Goal: Answer question/provide support: Share knowledge or assist other users

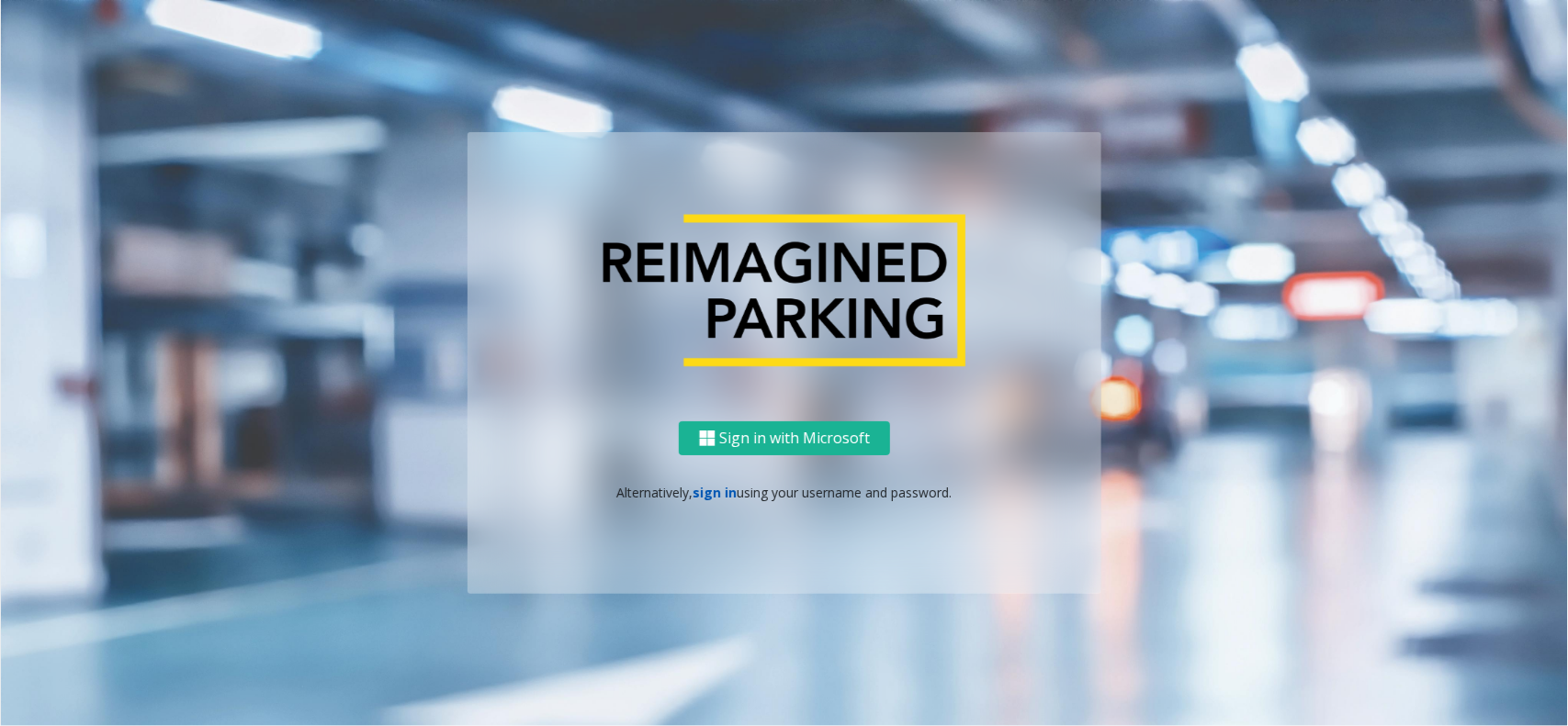
click at [722, 493] on link "sign in" at bounding box center [715, 493] width 45 height 18
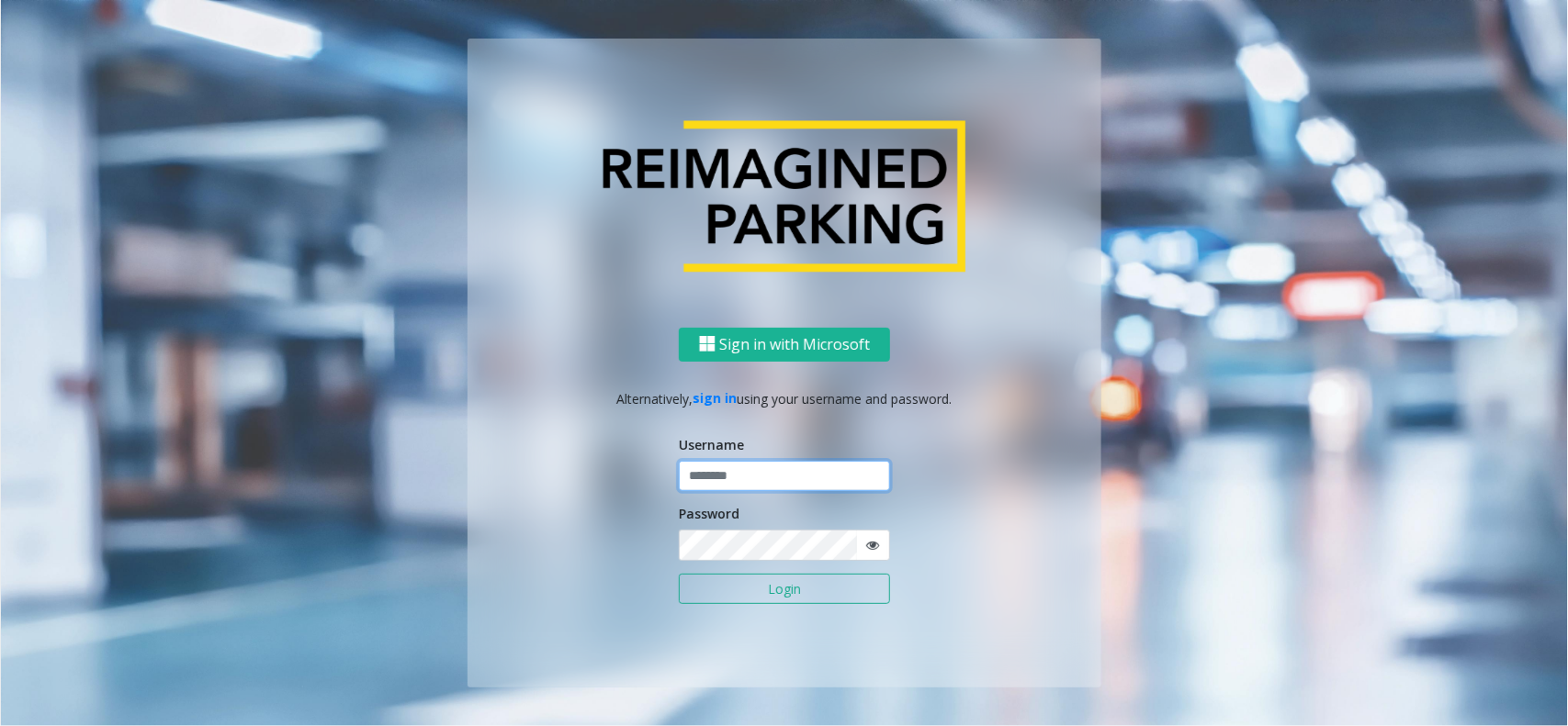
click at [736, 482] on input "text" at bounding box center [784, 477] width 212 height 32
type input "**********"
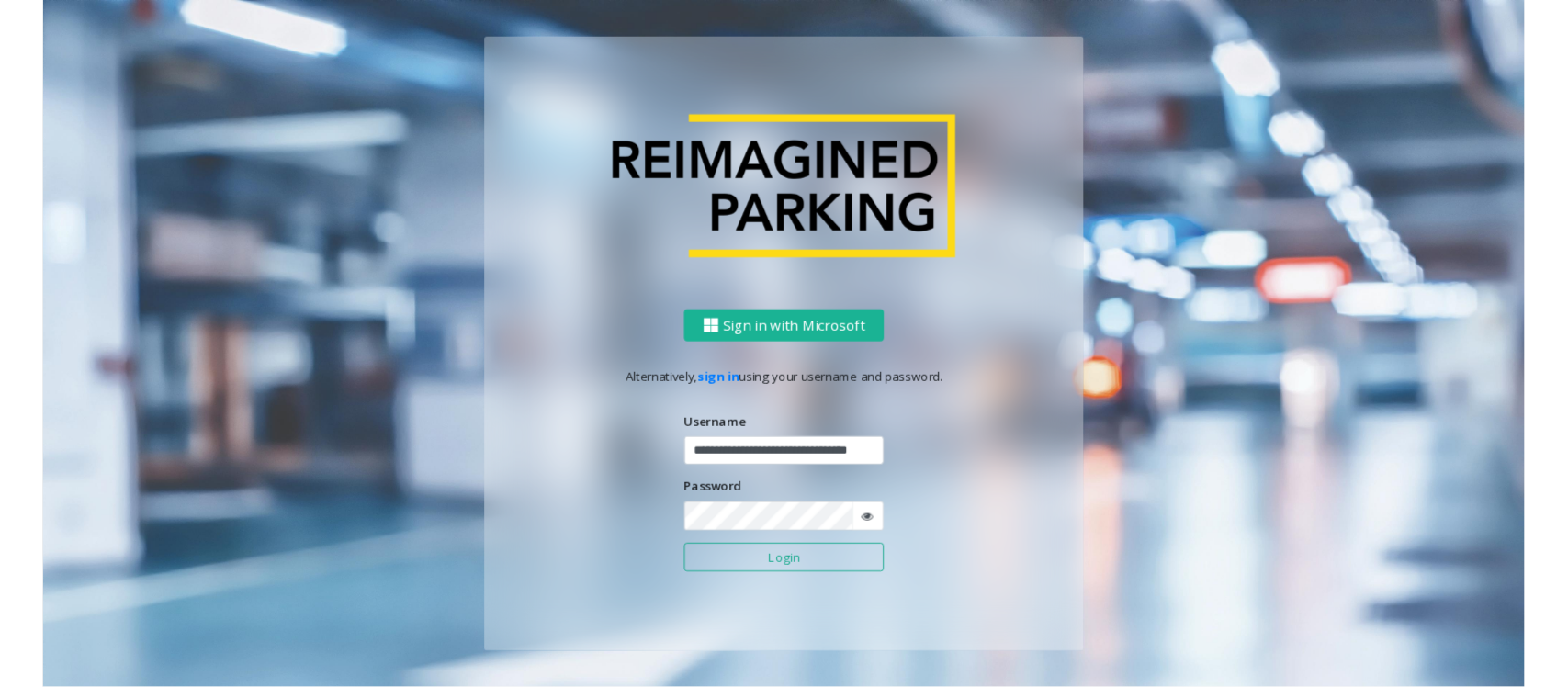
scroll to position [0, 0]
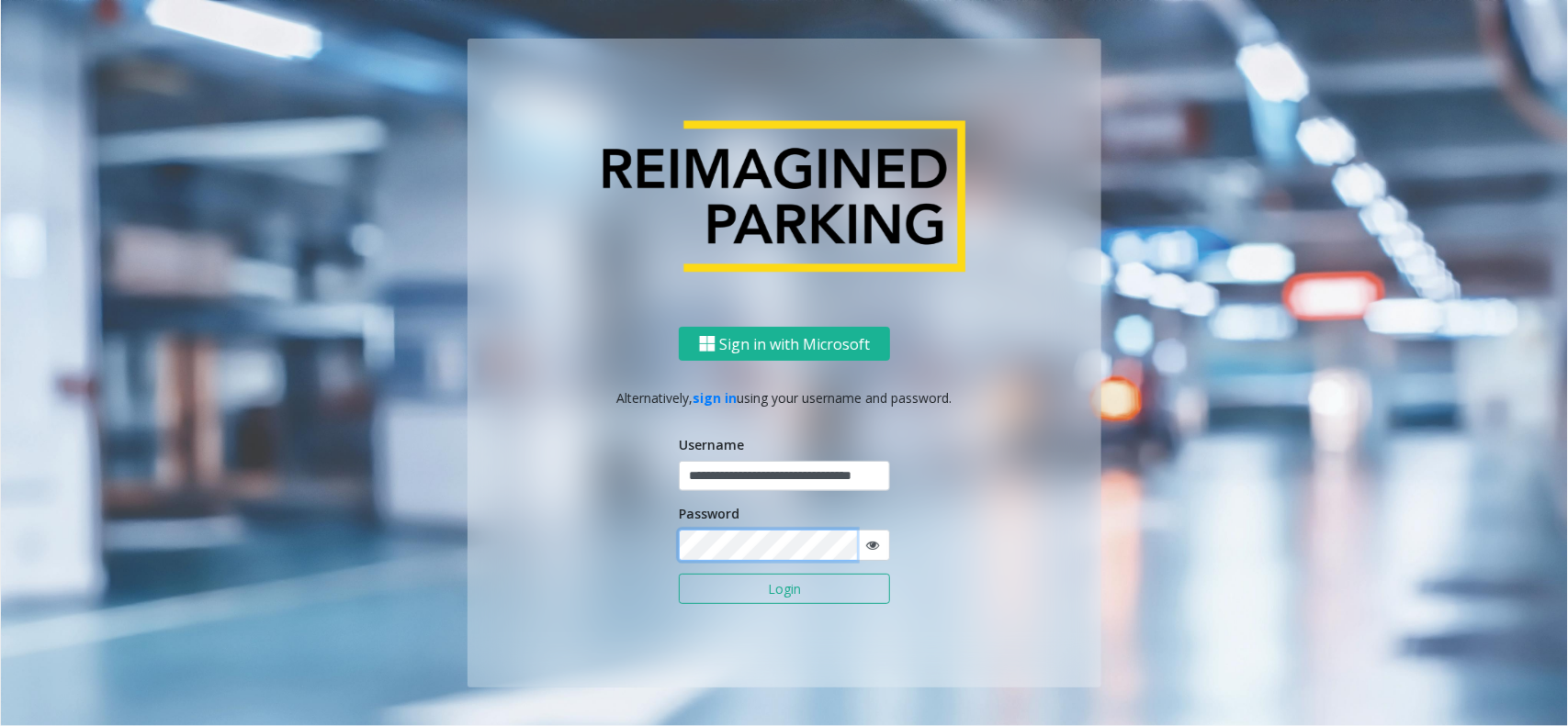
click at [679, 574] on button "Login" at bounding box center [784, 590] width 212 height 32
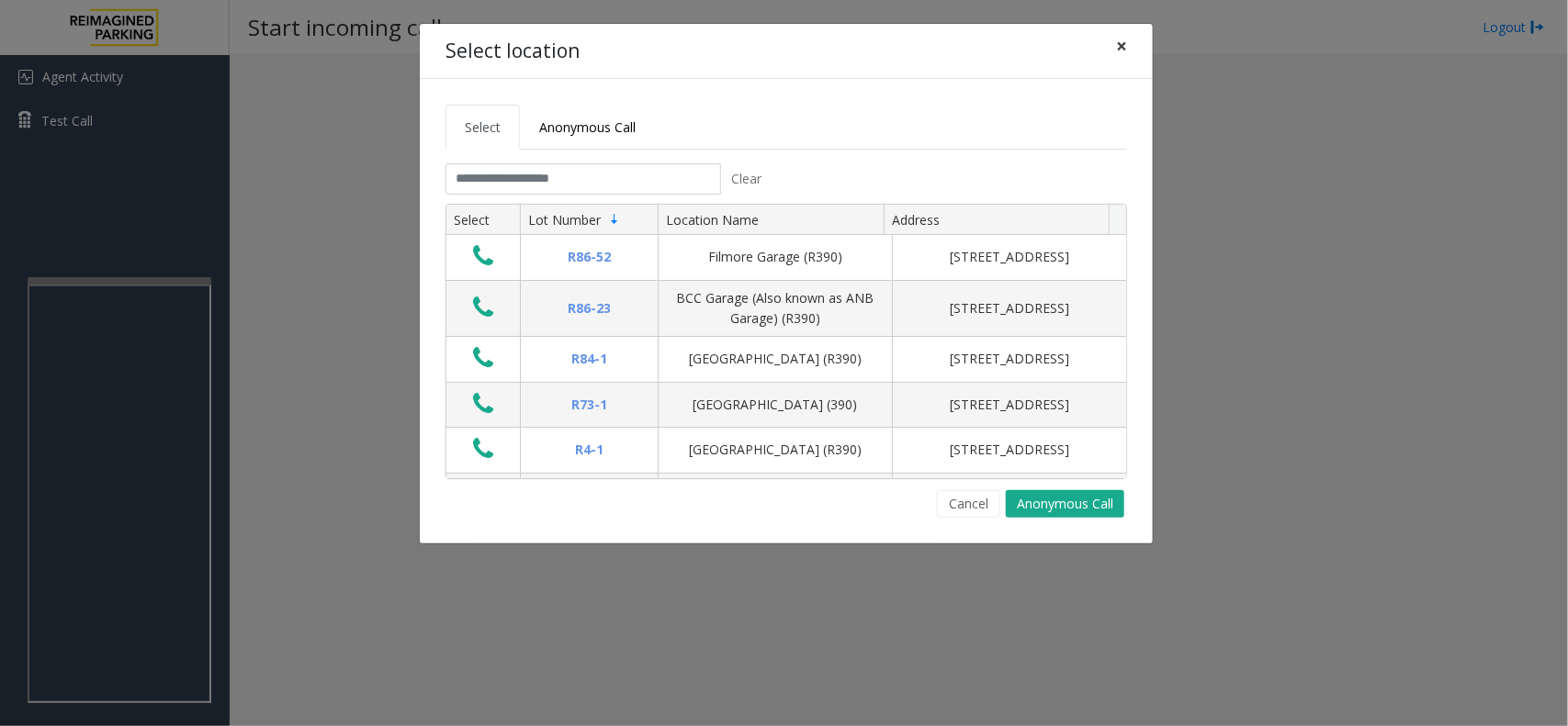
drag, startPoint x: 1114, startPoint y: 42, endPoint x: 787, endPoint y: 117, distance: 335.5
click at [1114, 42] on button "×" at bounding box center [1121, 45] width 37 height 45
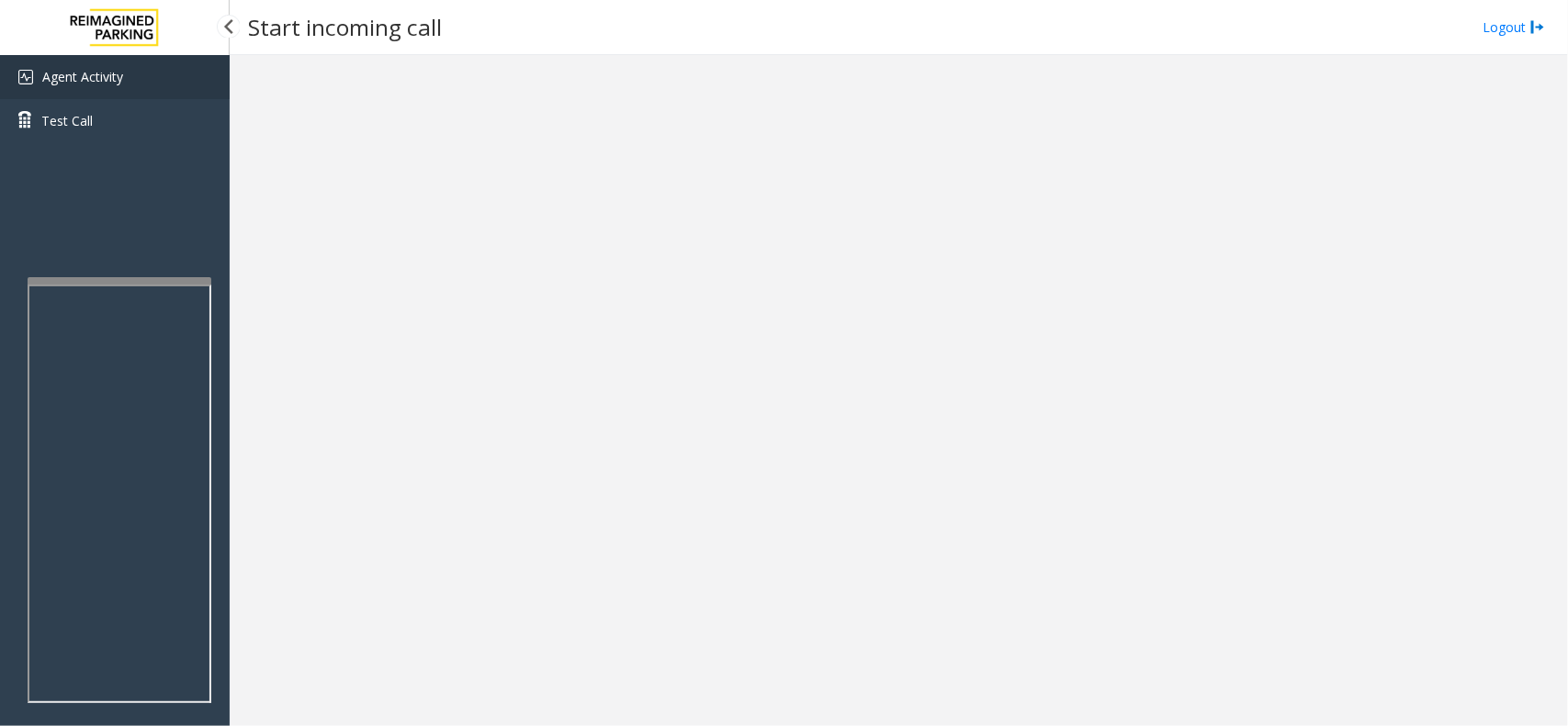
click at [138, 78] on link "Agent Activity" at bounding box center [115, 77] width 230 height 45
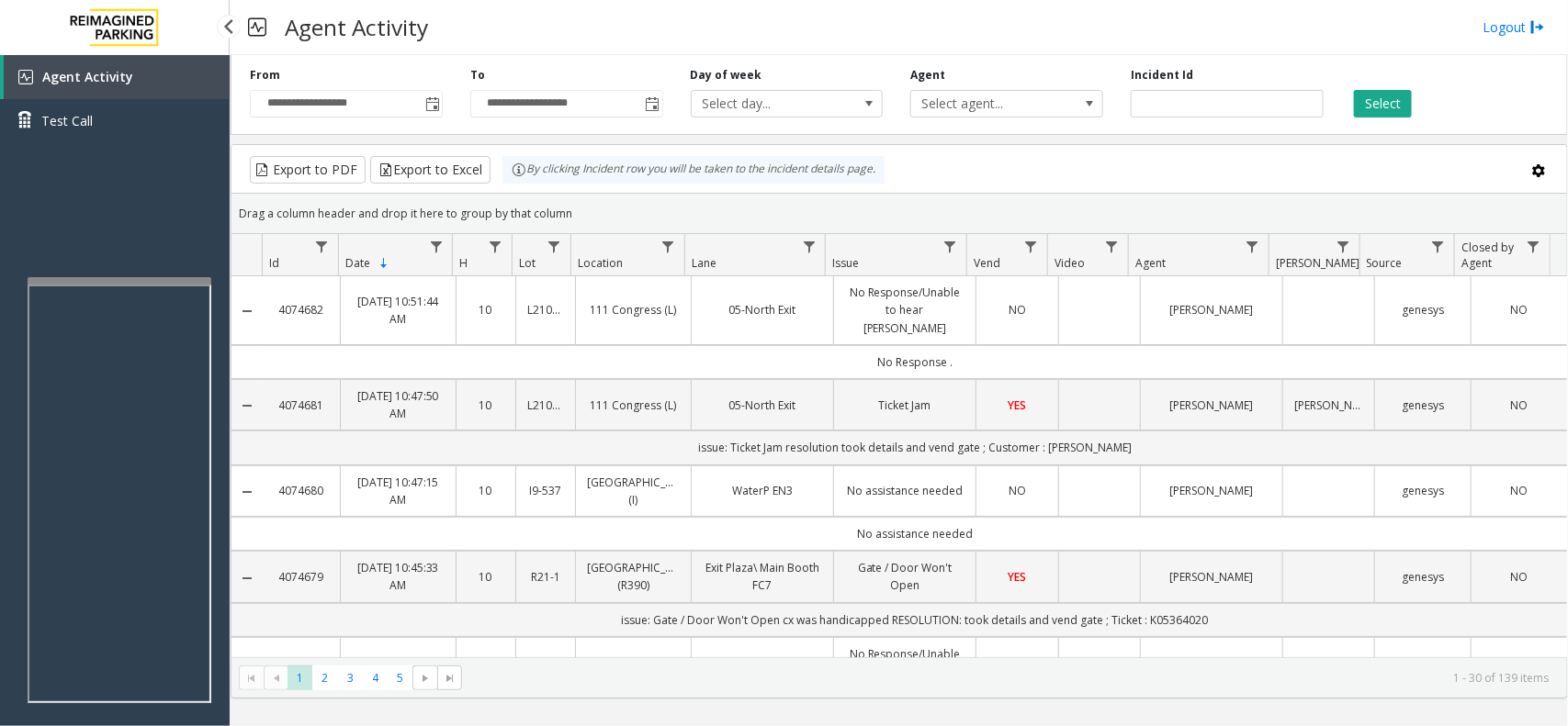
click at [97, 78] on span "Agent Activity" at bounding box center [88, 77] width 91 height 18
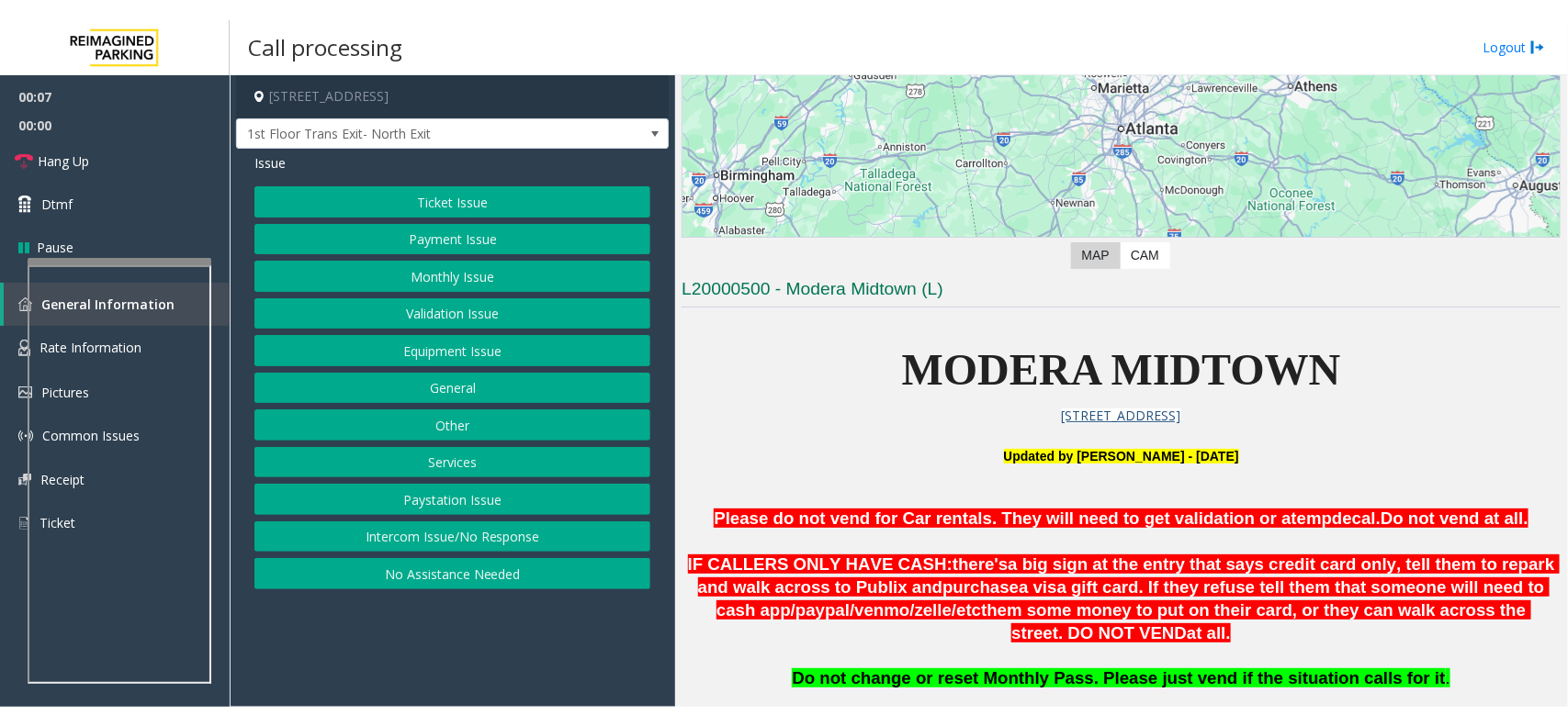
scroll to position [459, 0]
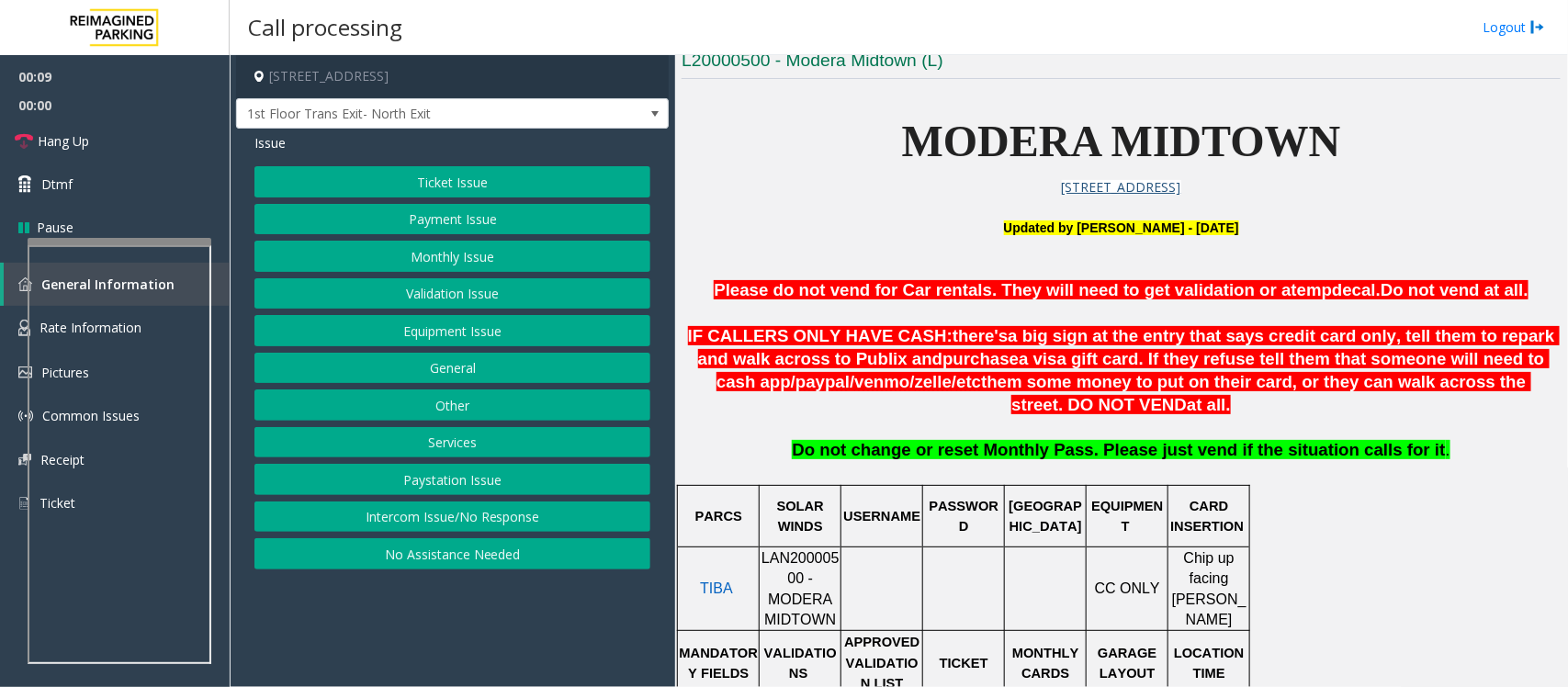
click at [799, 568] on span "LAN20000500 - MODERA MIDTOWN" at bounding box center [800, 589] width 78 height 77
copy span "LAN20000500"
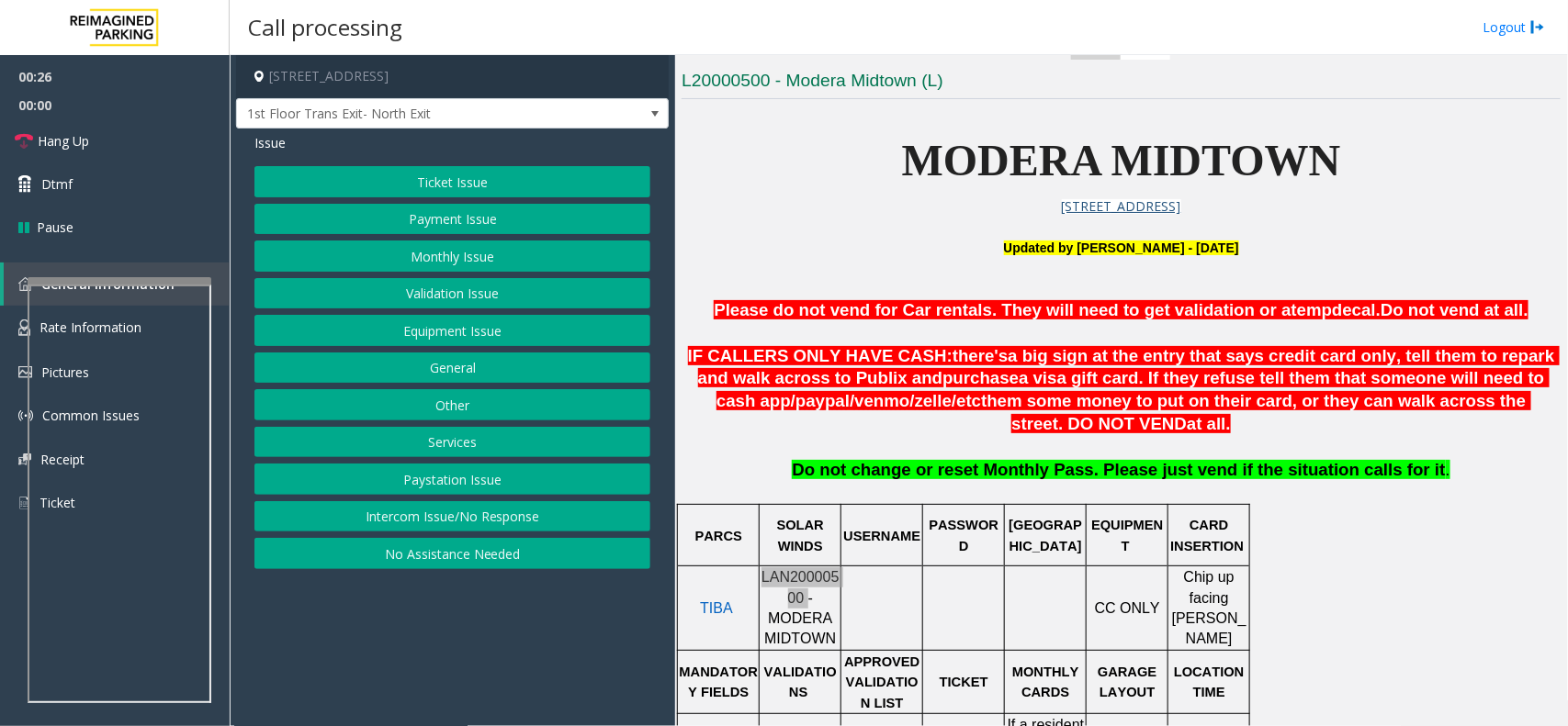
scroll to position [479, 0]
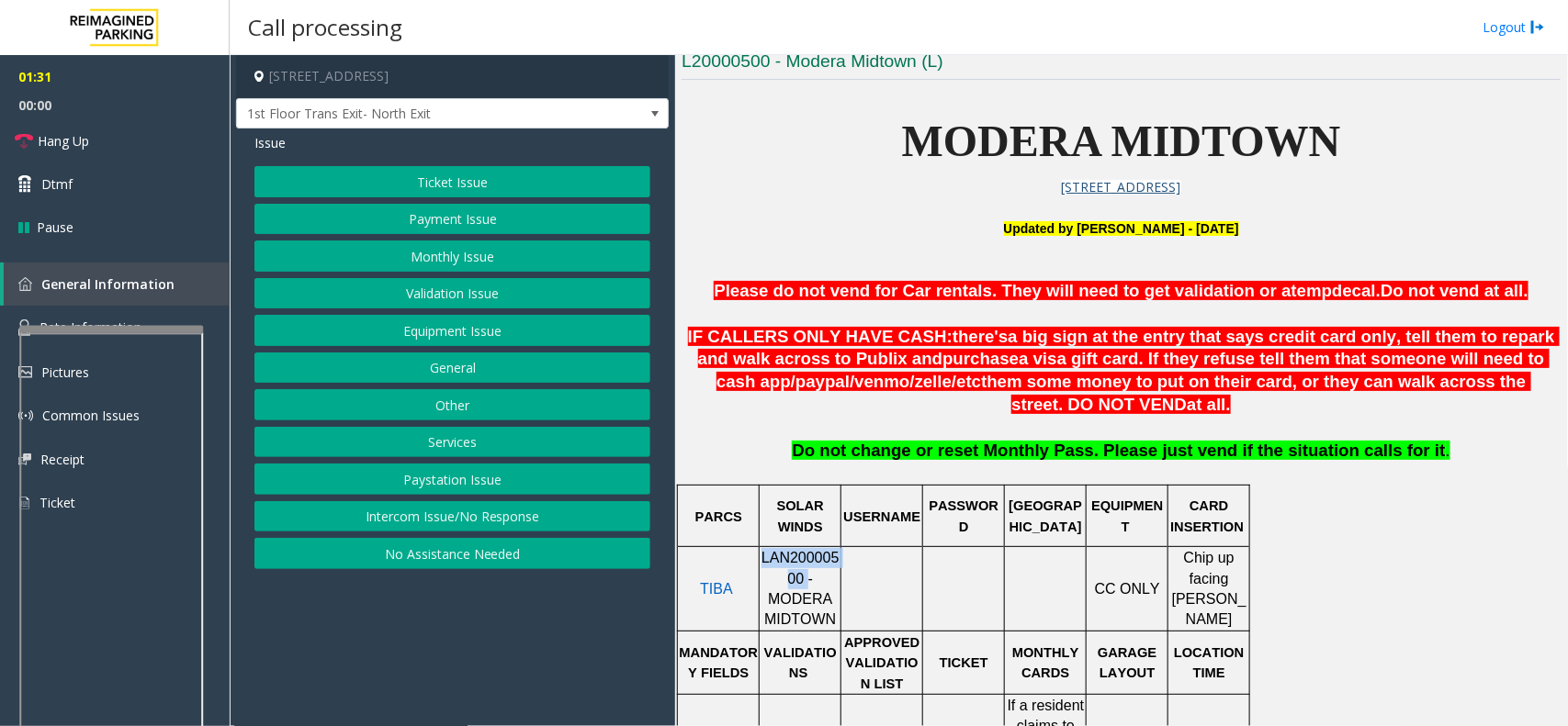
click at [122, 333] on div at bounding box center [111, 329] width 184 height 7
click at [110, 321] on span "Rate Information" at bounding box center [90, 327] width 102 height 18
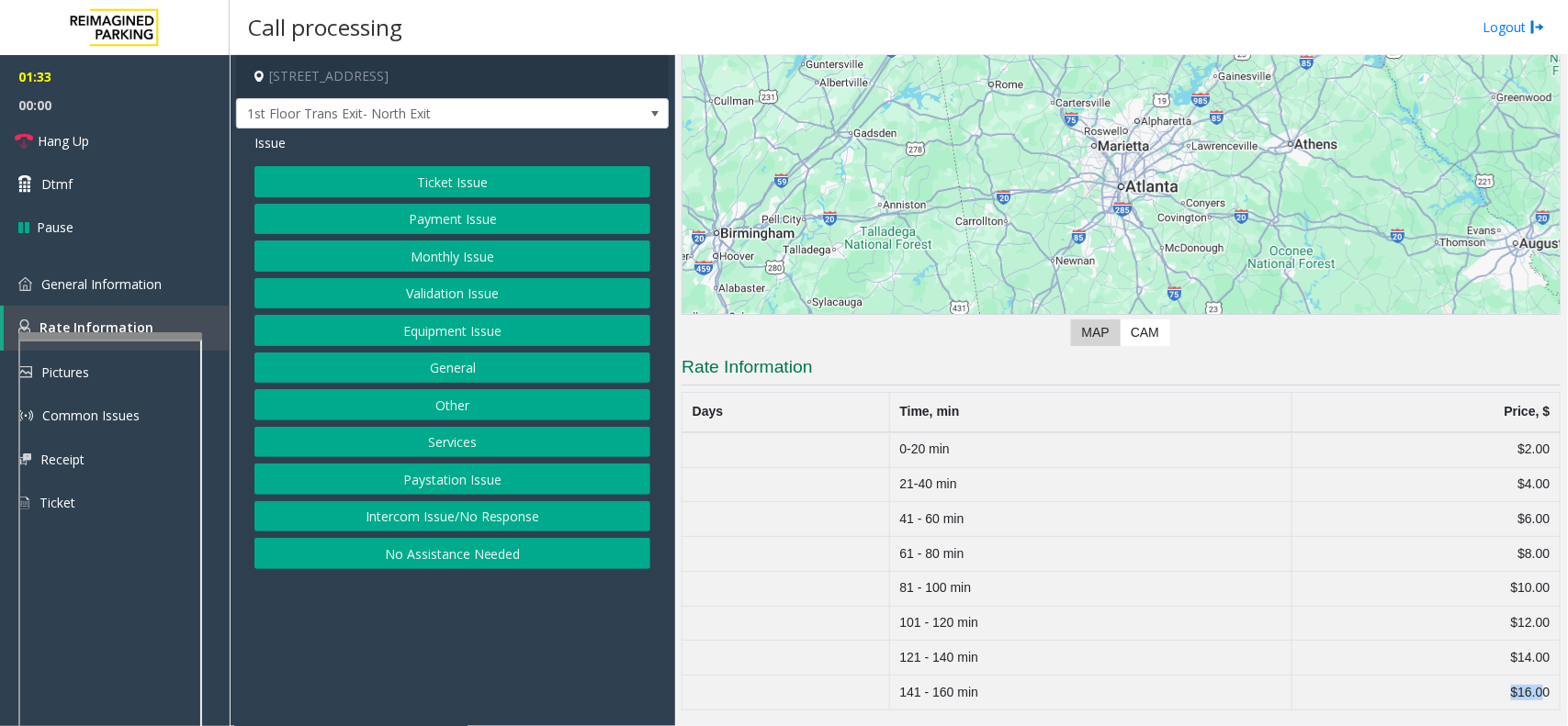
drag, startPoint x: 1524, startPoint y: 695, endPoint x: 1402, endPoint y: 695, distance: 122.0
click at [1449, 693] on td "$16.00" at bounding box center [1425, 692] width 268 height 35
click at [138, 292] on link "General Information" at bounding box center [115, 284] width 230 height 44
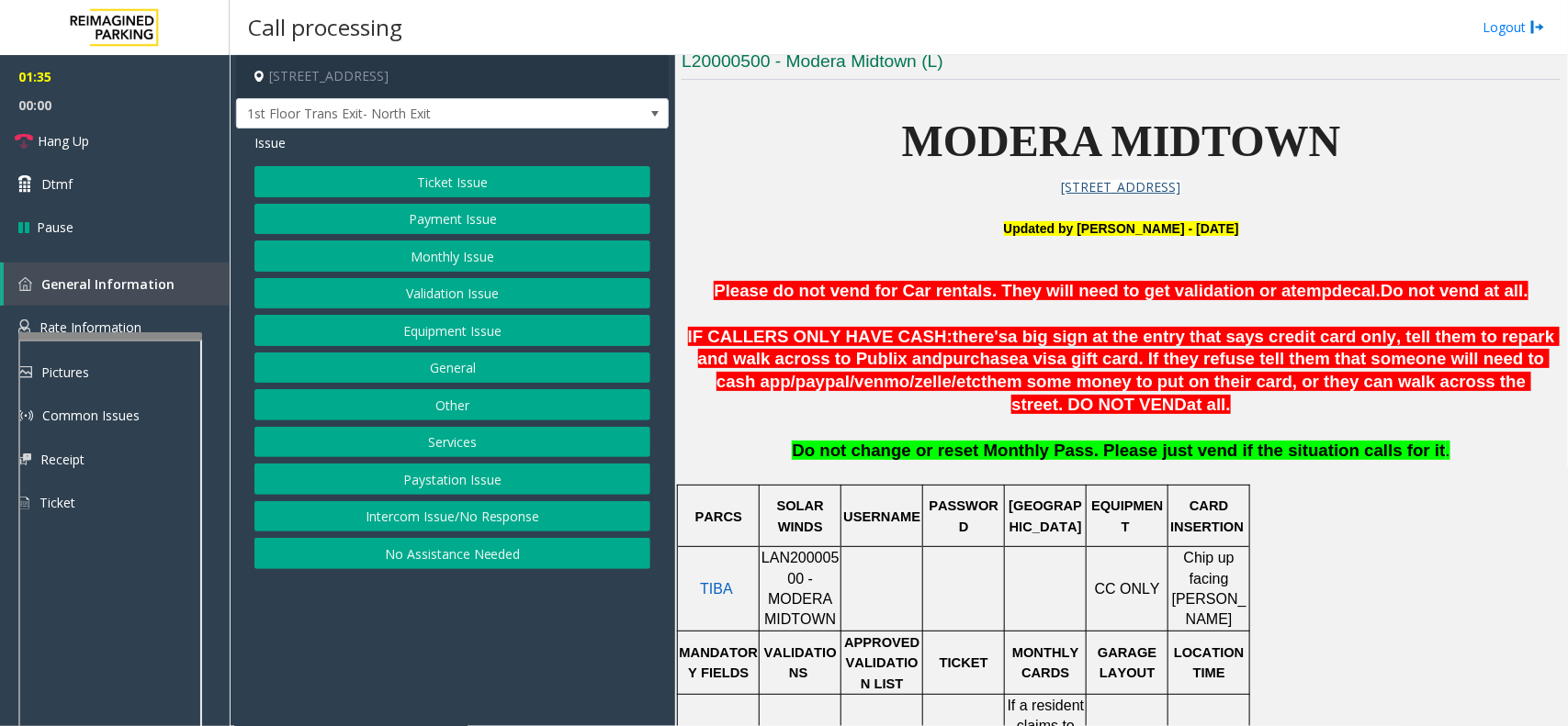
click at [504, 181] on button "Ticket Issue" at bounding box center [452, 182] width 396 height 32
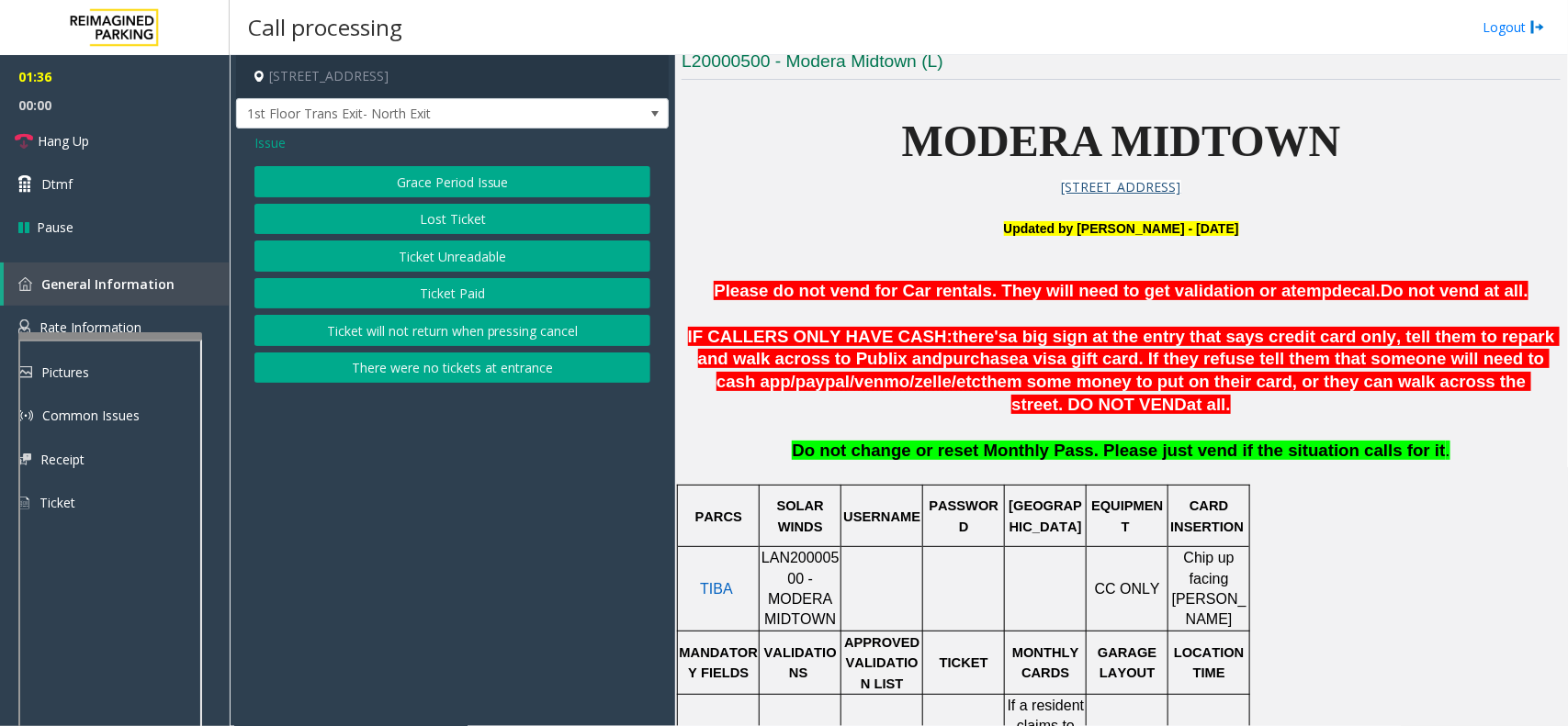
click at [476, 227] on button "Lost Ticket" at bounding box center [452, 220] width 396 height 32
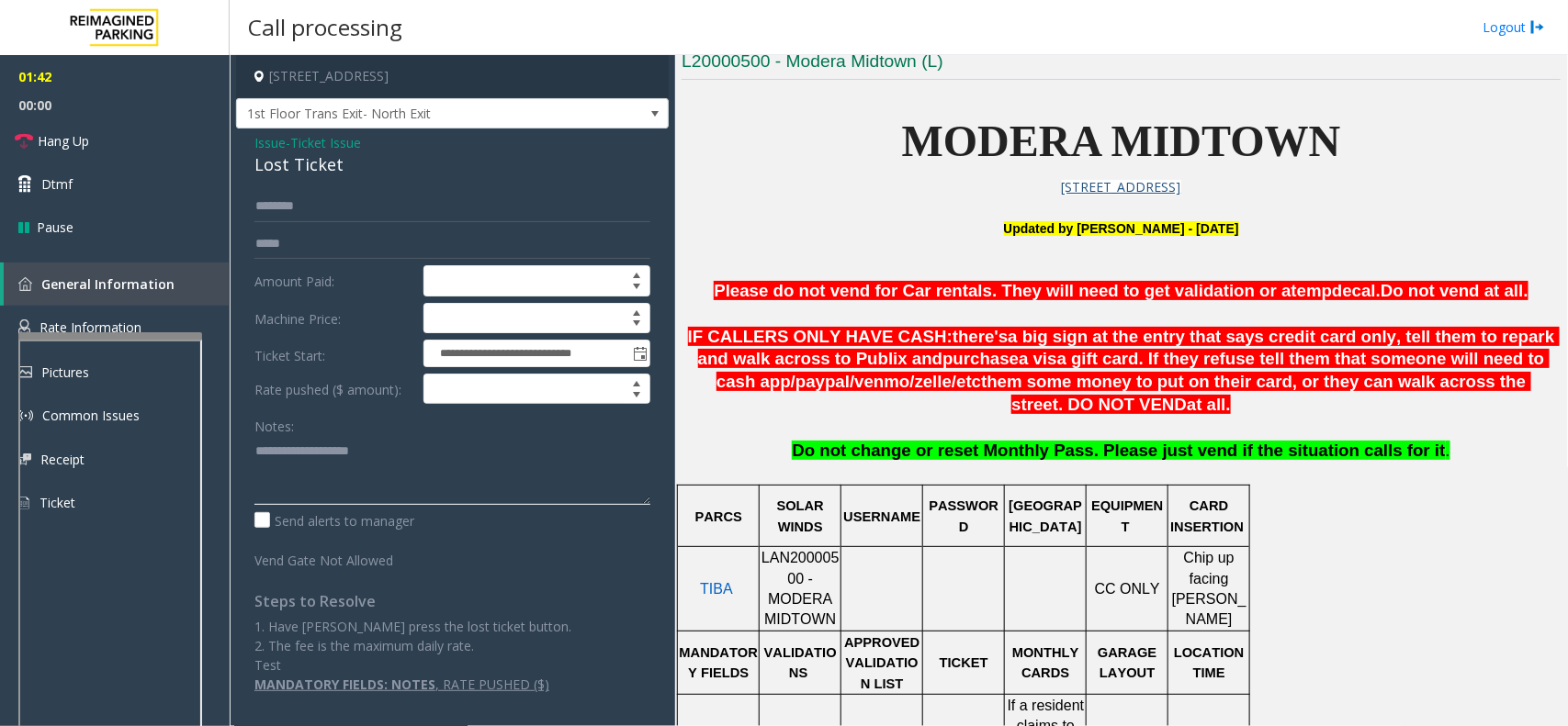
click at [409, 459] on textarea at bounding box center [452, 471] width 396 height 69
paste textarea "**********"
click at [318, 165] on div "Lost Ticket" at bounding box center [452, 164] width 396 height 25
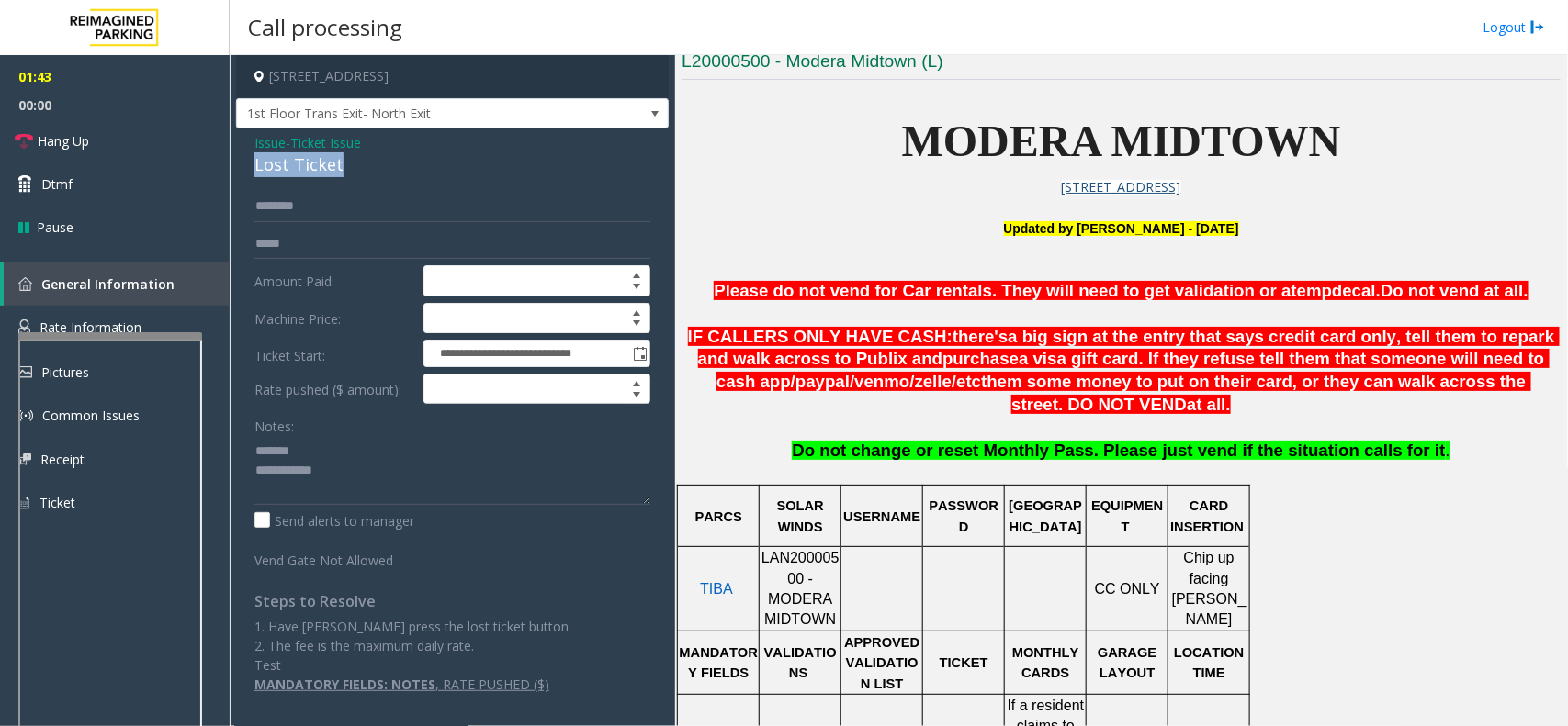
copy div "Lost Ticket"
click at [319, 455] on textarea at bounding box center [452, 471] width 396 height 69
paste textarea "**********"
click at [375, 485] on textarea at bounding box center [452, 471] width 396 height 69
drag, startPoint x: 700, startPoint y: 341, endPoint x: 1132, endPoint y: 406, distance: 436.9
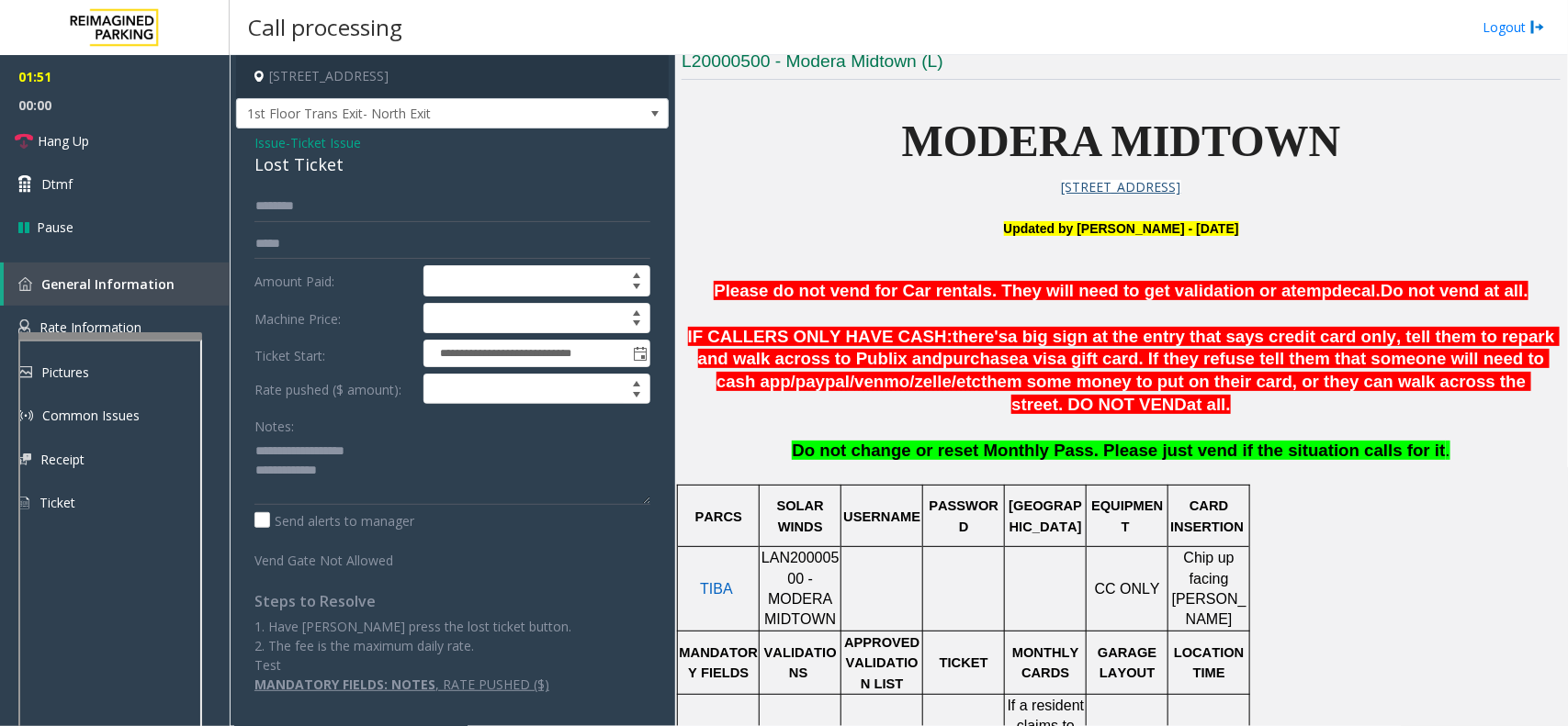
click at [1132, 406] on p "IF CALLERS ONLY HAVE CASH: there's a big sign at the entry that says credit car…" at bounding box center [1121, 372] width 878 height 91
click at [1117, 365] on span "a visa gift card. If they refuse tell them that someone will need to cash app/" at bounding box center [1133, 370] width 833 height 43
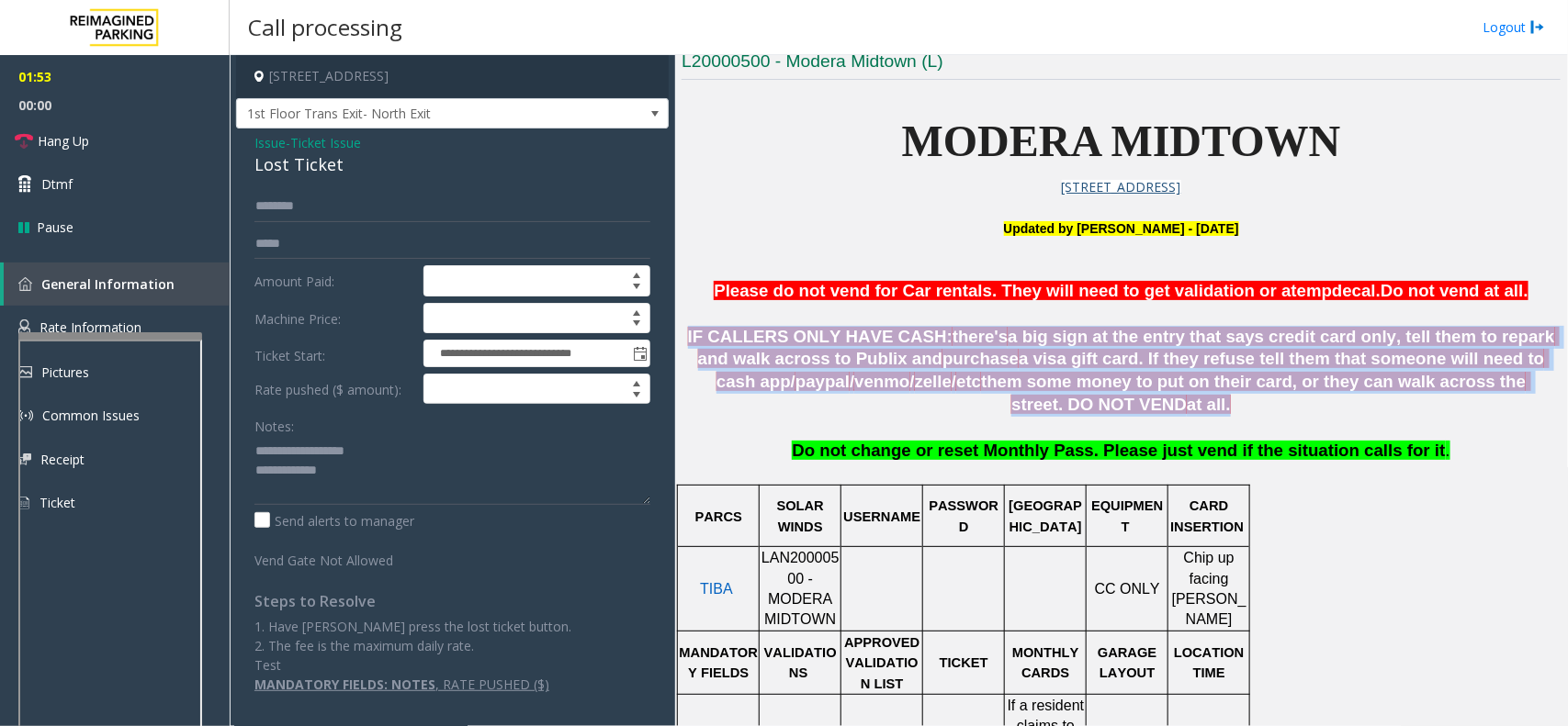
click at [1117, 365] on span "a visa gift card. If they refuse tell them that someone will need to cash app/" at bounding box center [1133, 370] width 833 height 43
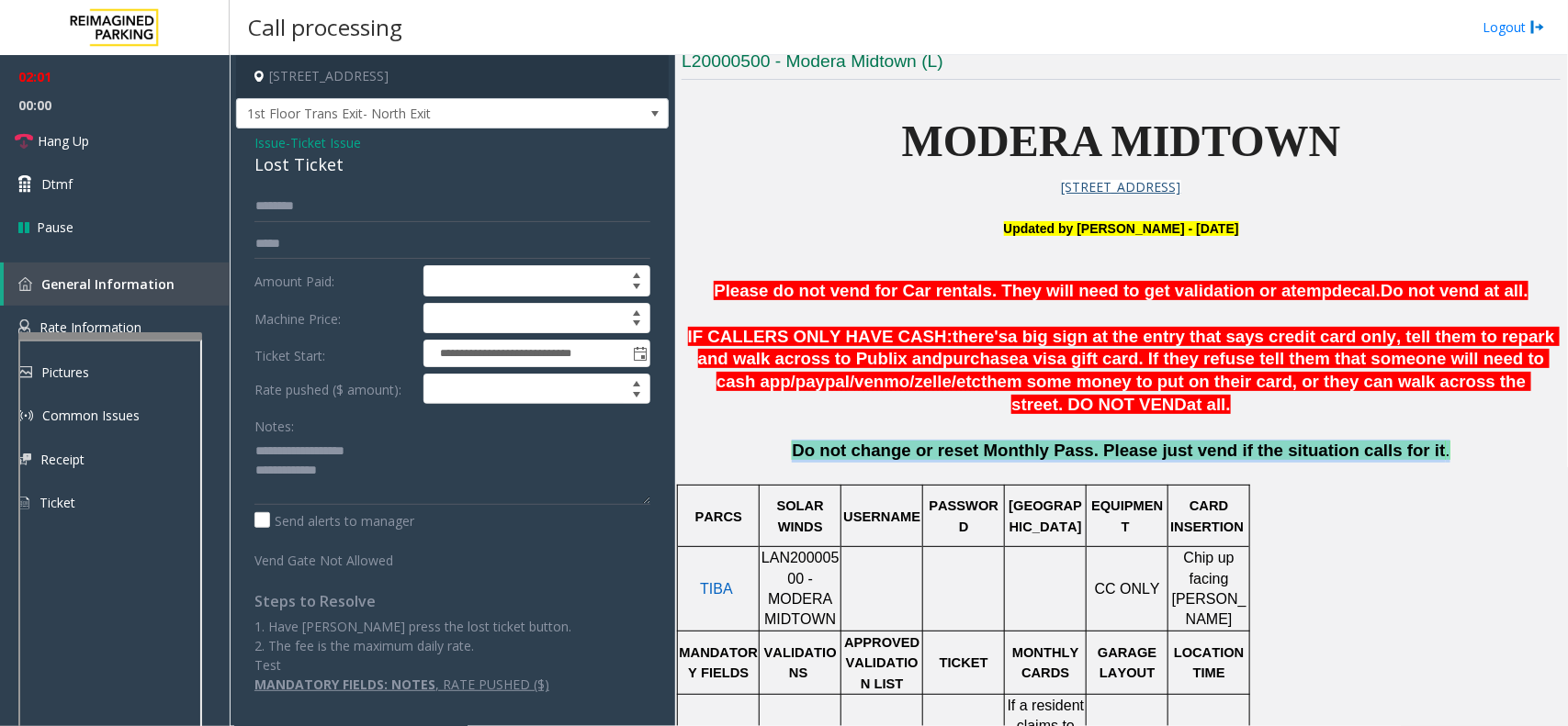
drag, startPoint x: 1402, startPoint y: 459, endPoint x: 827, endPoint y: 453, distance: 575.0
click at [827, 453] on p "Do not change or reset Monthly Pass. Please just vend if the situation calls fo…" at bounding box center [1121, 462] width 878 height 44
drag, startPoint x: 1142, startPoint y: 418, endPoint x: 700, endPoint y: 346, distance: 447.8
click at [700, 346] on p "IF CALLERS ONLY HAVE CASH: there's a big sign at the entry that says credit car…" at bounding box center [1121, 372] width 878 height 91
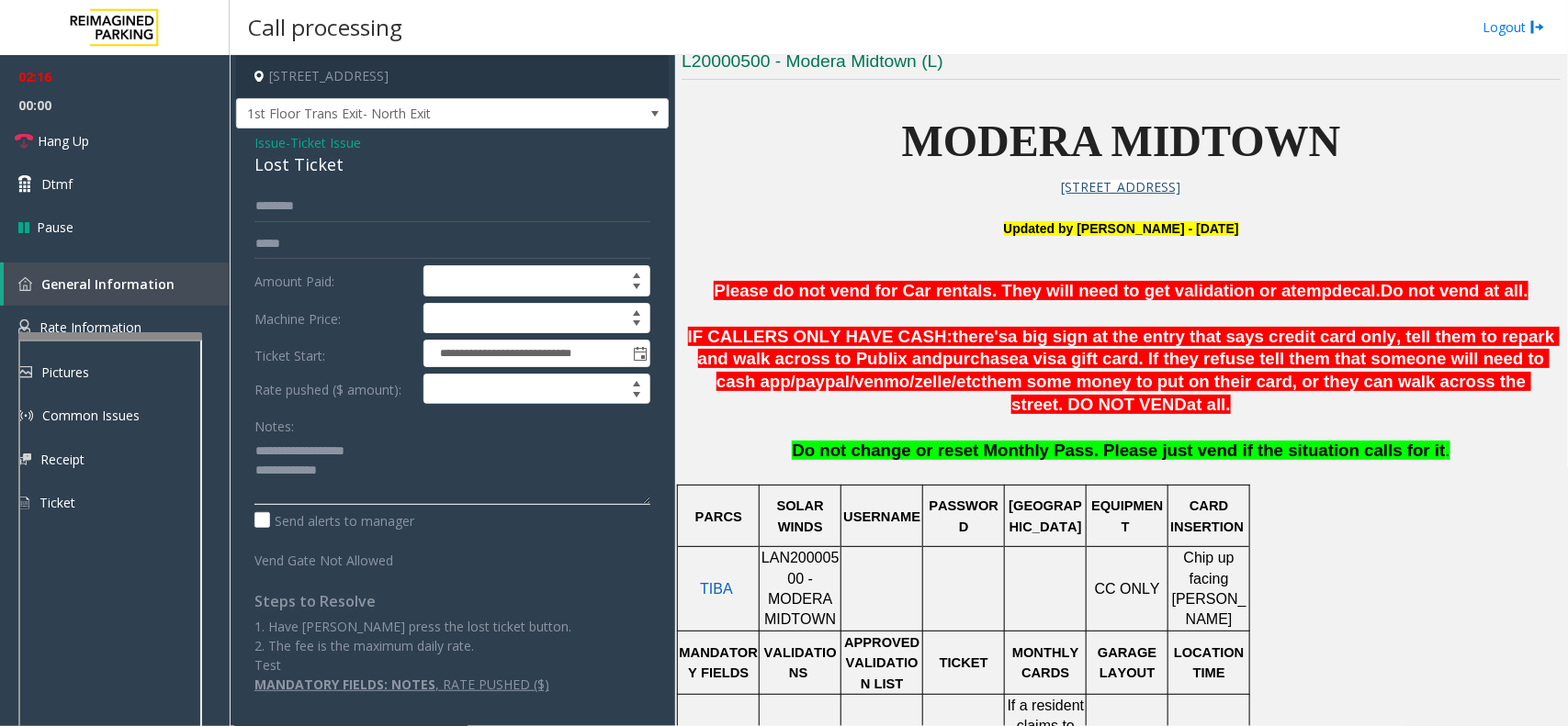
click at [346, 471] on textarea at bounding box center [452, 471] width 396 height 69
click at [415, 480] on textarea at bounding box center [452, 471] width 396 height 69
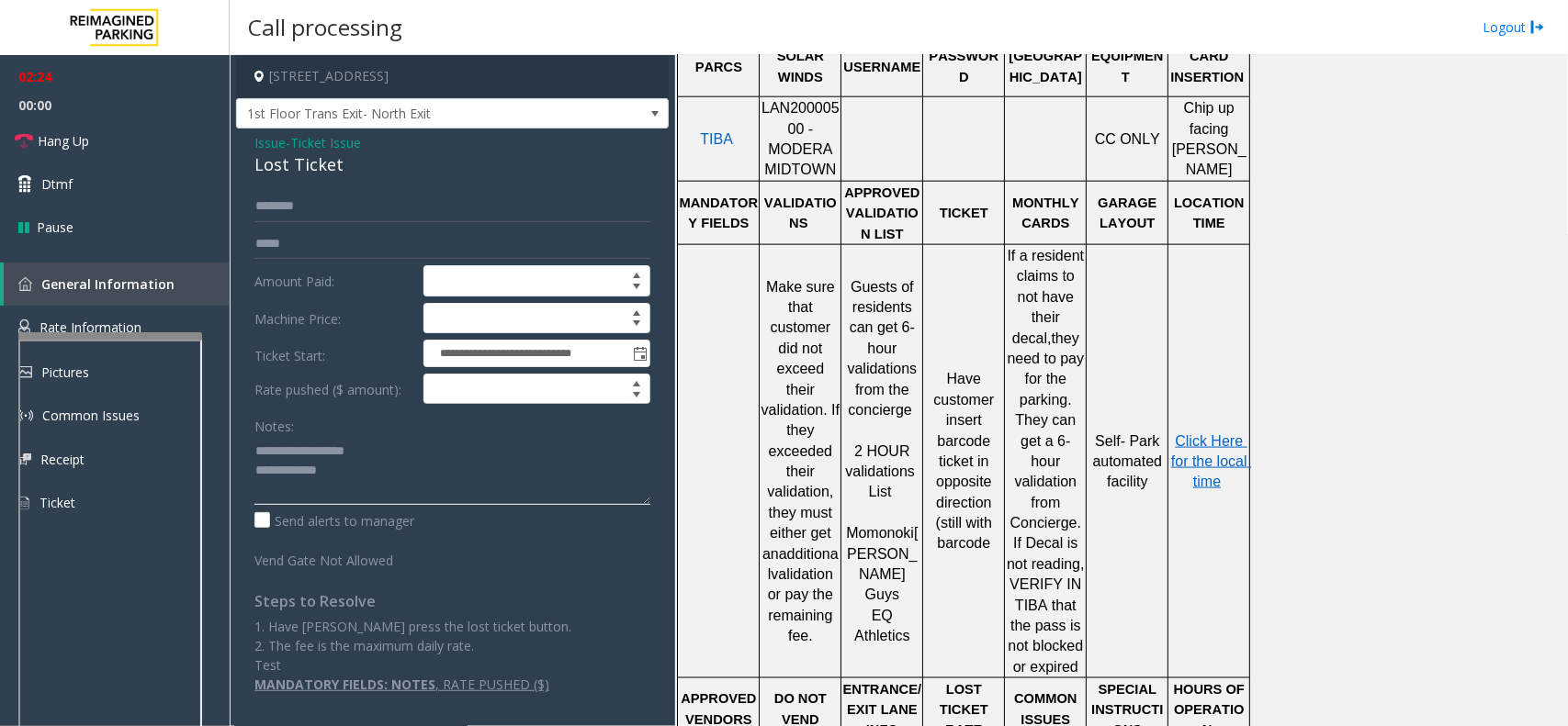
scroll to position [938, 0]
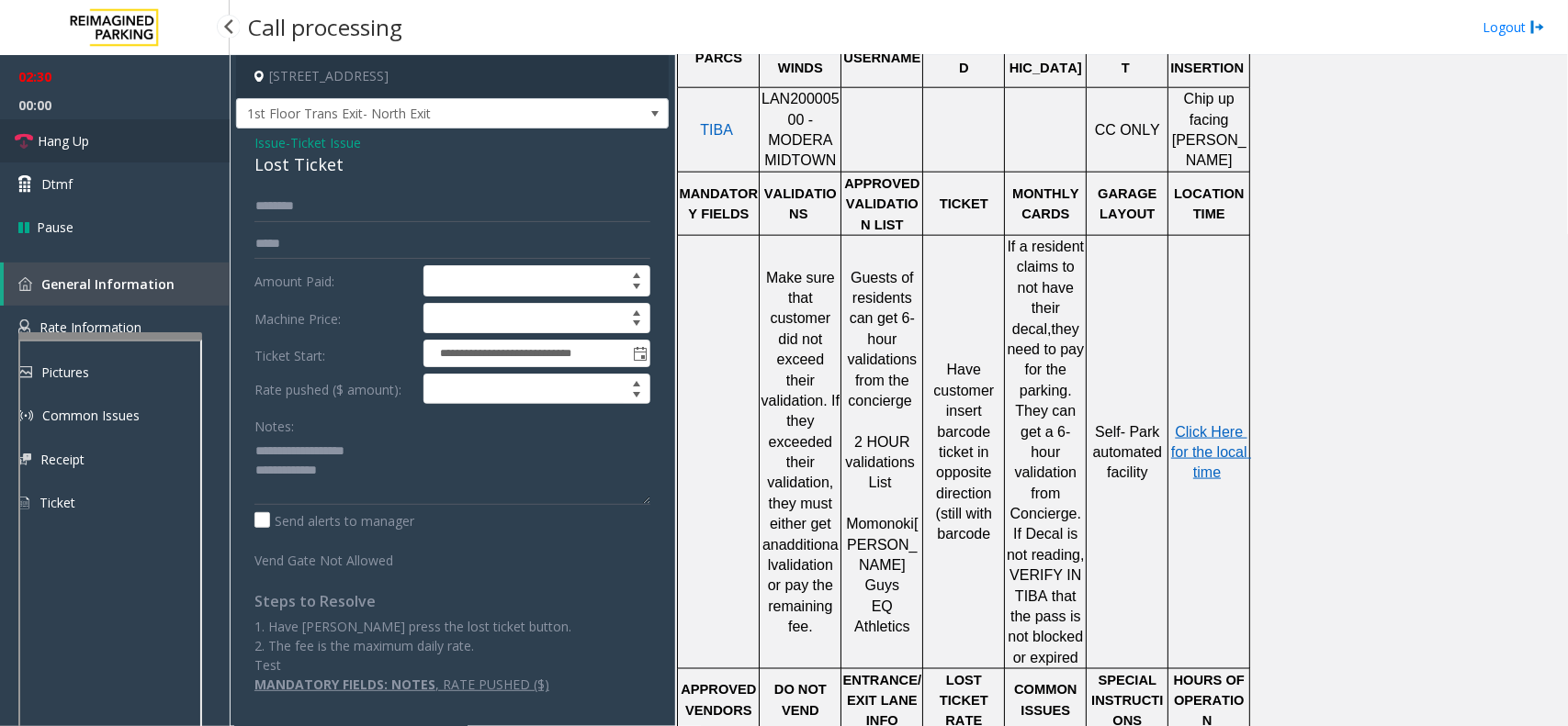
click at [145, 147] on link "Hang Up" at bounding box center [115, 141] width 230 height 44
click at [378, 476] on textarea at bounding box center [452, 471] width 396 height 69
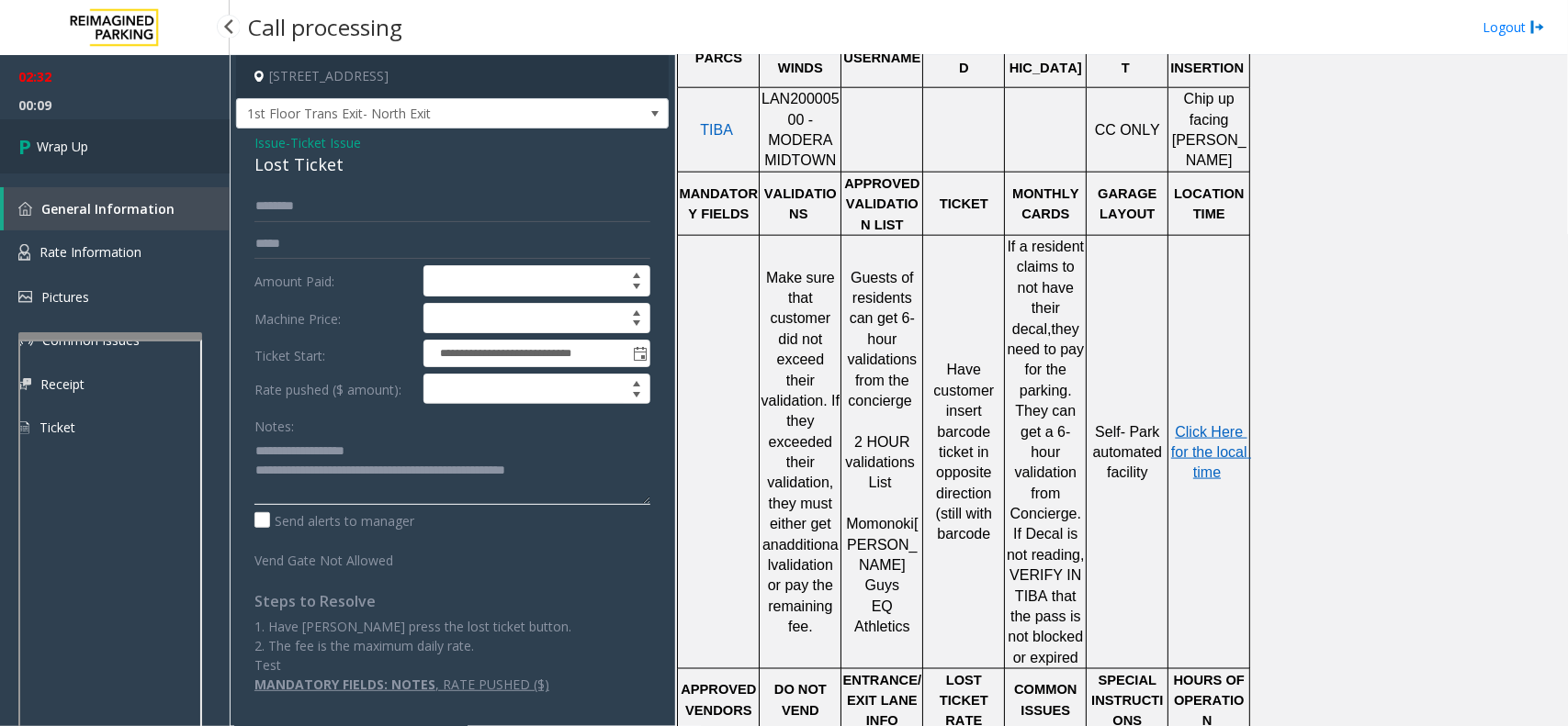
type textarea "**********"
click at [88, 136] on span "Wrap Up" at bounding box center [62, 145] width 51 height 19
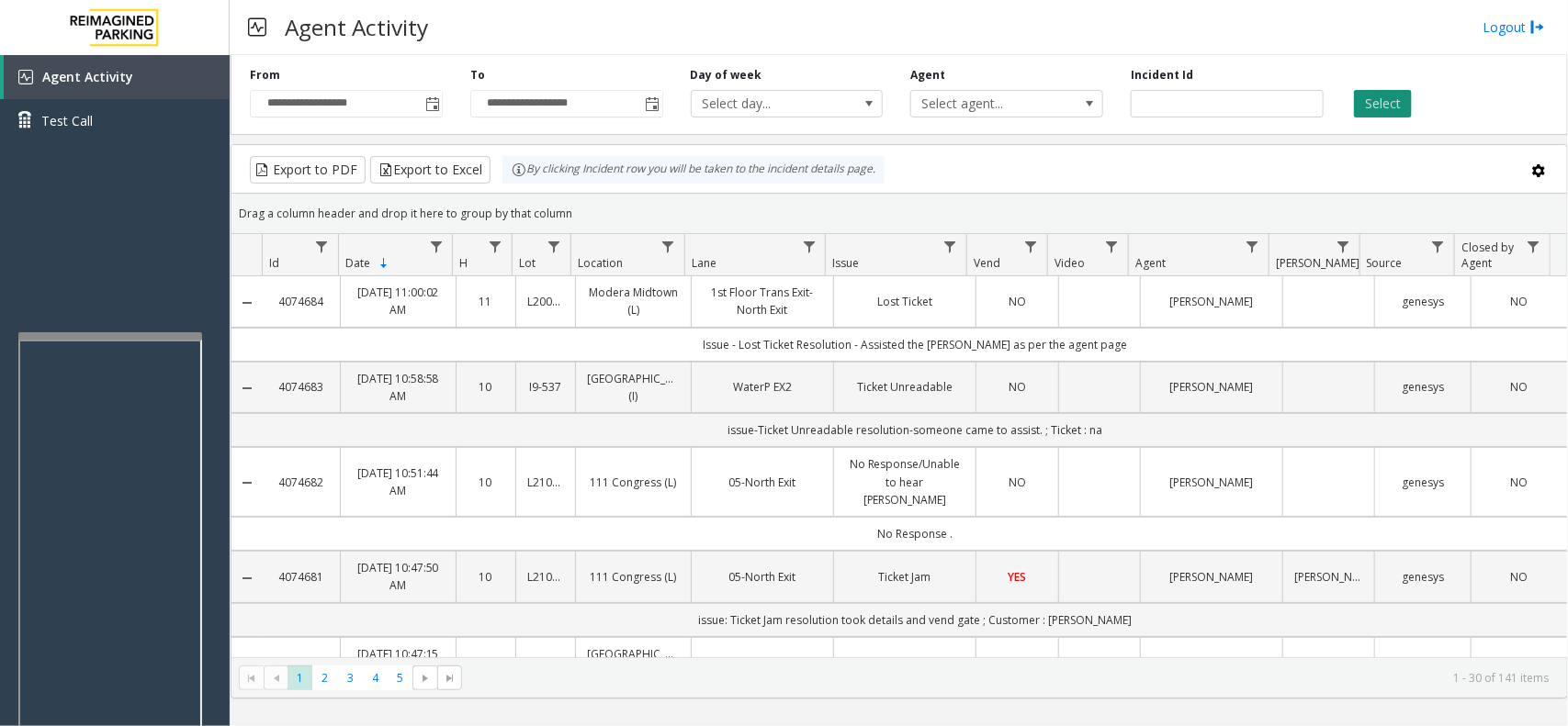
click at [1391, 110] on button "Select" at bounding box center [1382, 104] width 57 height 28
click at [1439, 107] on div "Select" at bounding box center [1447, 92] width 221 height 50
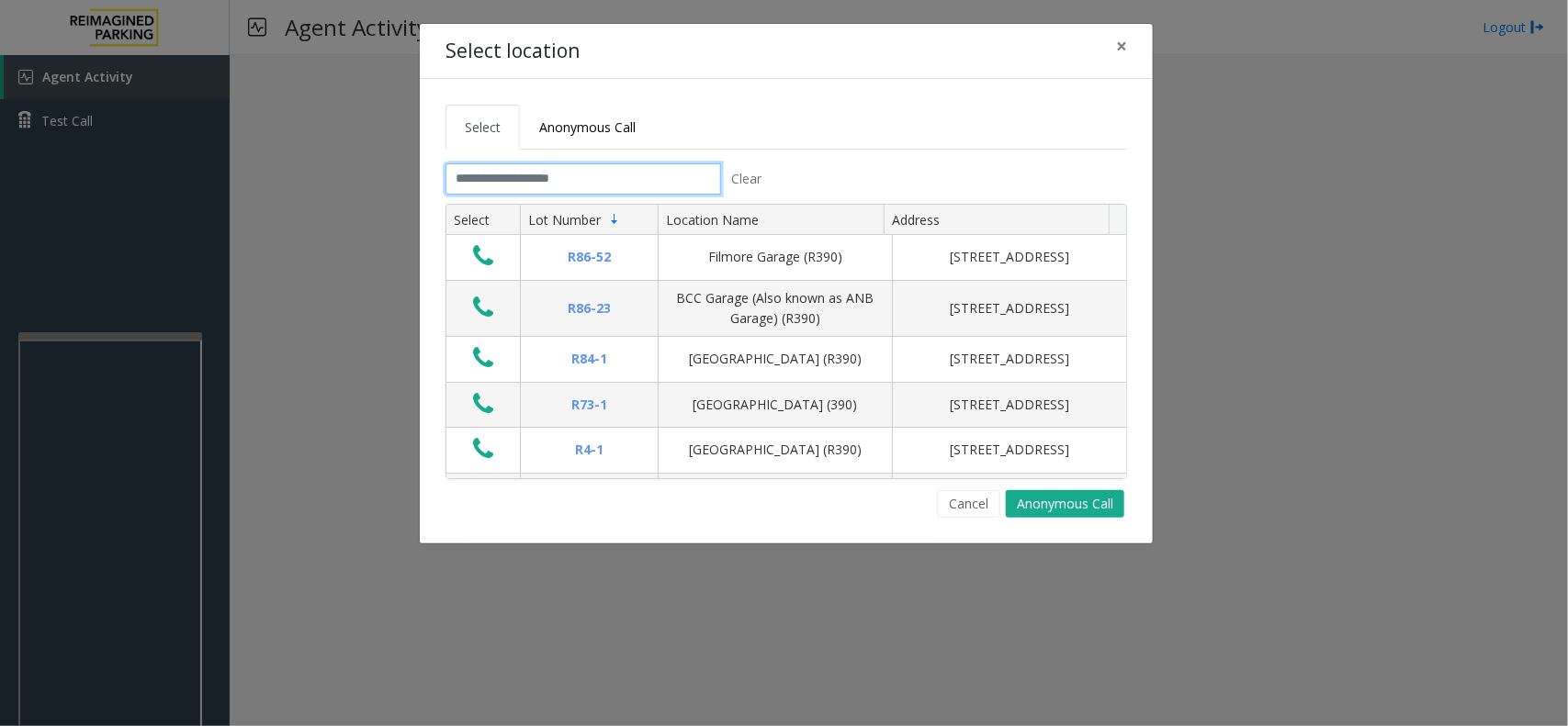
click at [529, 181] on input "text" at bounding box center [583, 179] width 275 height 32
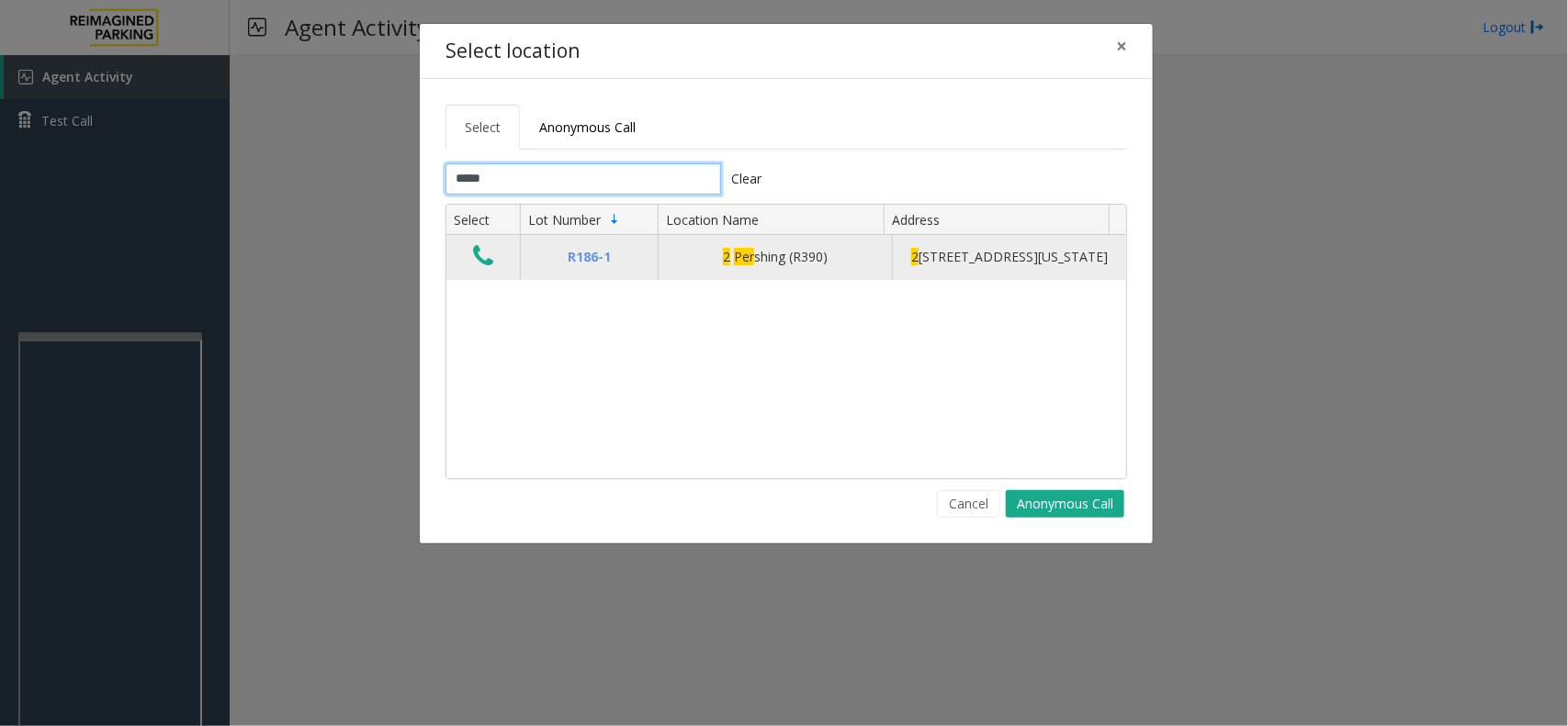
type input "*****"
drag, startPoint x: 478, startPoint y: 268, endPoint x: 473, endPoint y: 259, distance: 10.3
click at [479, 268] on icon "Data table" at bounding box center [483, 256] width 20 height 26
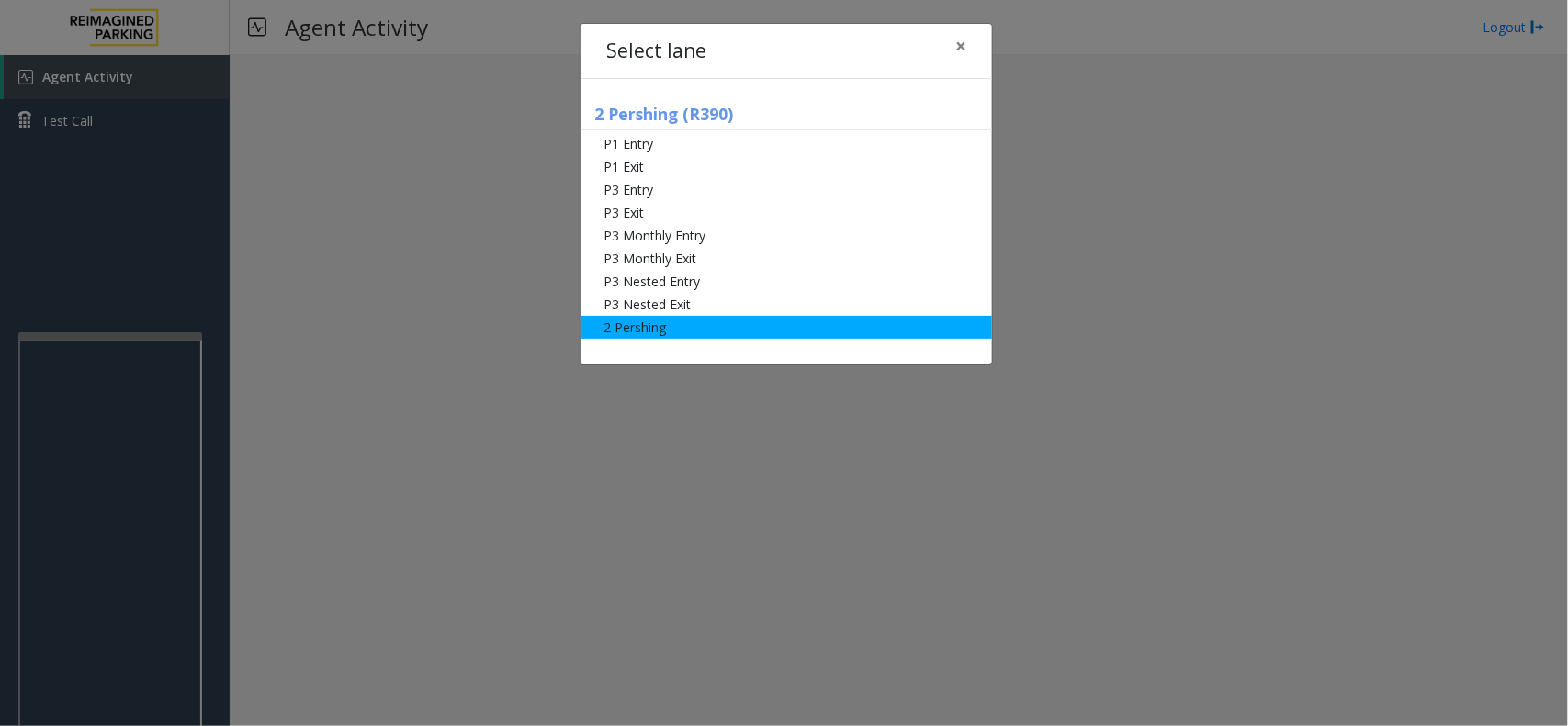
click at [658, 327] on li "2 Pershing" at bounding box center [786, 326] width 412 height 23
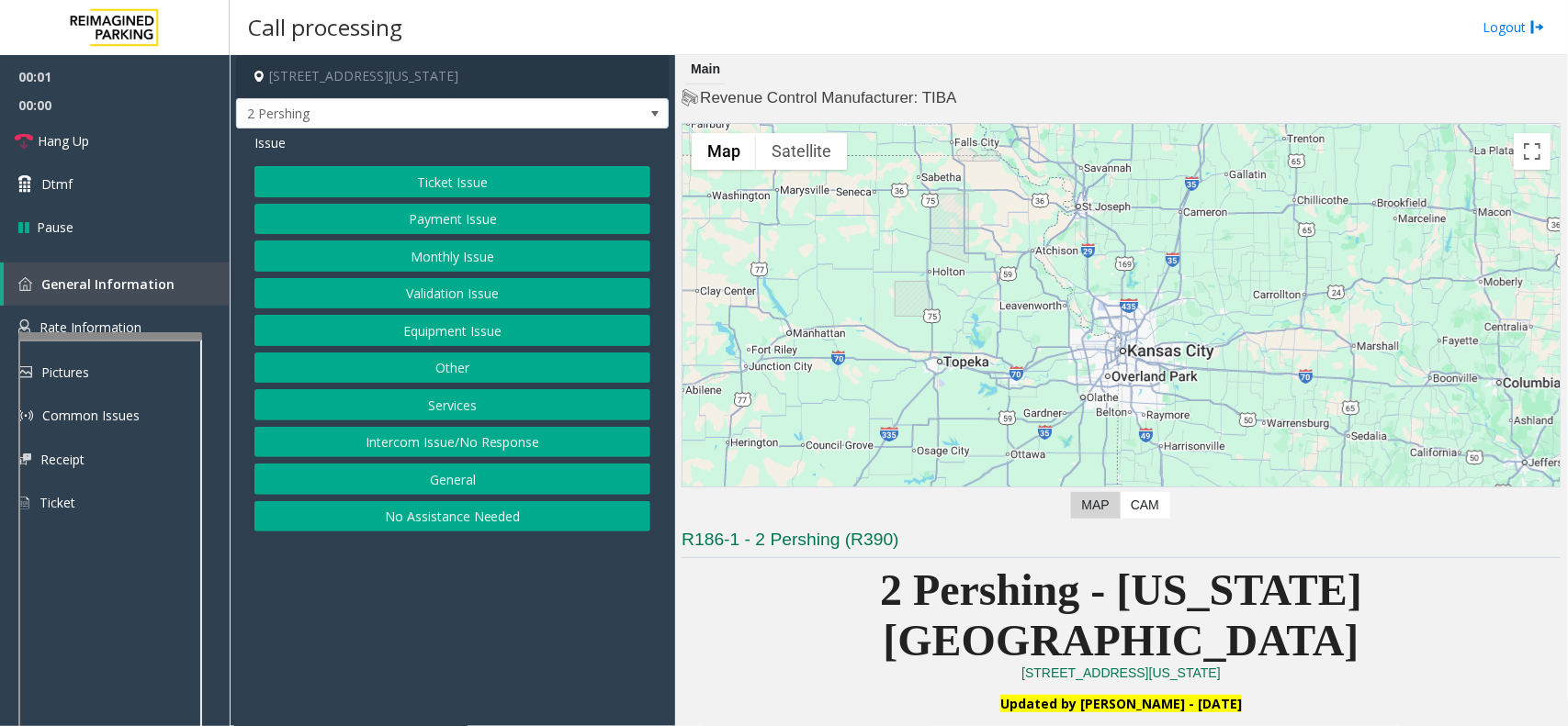
click at [441, 263] on button "Monthly Issue" at bounding box center [452, 256] width 396 height 32
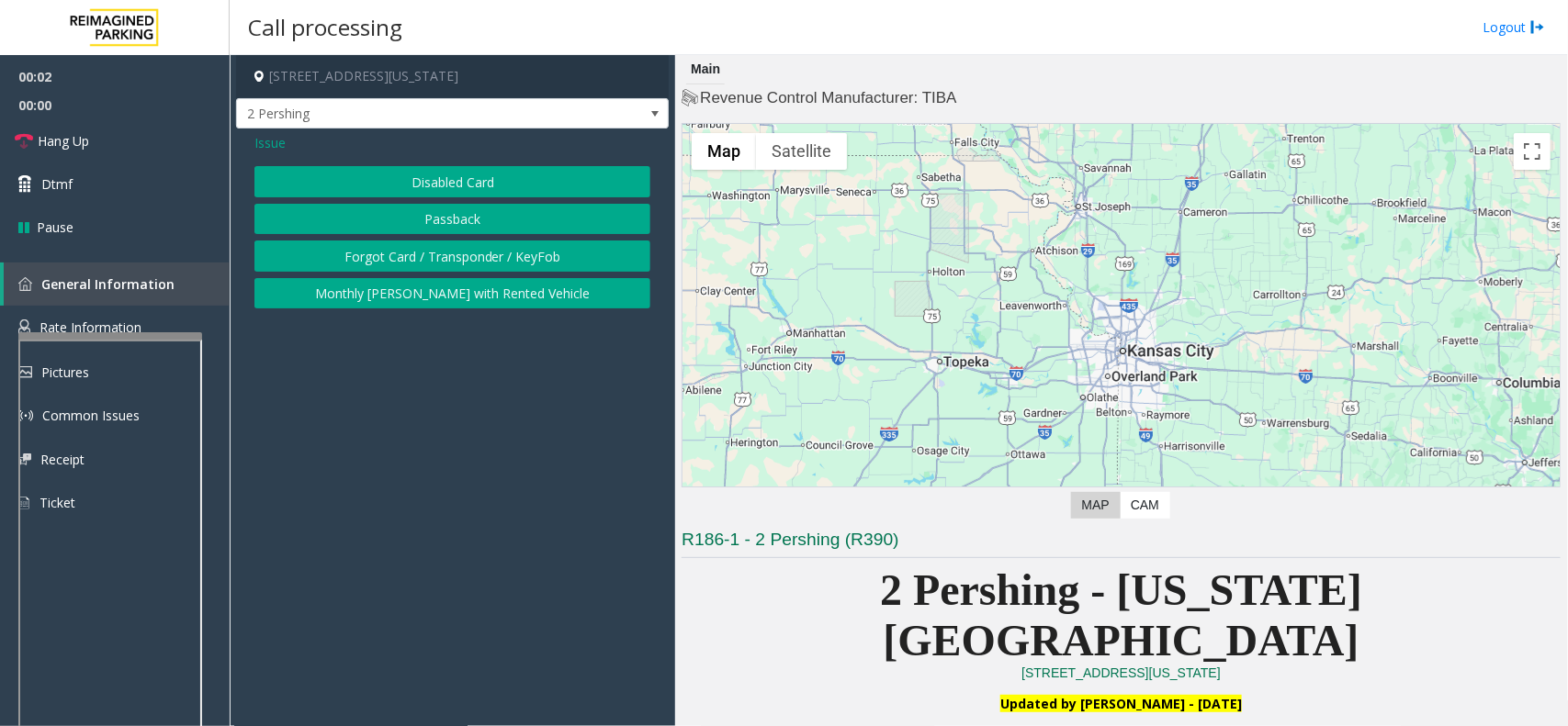
click at [464, 212] on button "Passback" at bounding box center [452, 220] width 396 height 32
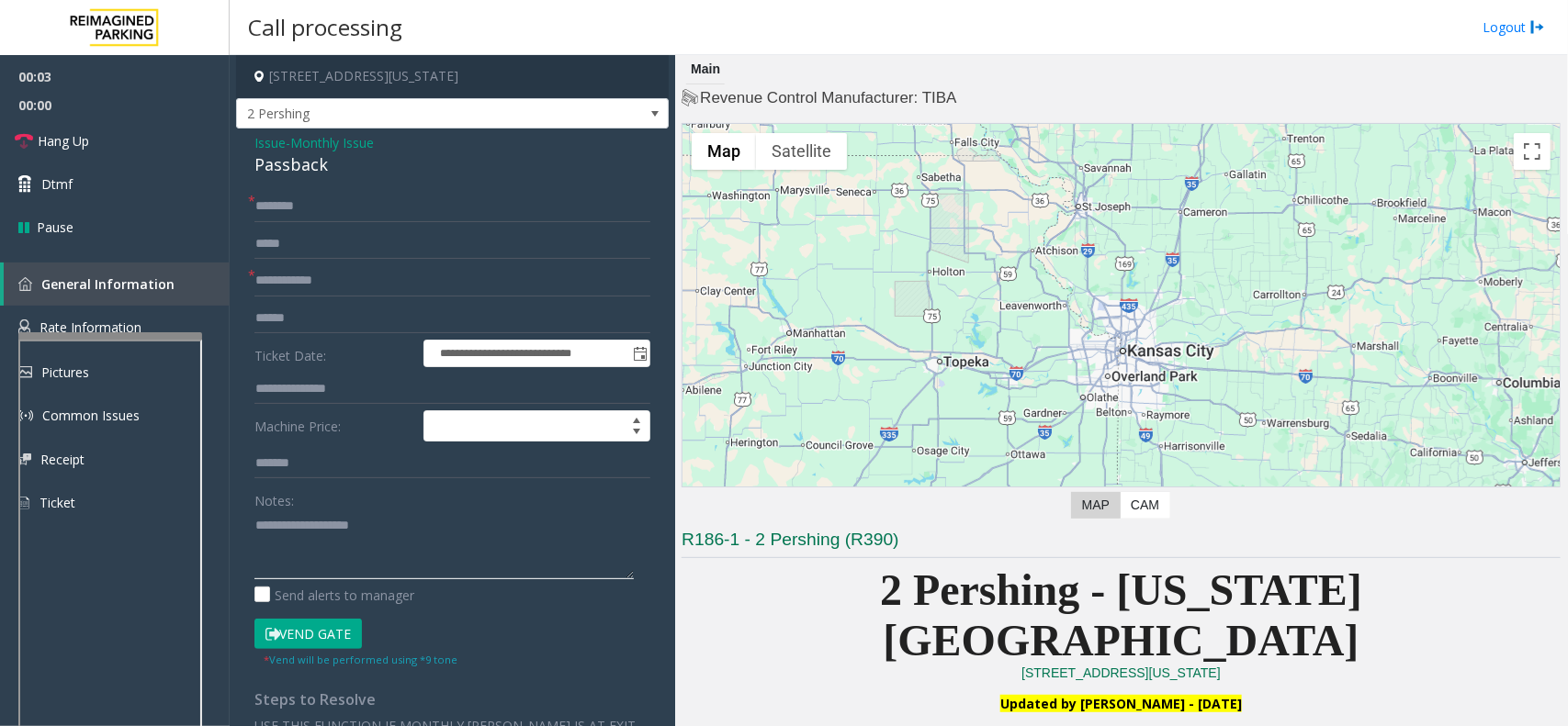
click at [351, 530] on textarea at bounding box center [443, 545] width 379 height 69
paste textarea "**********"
click at [319, 171] on div "Passback" at bounding box center [452, 164] width 396 height 25
copy div "Passback"
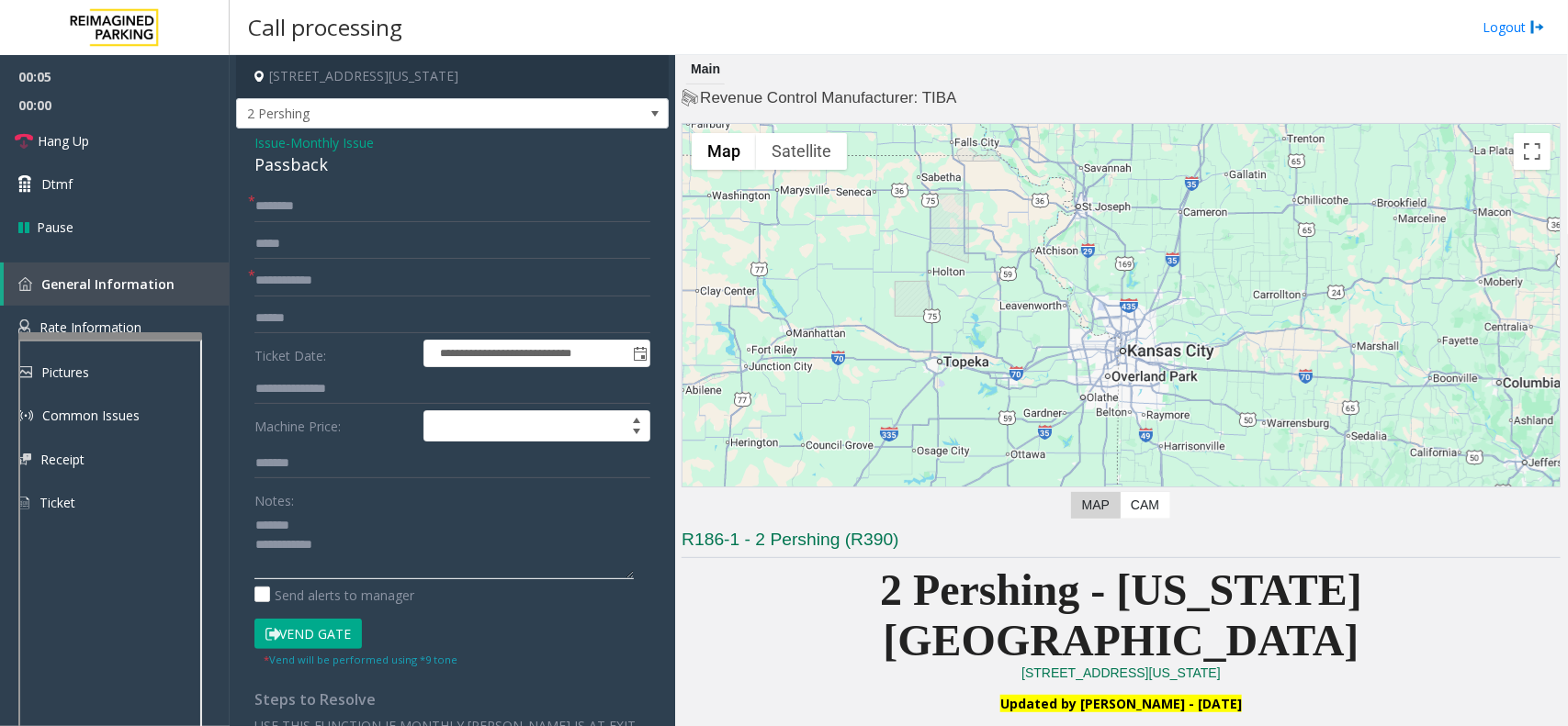
click at [353, 533] on textarea at bounding box center [443, 545] width 379 height 69
paste textarea "********"
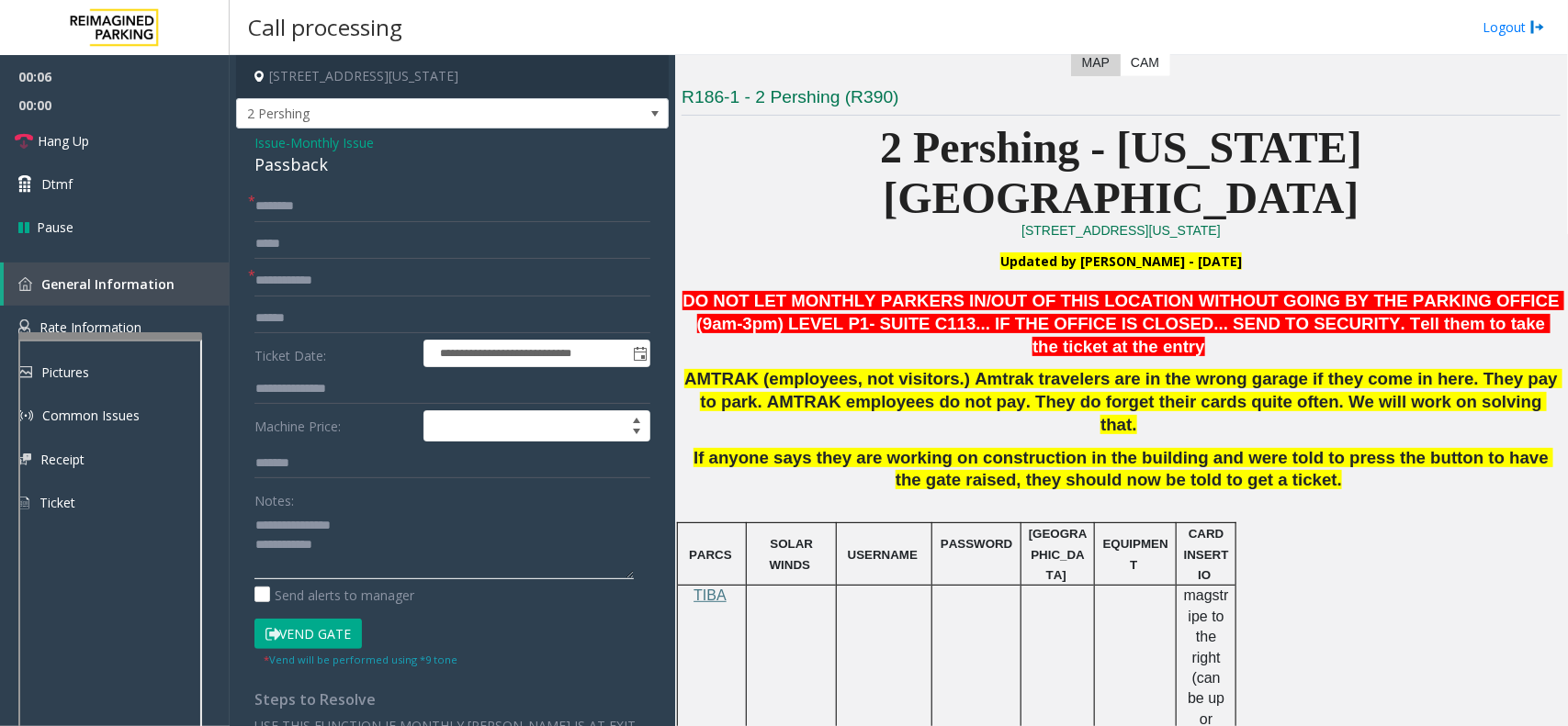
scroll to position [459, 0]
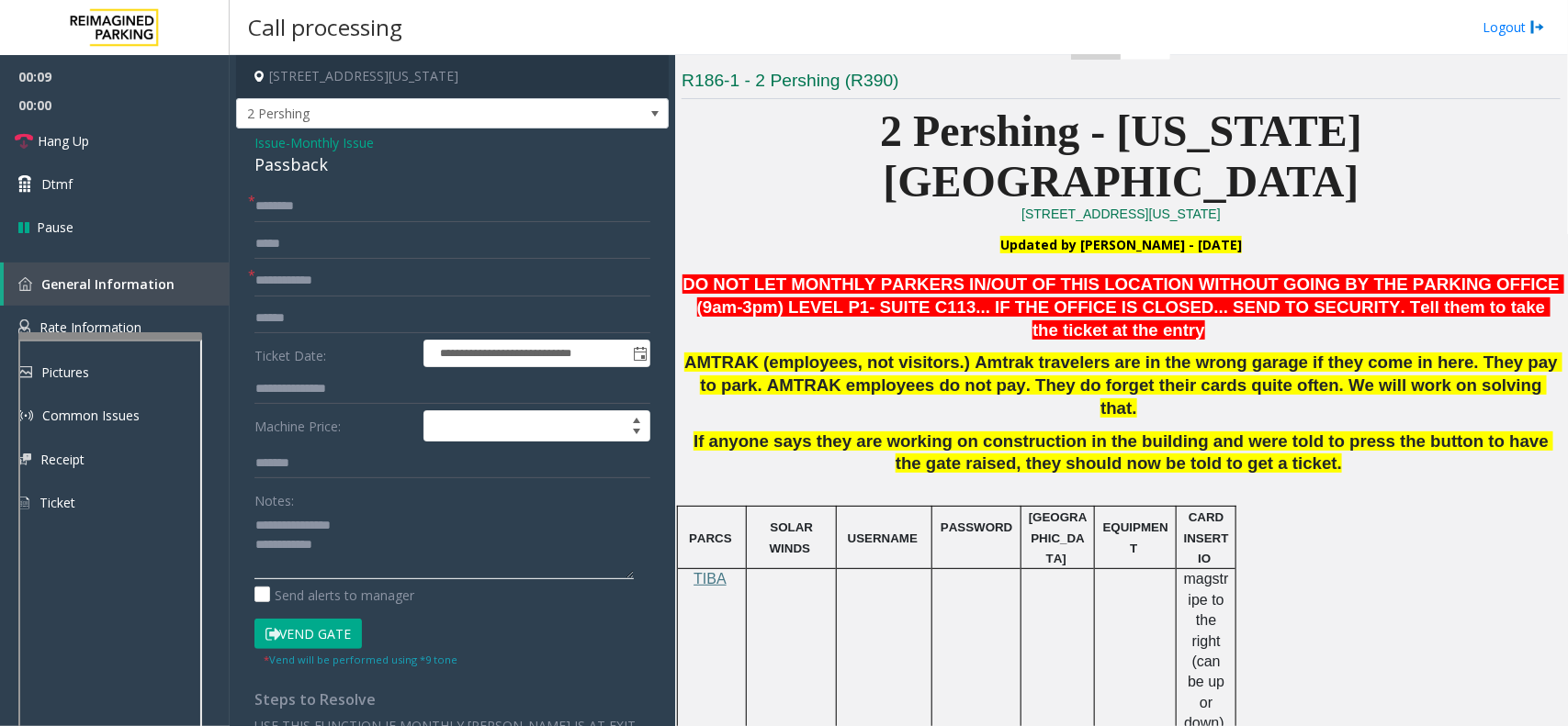
type textarea "**********"
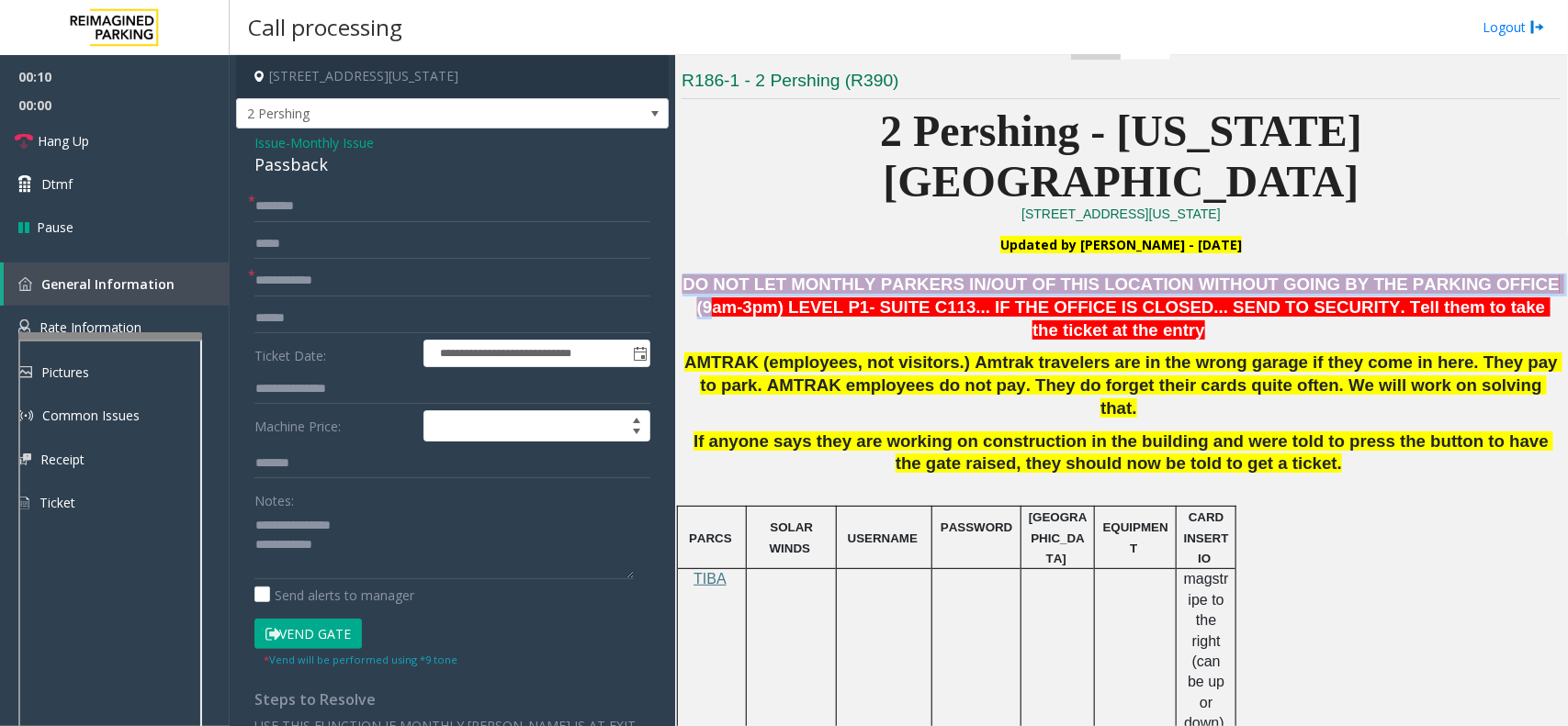
drag, startPoint x: 686, startPoint y: 231, endPoint x: 1432, endPoint y: 227, distance: 746.0
click at [1432, 275] on span "DO NOT LET MONTHLY PARKERS IN/OUT OF THIS LOCATION WITHOUT GOING BY THE PARKING…" at bounding box center [1123, 308] width 881 height 65
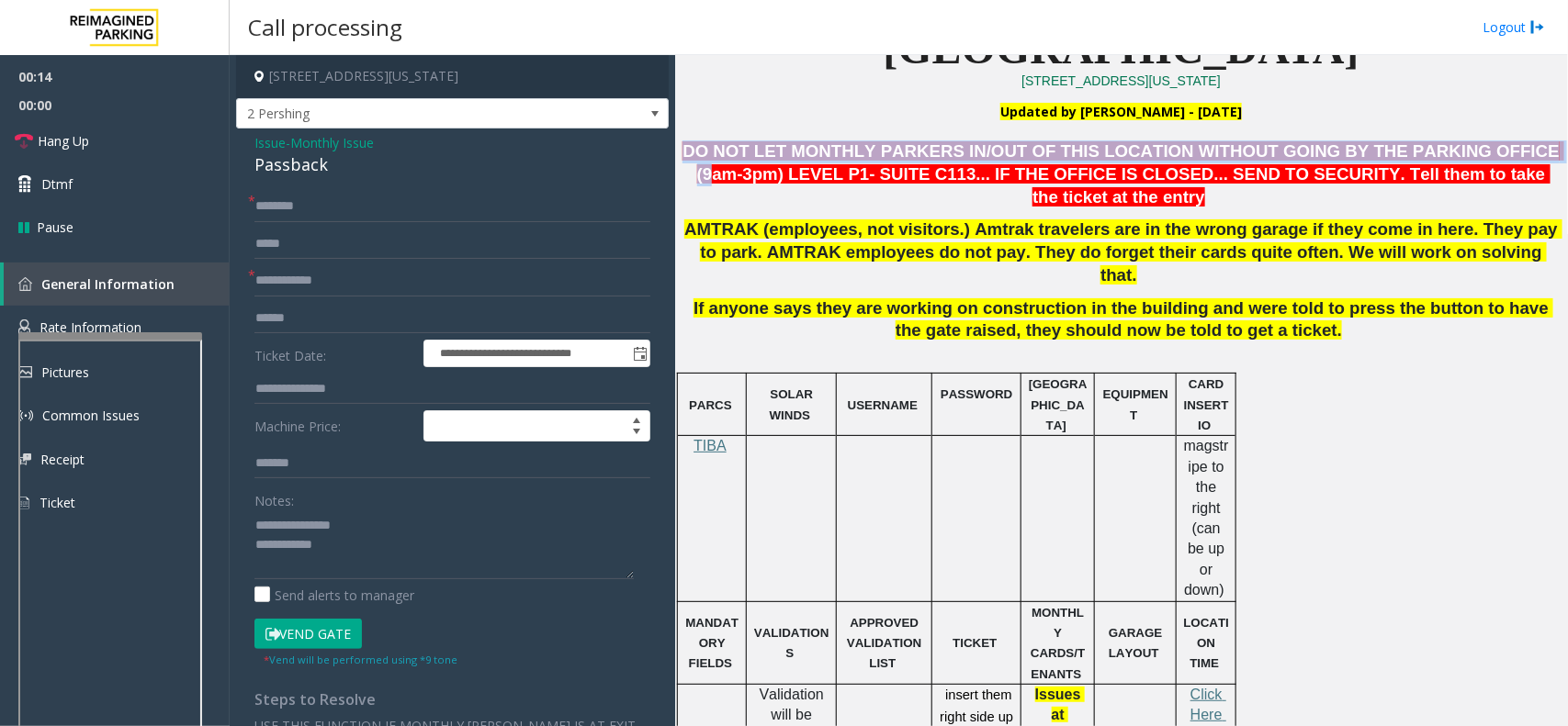
scroll to position [574, 0]
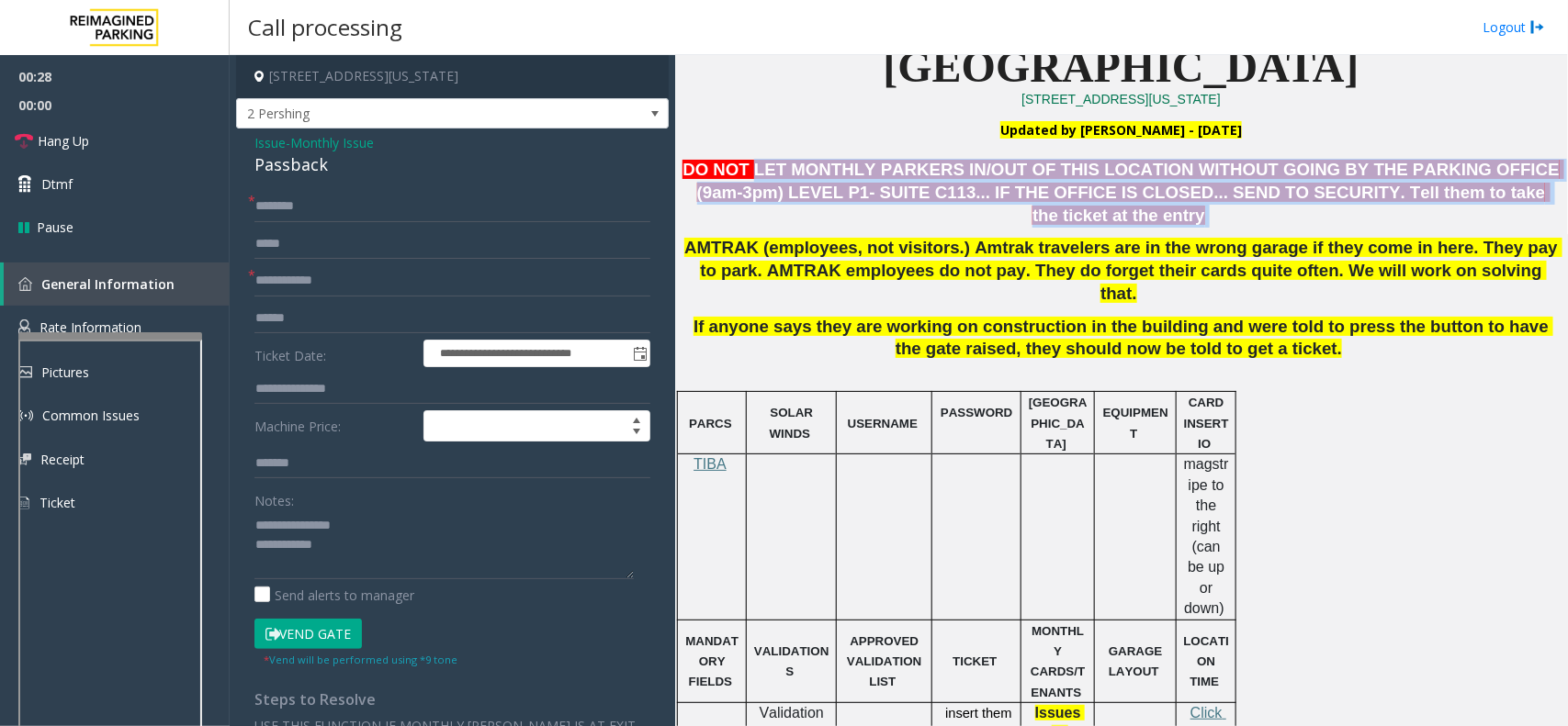
drag, startPoint x: 1493, startPoint y: 138, endPoint x: 722, endPoint y: 112, distance: 771.4
click at [723, 159] on p "DO NOT LET MONTHLY PARKERS IN/OUT OF THIS LOCATION WITHOUT GOING BY THE PARKING…" at bounding box center [1121, 193] width 878 height 68
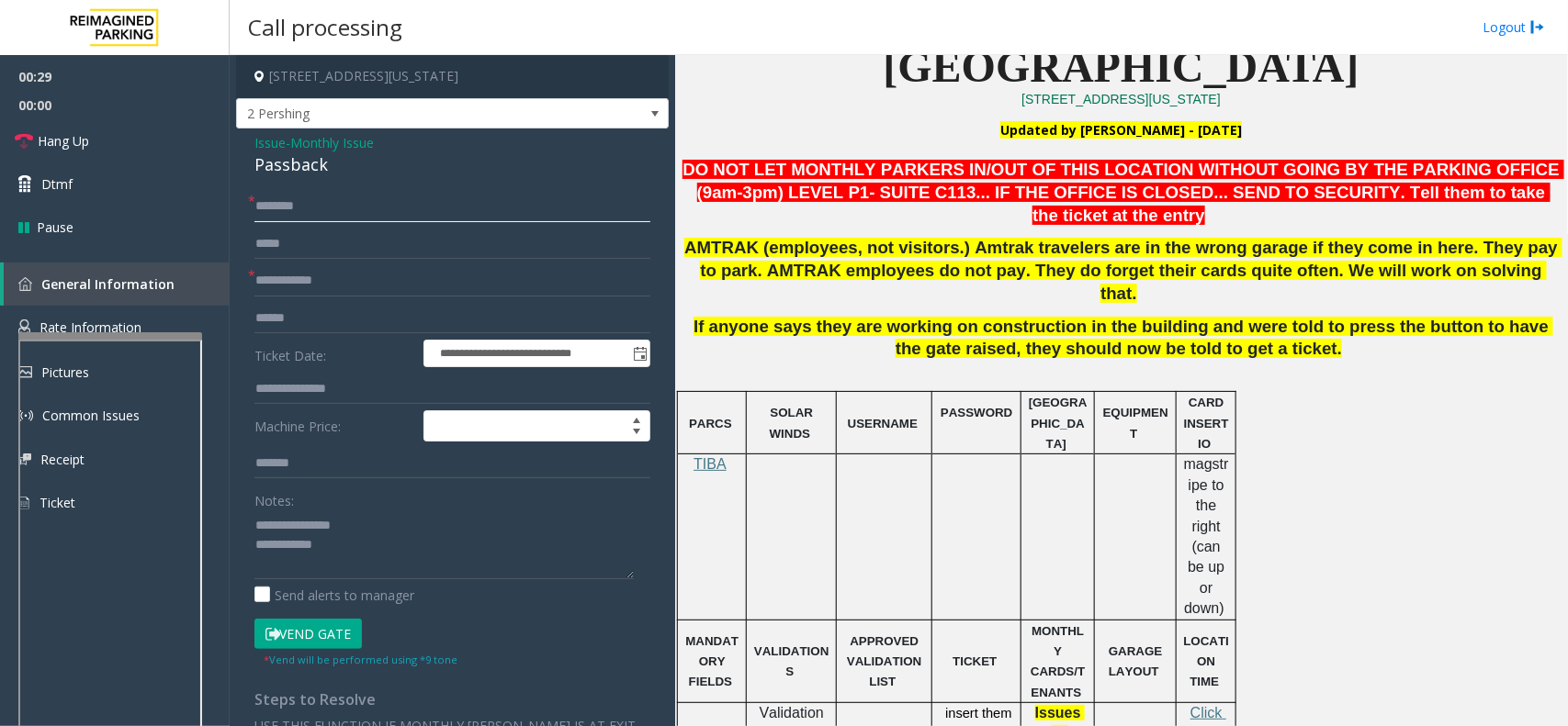
click at [344, 208] on input "text" at bounding box center [452, 207] width 396 height 32
type input "**"
click at [433, 263] on form "**********" at bounding box center [452, 429] width 396 height 478
click at [389, 275] on input "text" at bounding box center [452, 281] width 396 height 32
type input "**"
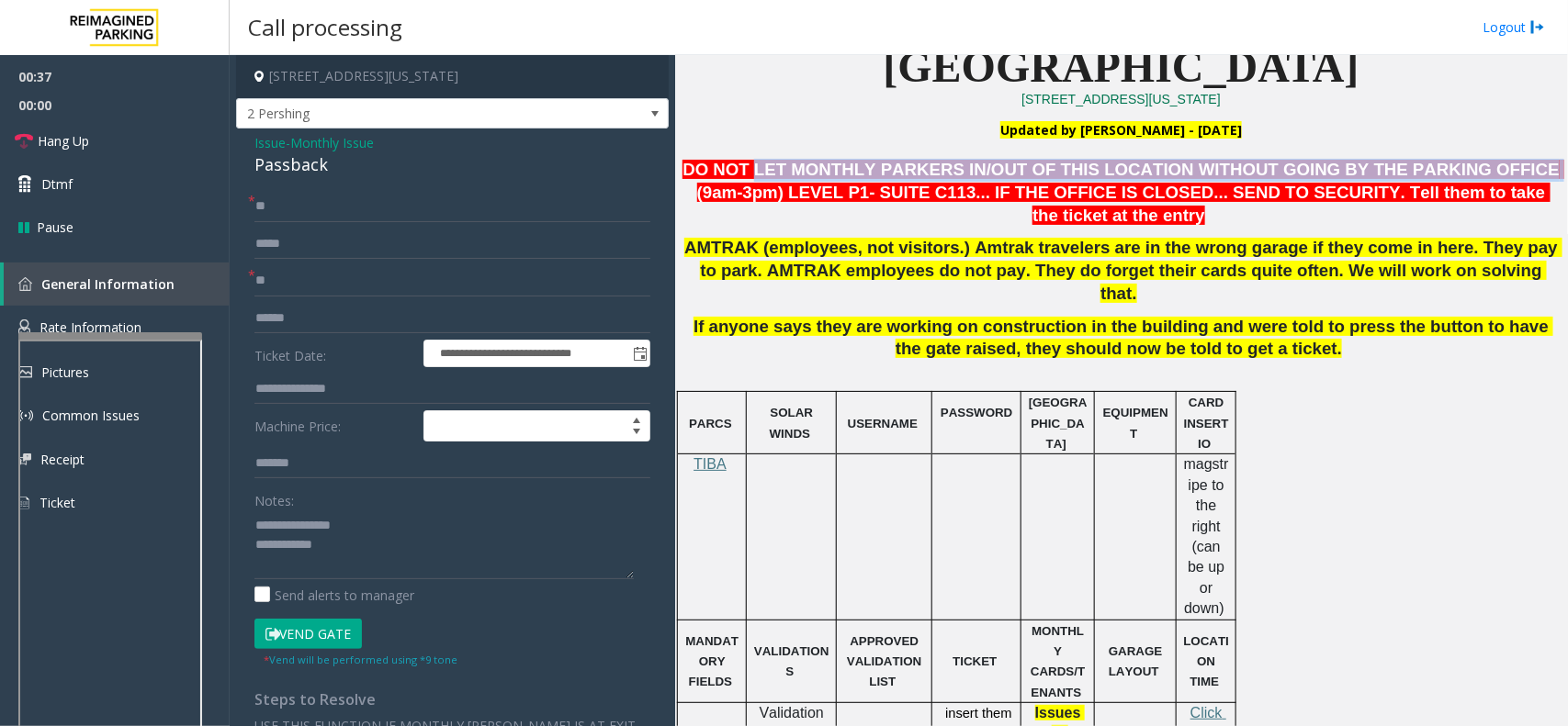
drag, startPoint x: 744, startPoint y: 108, endPoint x: 1420, endPoint y: 121, distance: 676.1
click at [1420, 160] on span "DO NOT LET MONTHLY PARKERS IN/OUT OF THIS LOCATION WITHOUT GOING BY THE PARKING…" at bounding box center [1123, 193] width 881 height 65
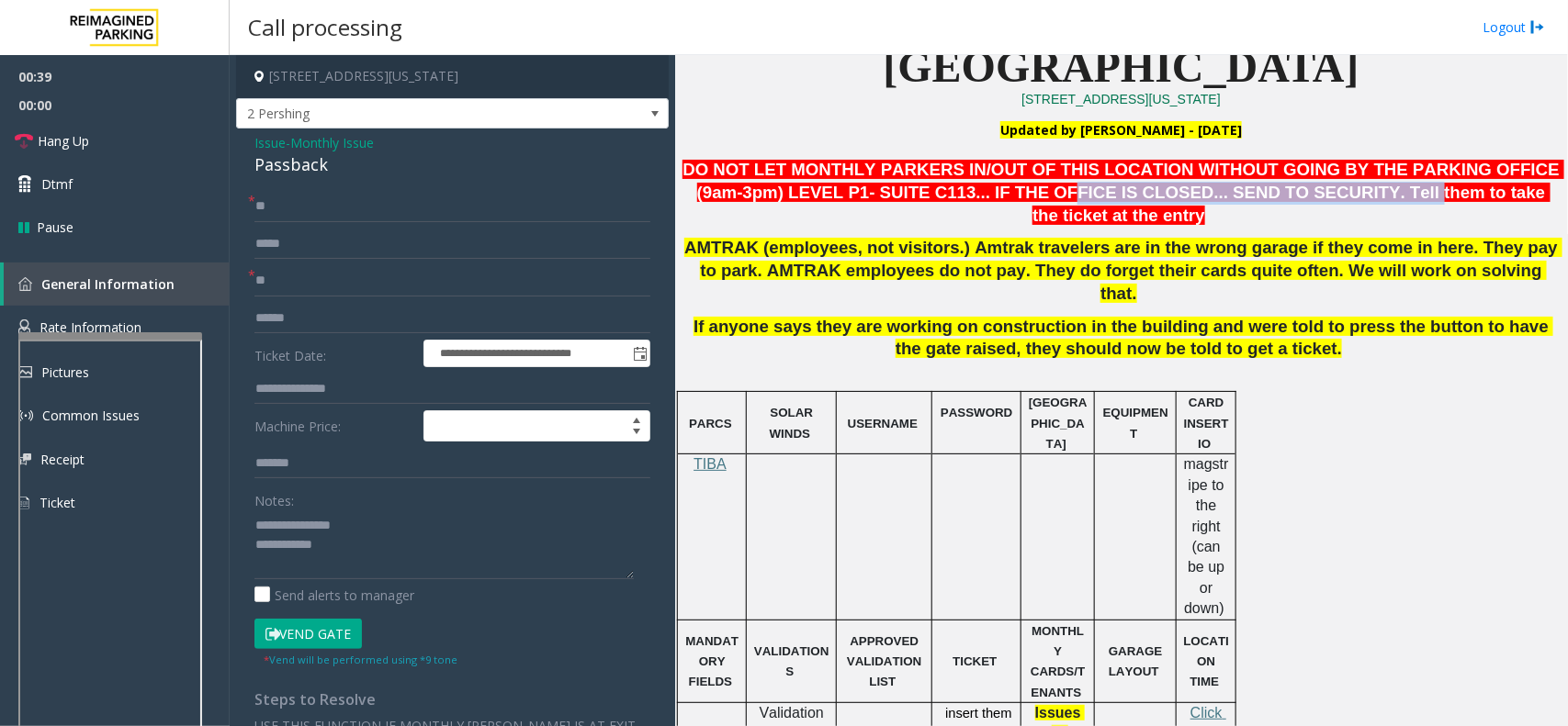
drag, startPoint x: 1147, startPoint y: 142, endPoint x: 1229, endPoint y: 131, distance: 82.7
click at [1229, 160] on span "DO NOT LET MONTHLY PARKERS IN/OUT OF THIS LOCATION WITHOUT GOING BY THE PARKING…" at bounding box center [1123, 193] width 881 height 65
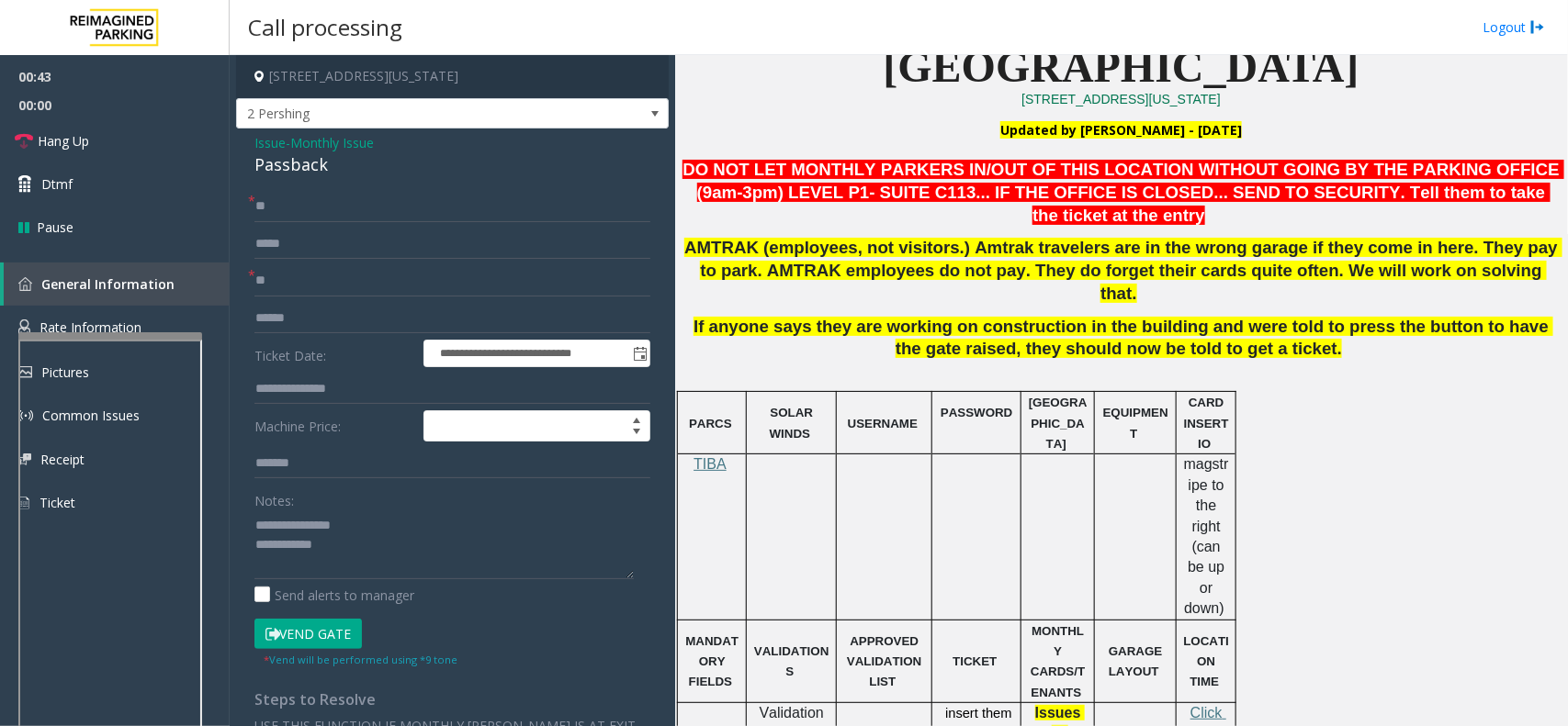
click at [1158, 160] on span "DO NOT LET MONTHLY PARKERS IN/OUT OF THIS LOCATION WITHOUT GOING BY THE PARKING…" at bounding box center [1123, 193] width 881 height 65
click at [1161, 160] on span "DO NOT LET MONTHLY PARKERS IN/OUT OF THIS LOCATION WITHOUT GOING BY THE PARKING…" at bounding box center [1123, 193] width 881 height 65
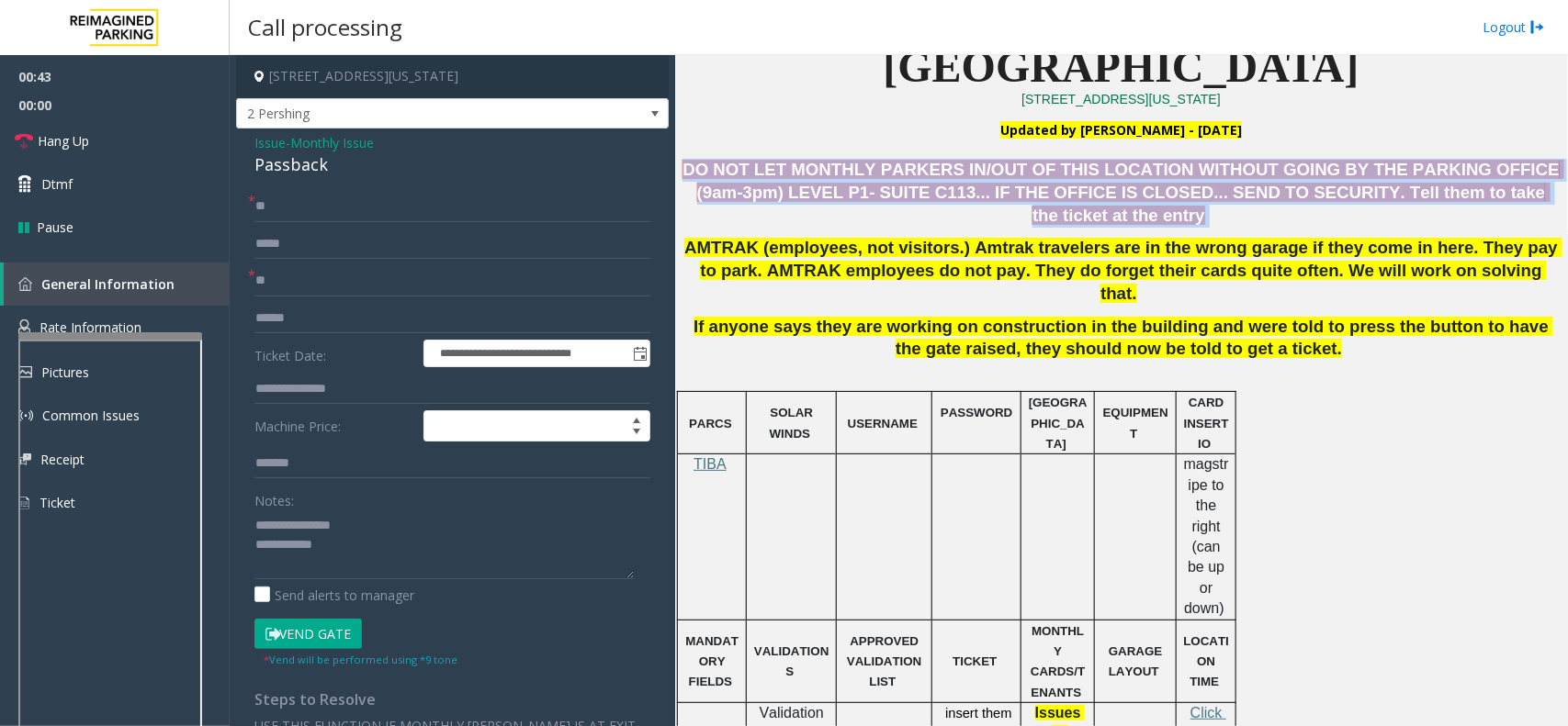
click at [1161, 160] on span "DO NOT LET MONTHLY PARKERS IN/OUT OF THIS LOCATION WITHOUT GOING BY THE PARKING…" at bounding box center [1123, 193] width 881 height 65
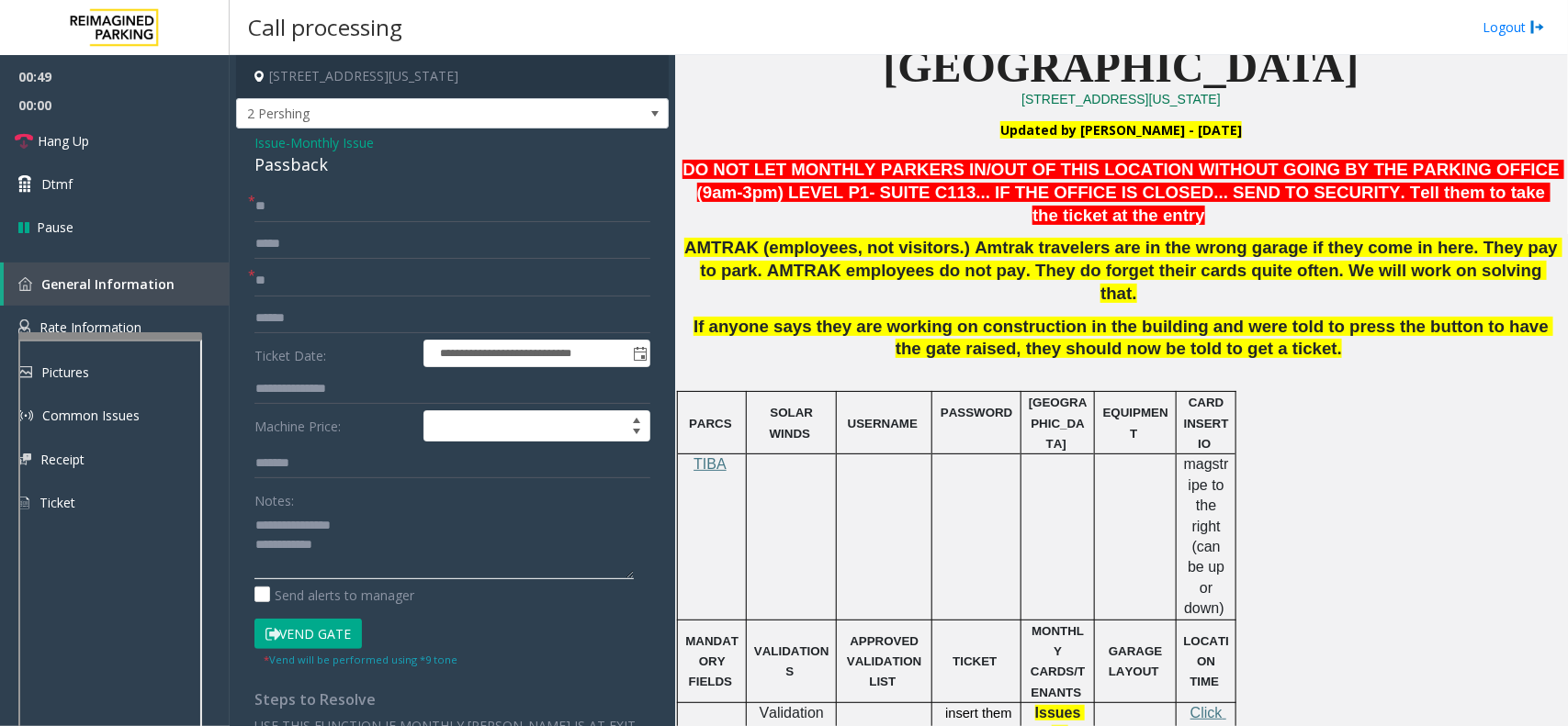
click at [406, 549] on textarea at bounding box center [443, 545] width 379 height 69
click at [112, 154] on link "Hang Up" at bounding box center [115, 141] width 230 height 44
click at [441, 546] on textarea at bounding box center [443, 545] width 379 height 69
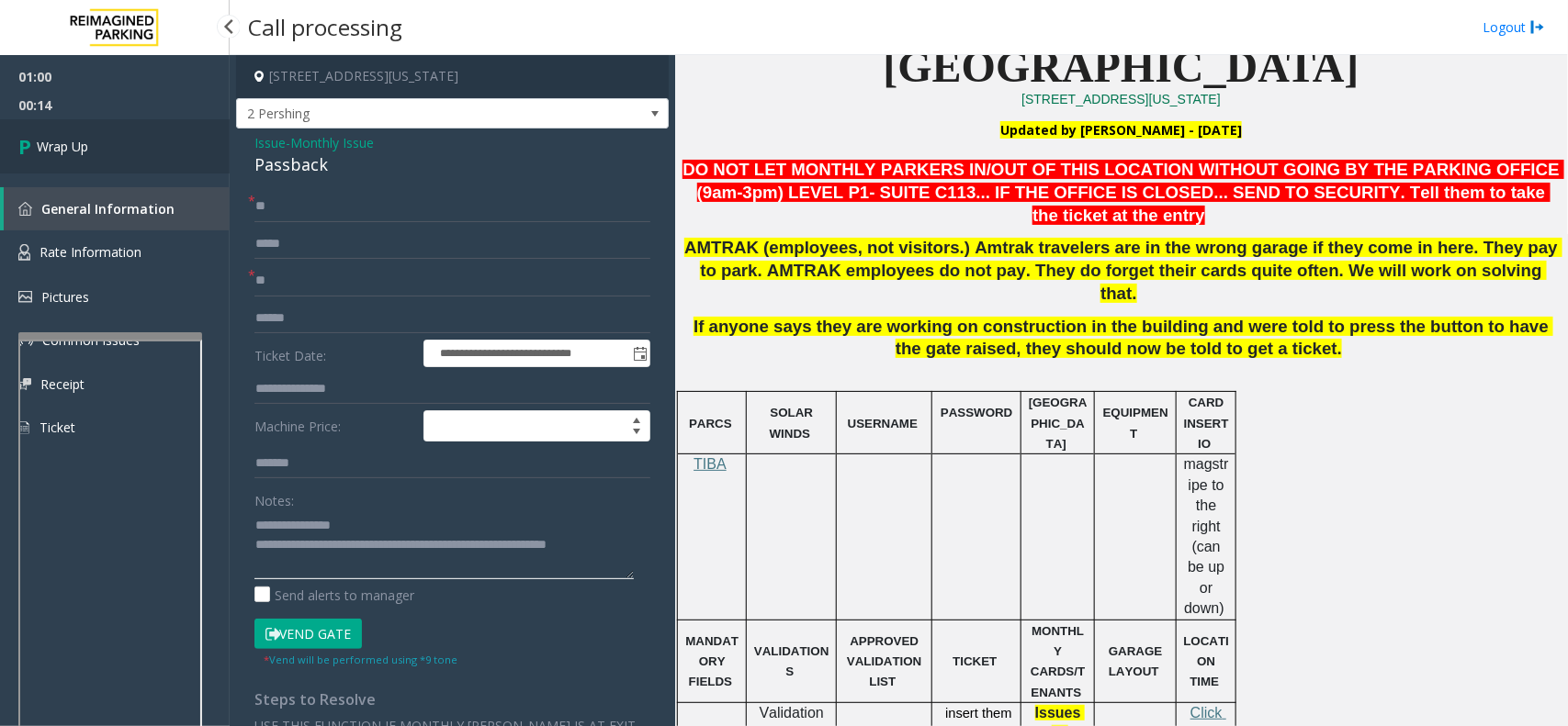
type textarea "**********"
click at [131, 158] on link "Wrap Up" at bounding box center [115, 146] width 230 height 54
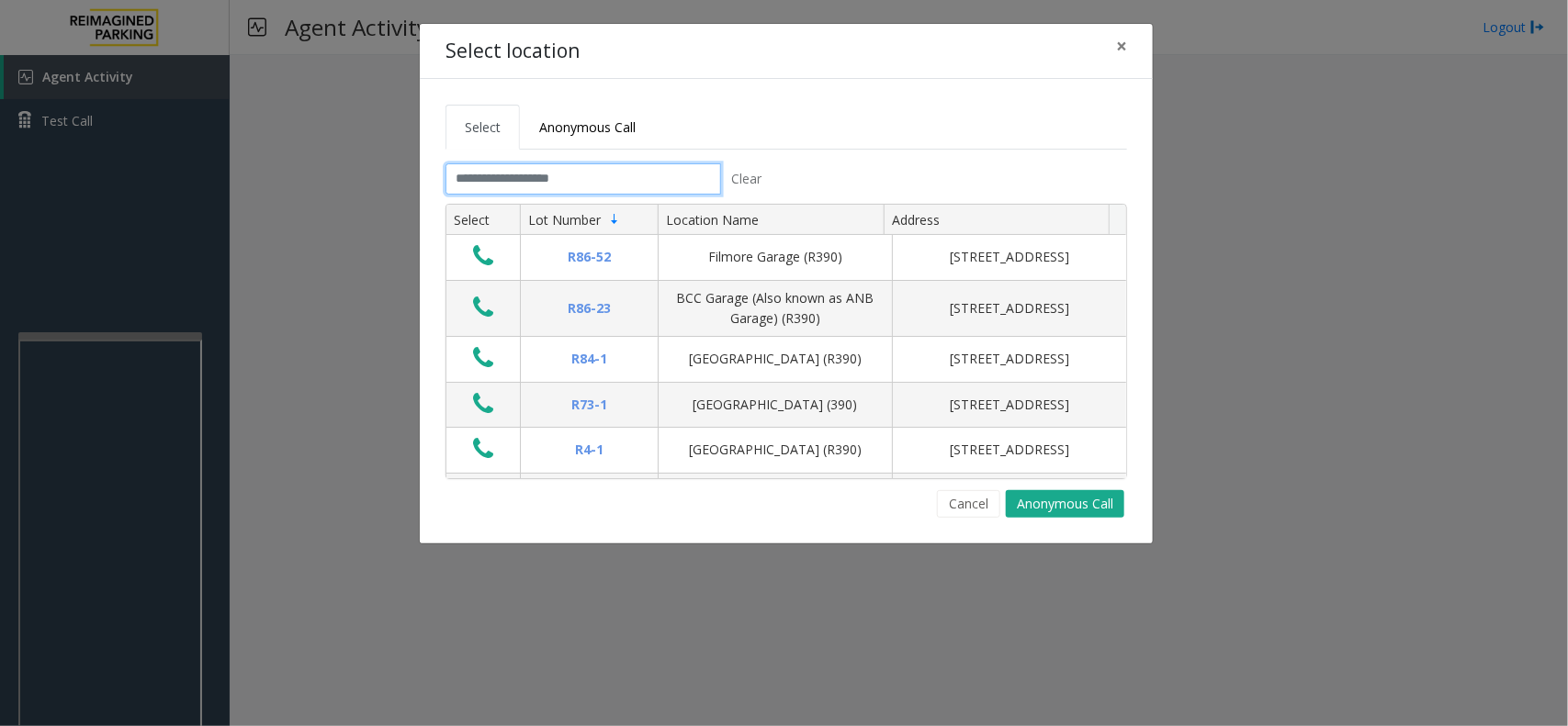
click at [532, 174] on input "text" at bounding box center [583, 179] width 275 height 32
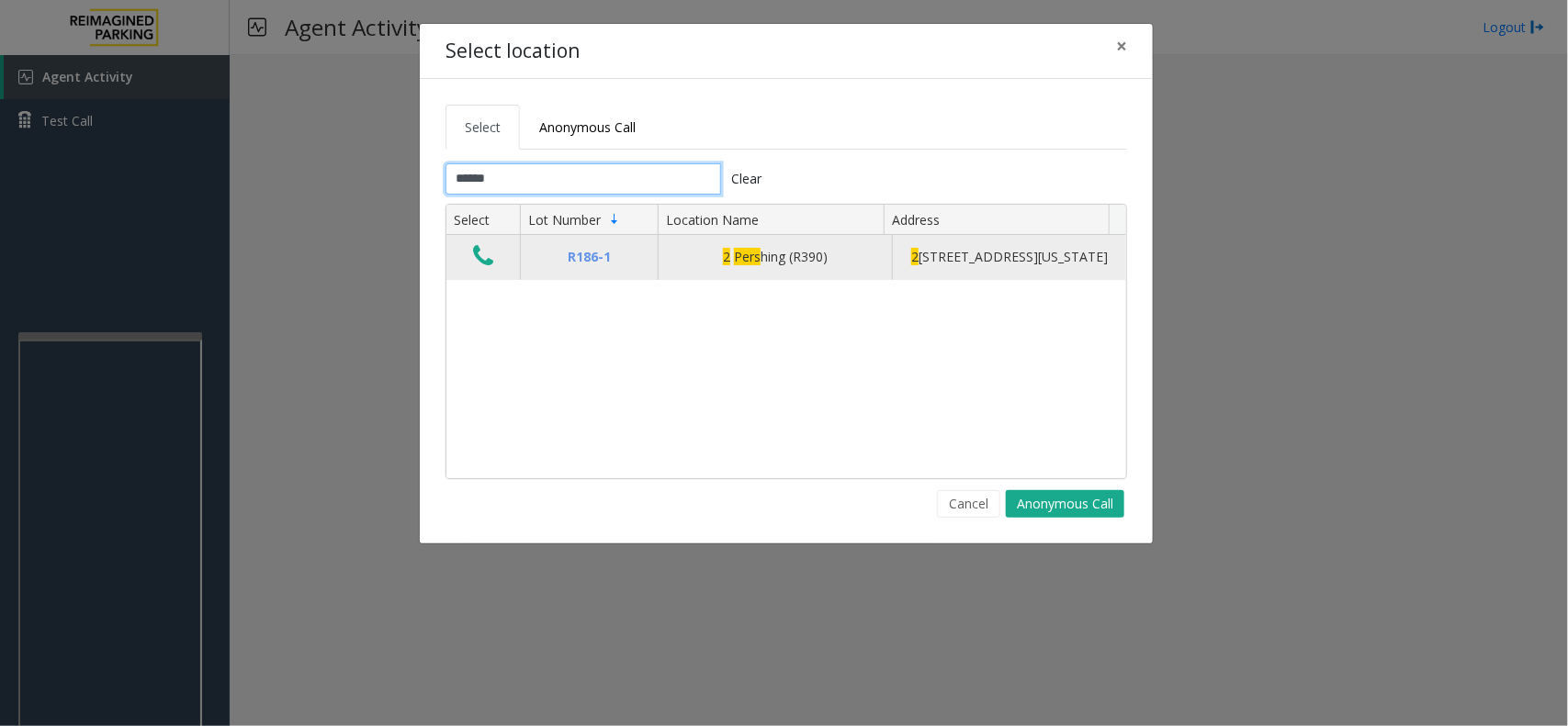
type input "******"
click at [494, 263] on button "Data table" at bounding box center [483, 257] width 32 height 30
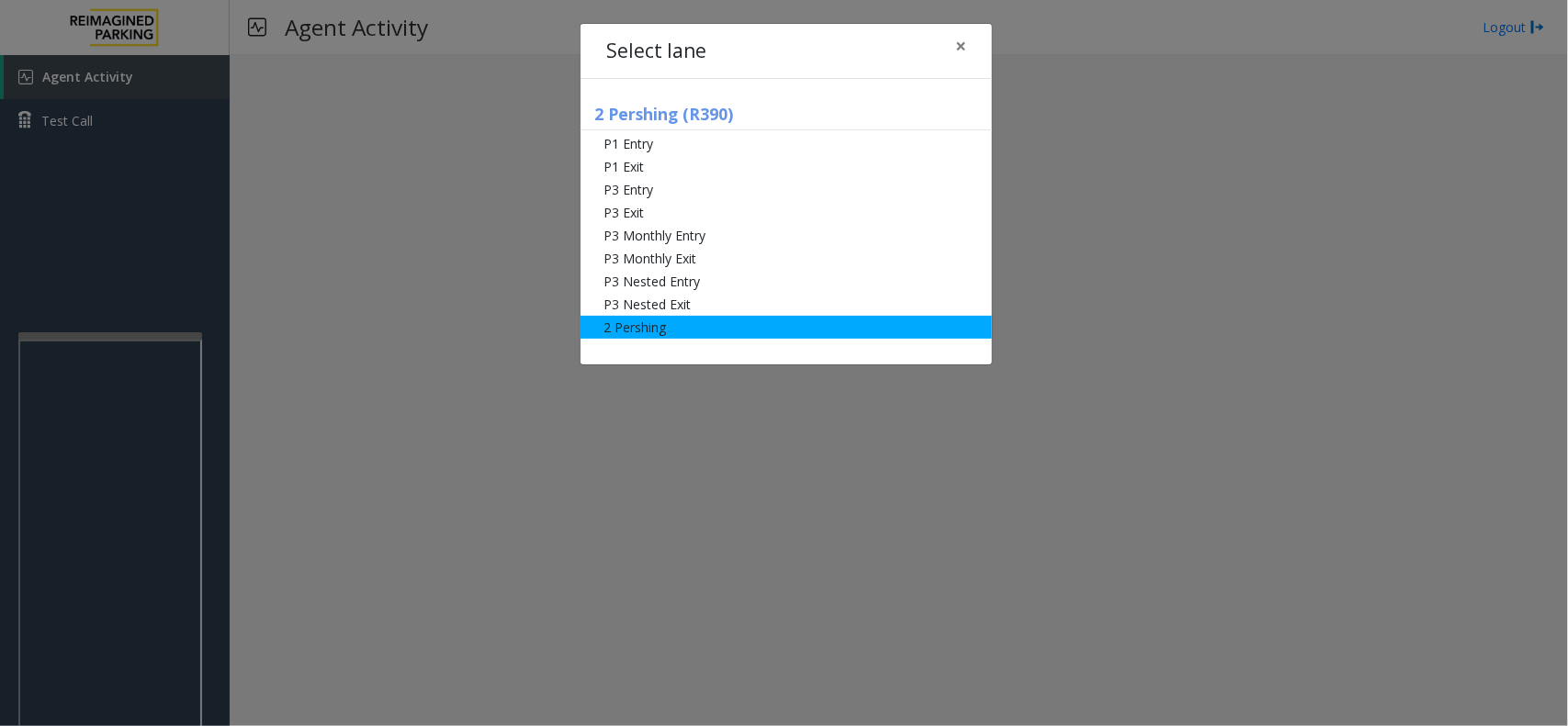
click at [773, 318] on li "2 Pershing" at bounding box center [786, 326] width 412 height 23
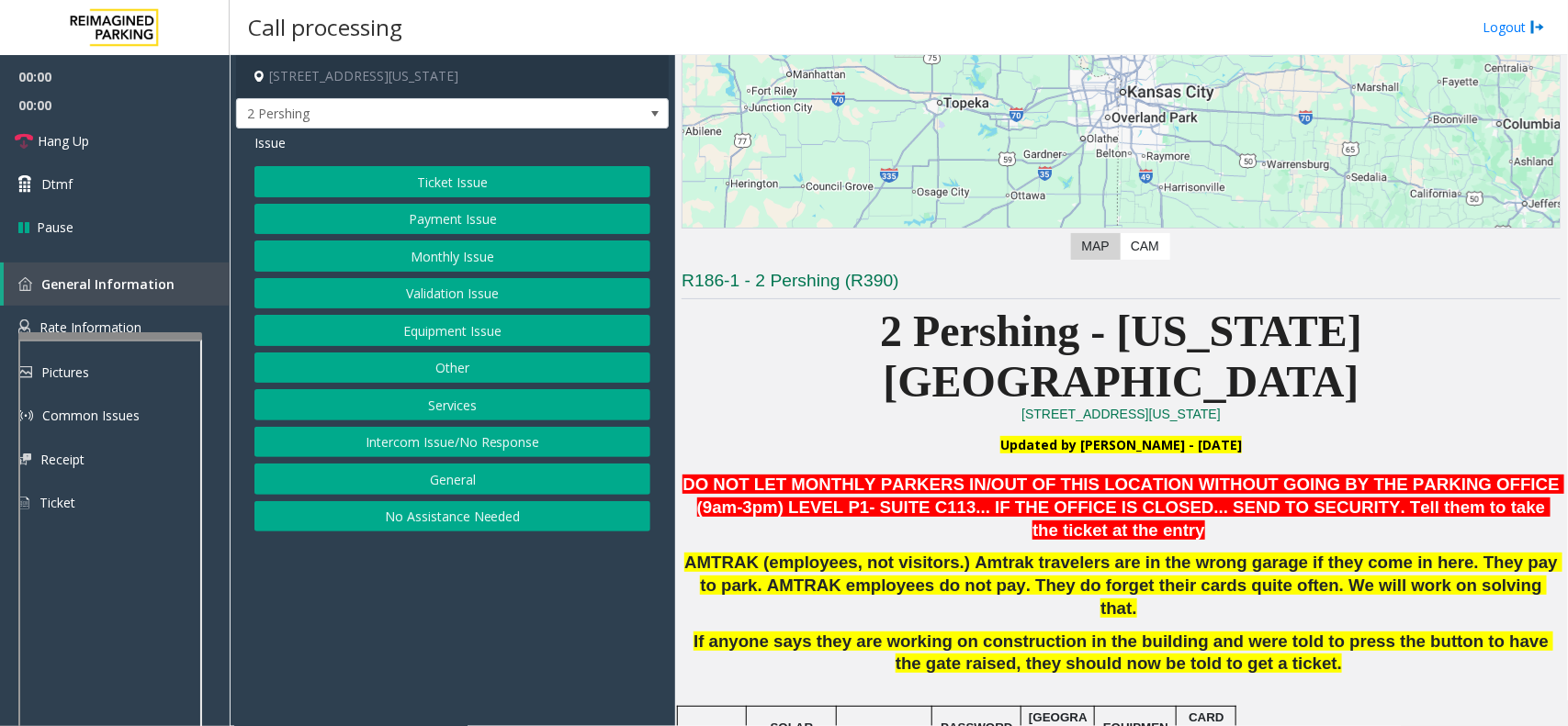
scroll to position [344, 0]
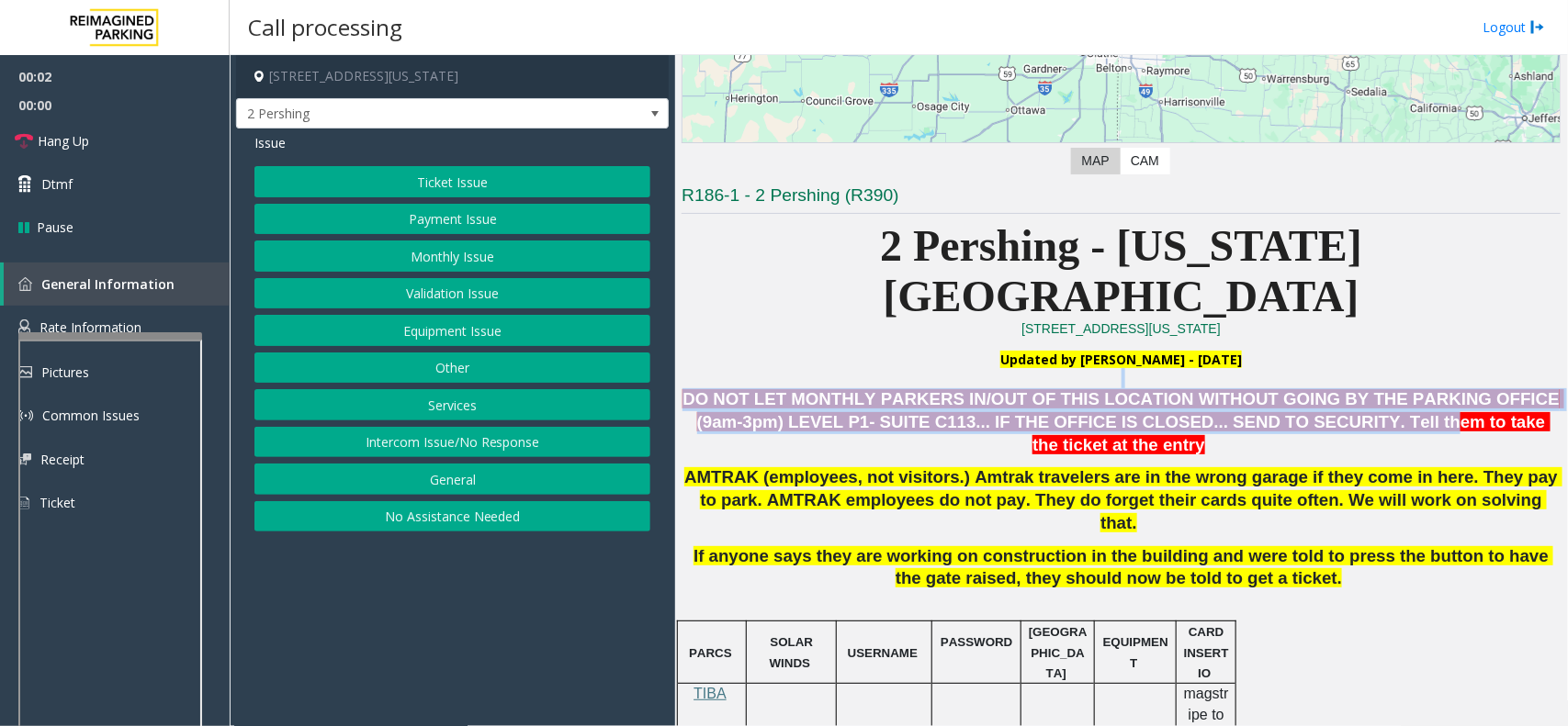
drag, startPoint x: 838, startPoint y: 333, endPoint x: 1245, endPoint y: 370, distance: 408.7
click at [492, 255] on button "Monthly Issue" at bounding box center [452, 256] width 396 height 32
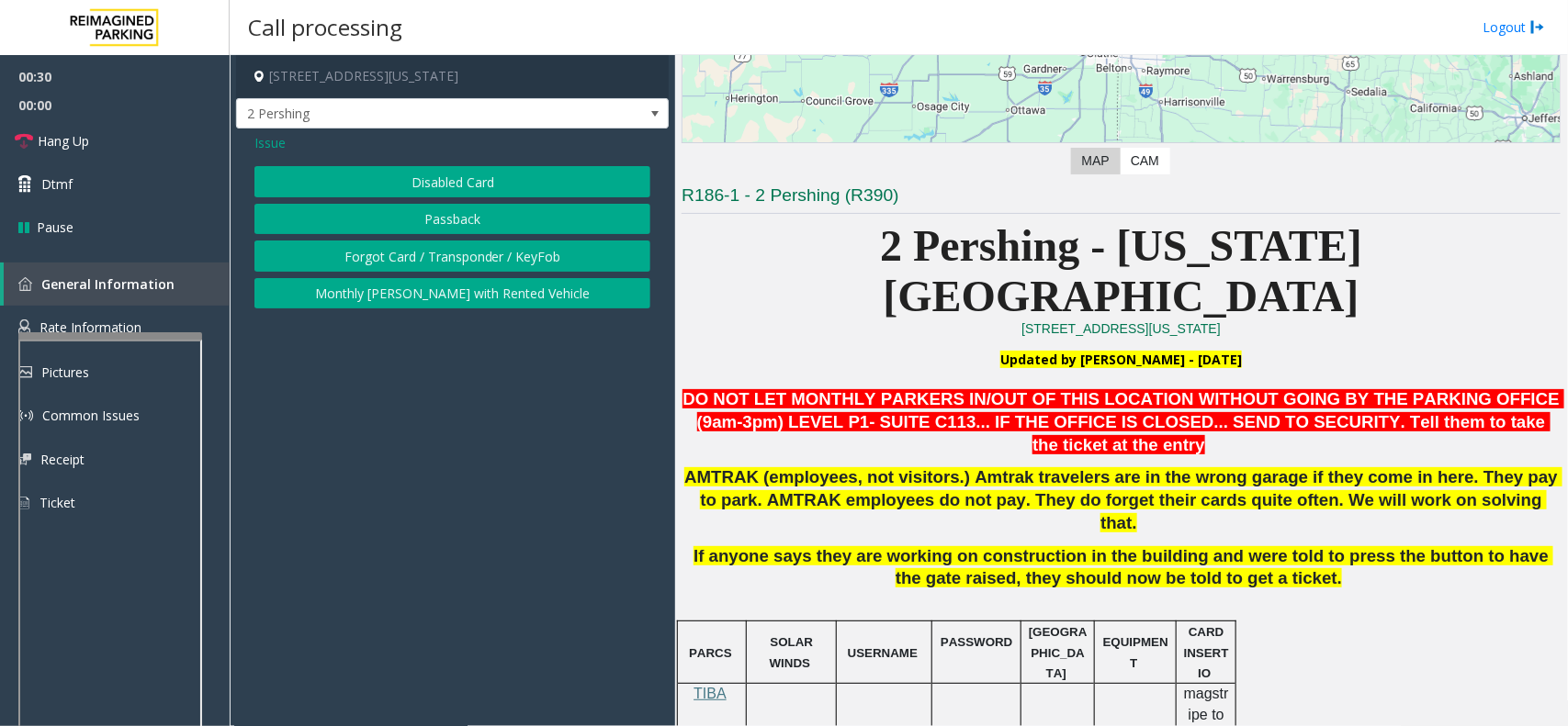
click at [269, 137] on span "Issue" at bounding box center [270, 142] width 32 height 19
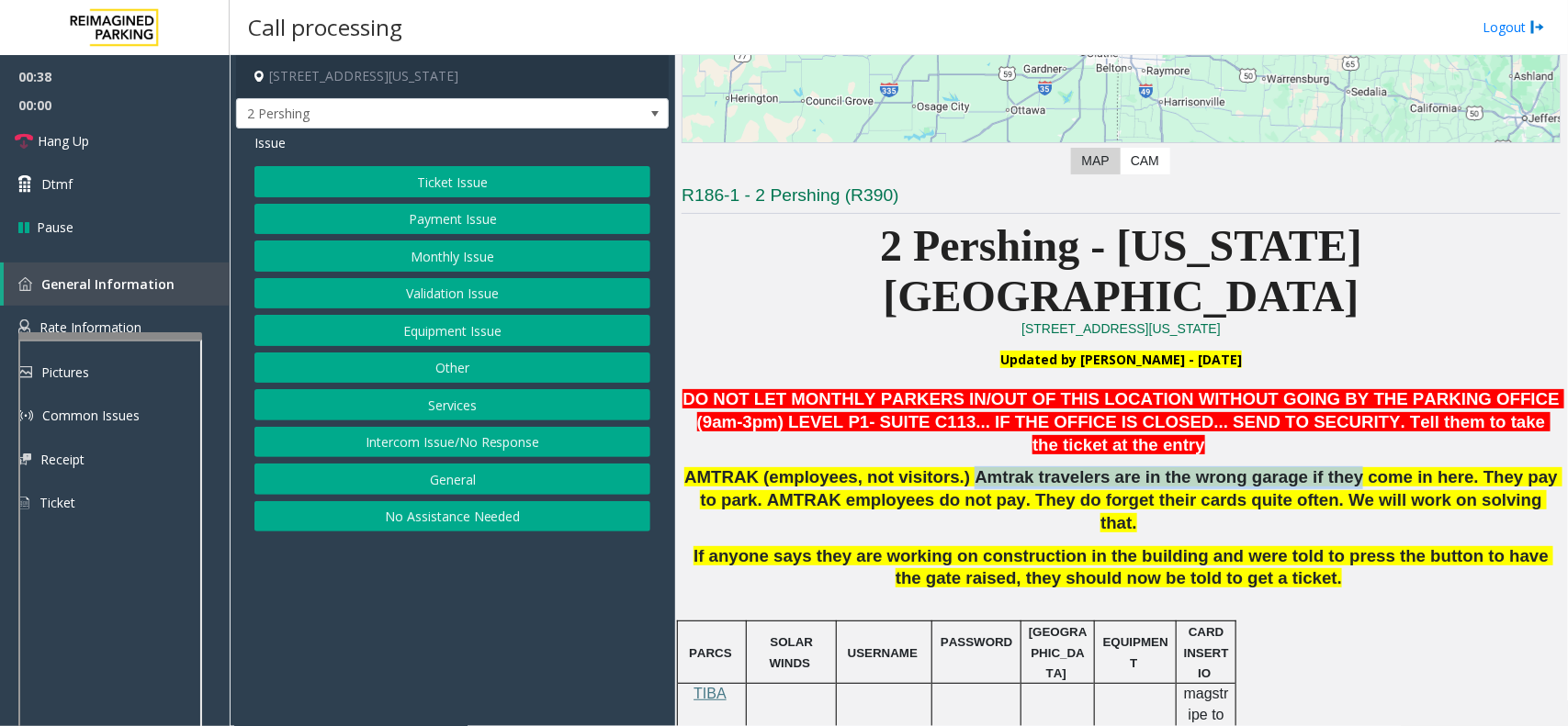
drag, startPoint x: 952, startPoint y: 409, endPoint x: 1297, endPoint y: 392, distance: 345.4
click at [1297, 467] on span "AMTRAK (employees, not visitors.) Amtrak travelers are in the wrong garage if t…" at bounding box center [1123, 499] width 877 height 65
click at [132, 321] on span "Rate Information" at bounding box center [90, 327] width 102 height 18
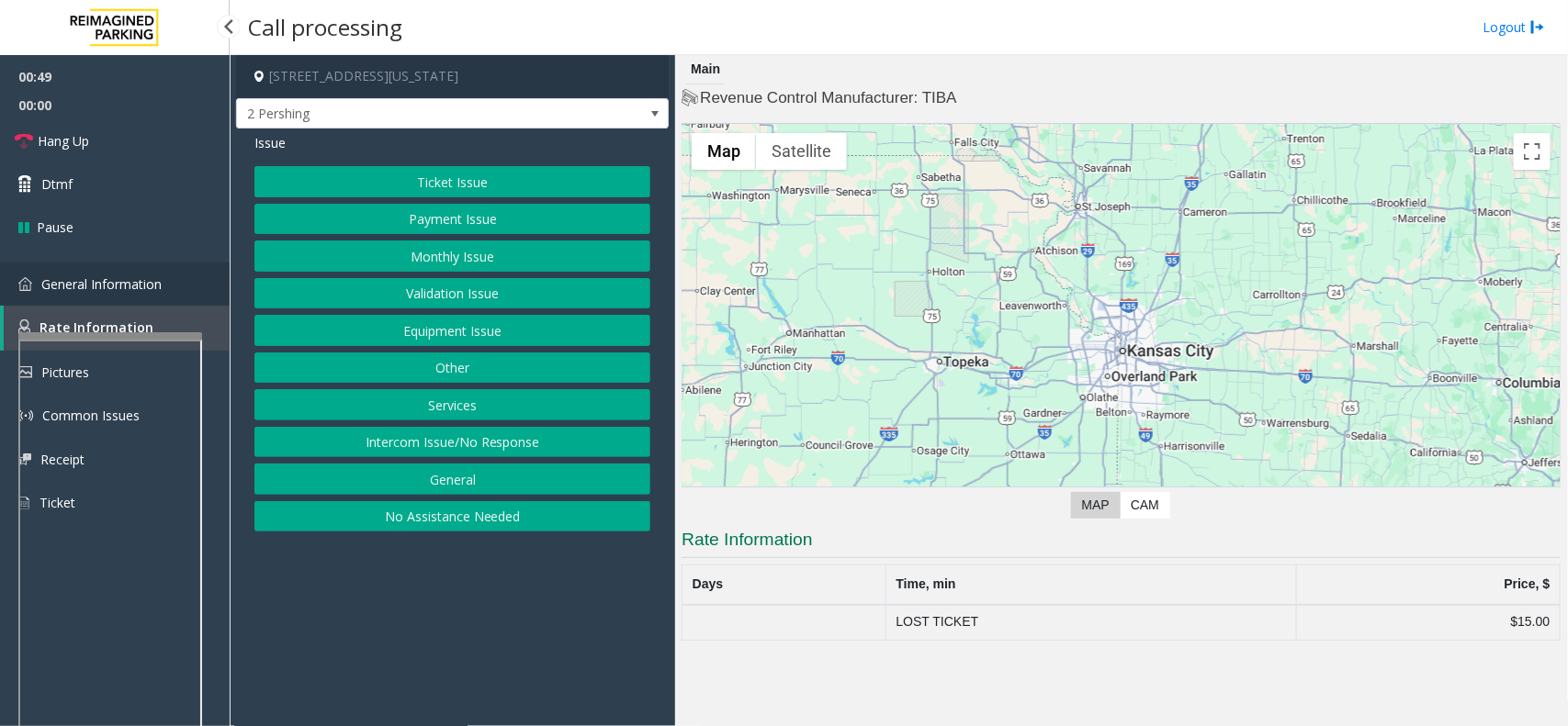
click at [163, 275] on link "General Information" at bounding box center [115, 284] width 230 height 44
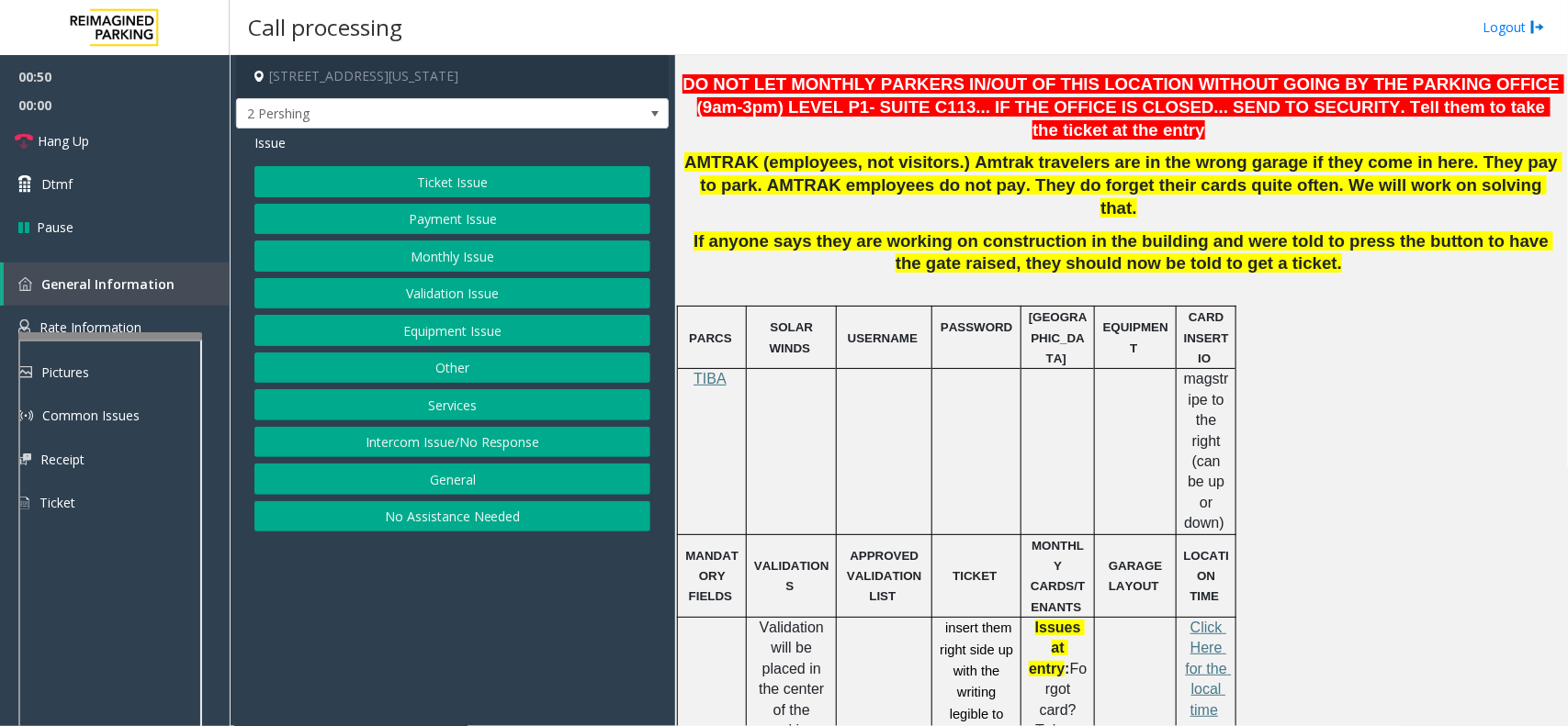
scroll to position [688, 0]
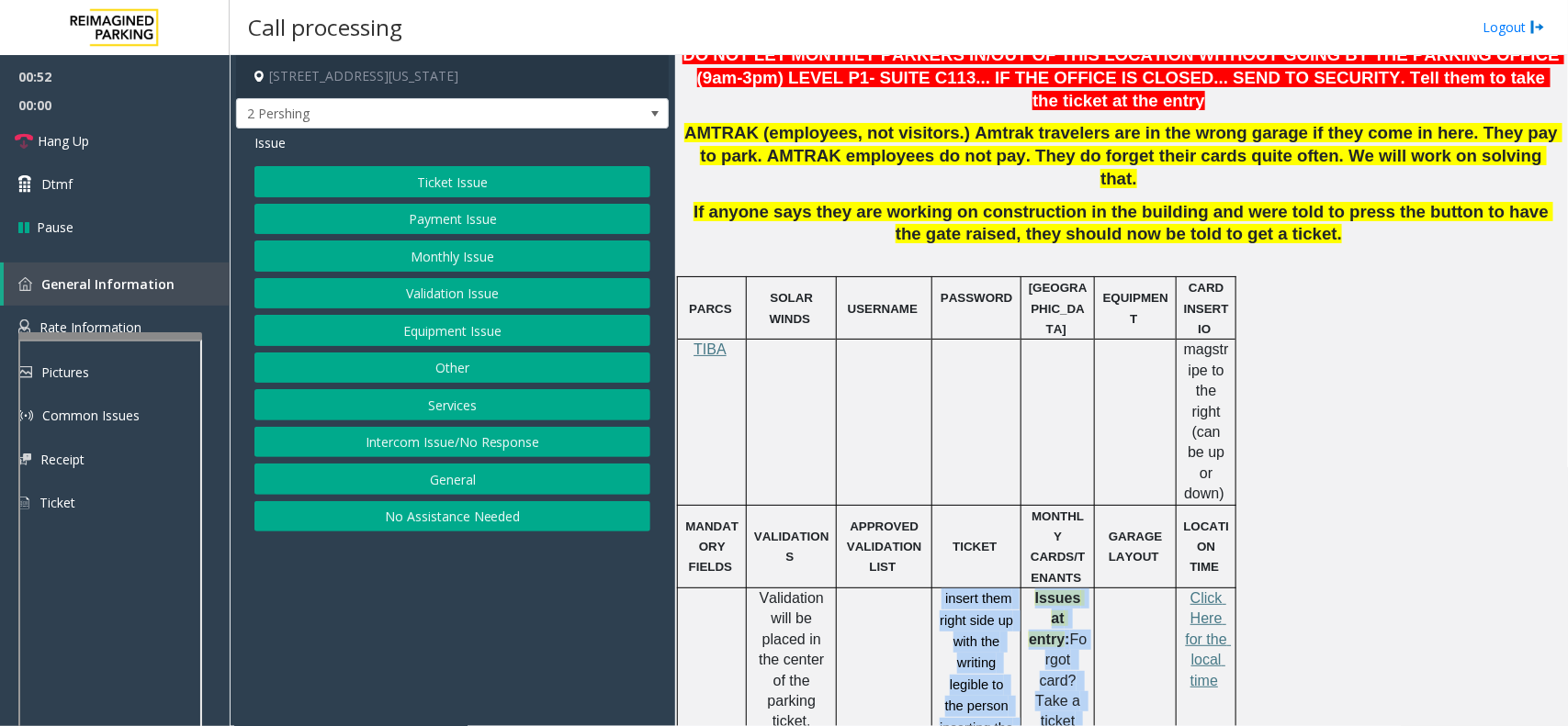
drag, startPoint x: 929, startPoint y: 464, endPoint x: 1038, endPoint y: 621, distance: 191.1
click at [1004, 591] on span "insert them right side up with the writing legible to the person inserting the …" at bounding box center [978, 674] width 77 height 165
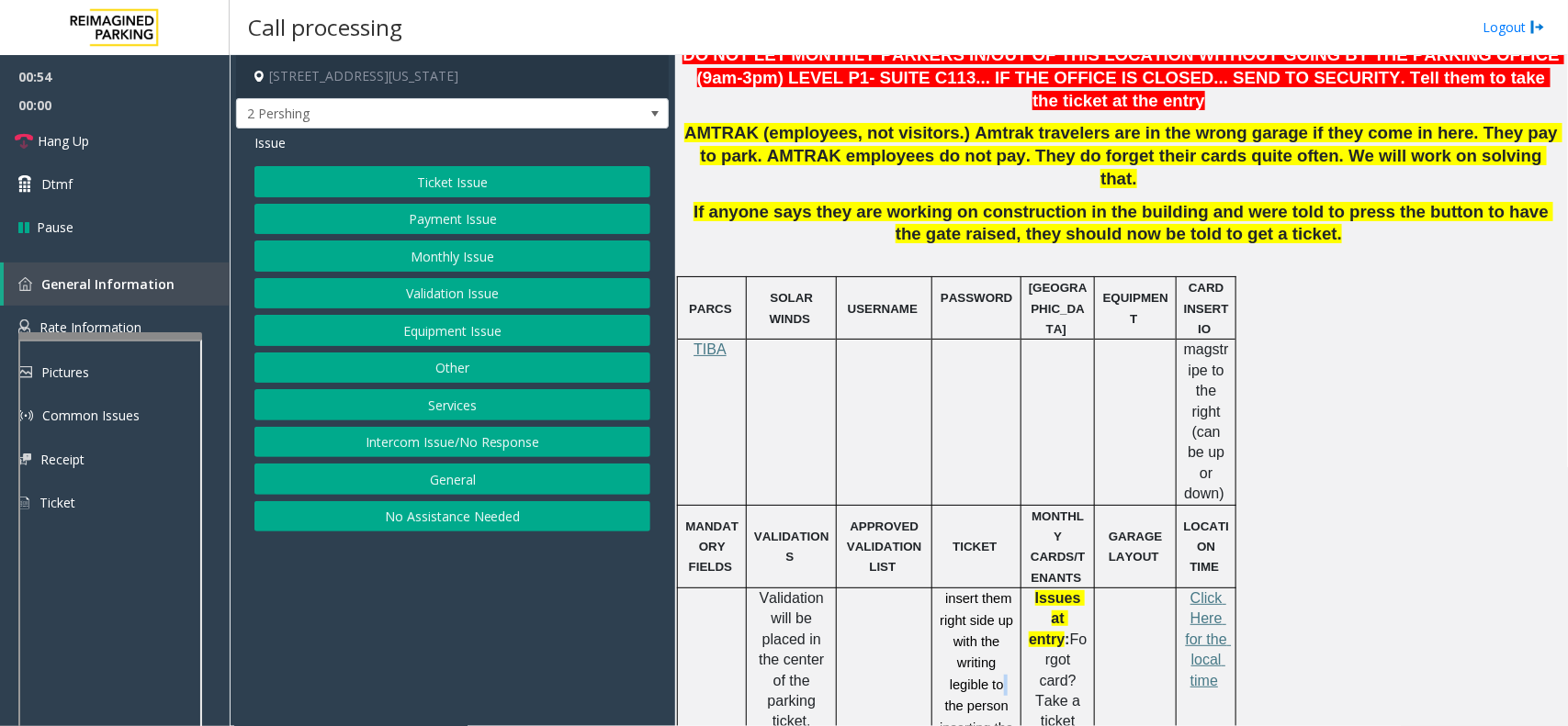
click at [1004, 591] on span "insert them right side up with the writing legible to the person inserting the …" at bounding box center [978, 674] width 77 height 165
click at [165, 314] on link "Rate Information" at bounding box center [115, 327] width 230 height 45
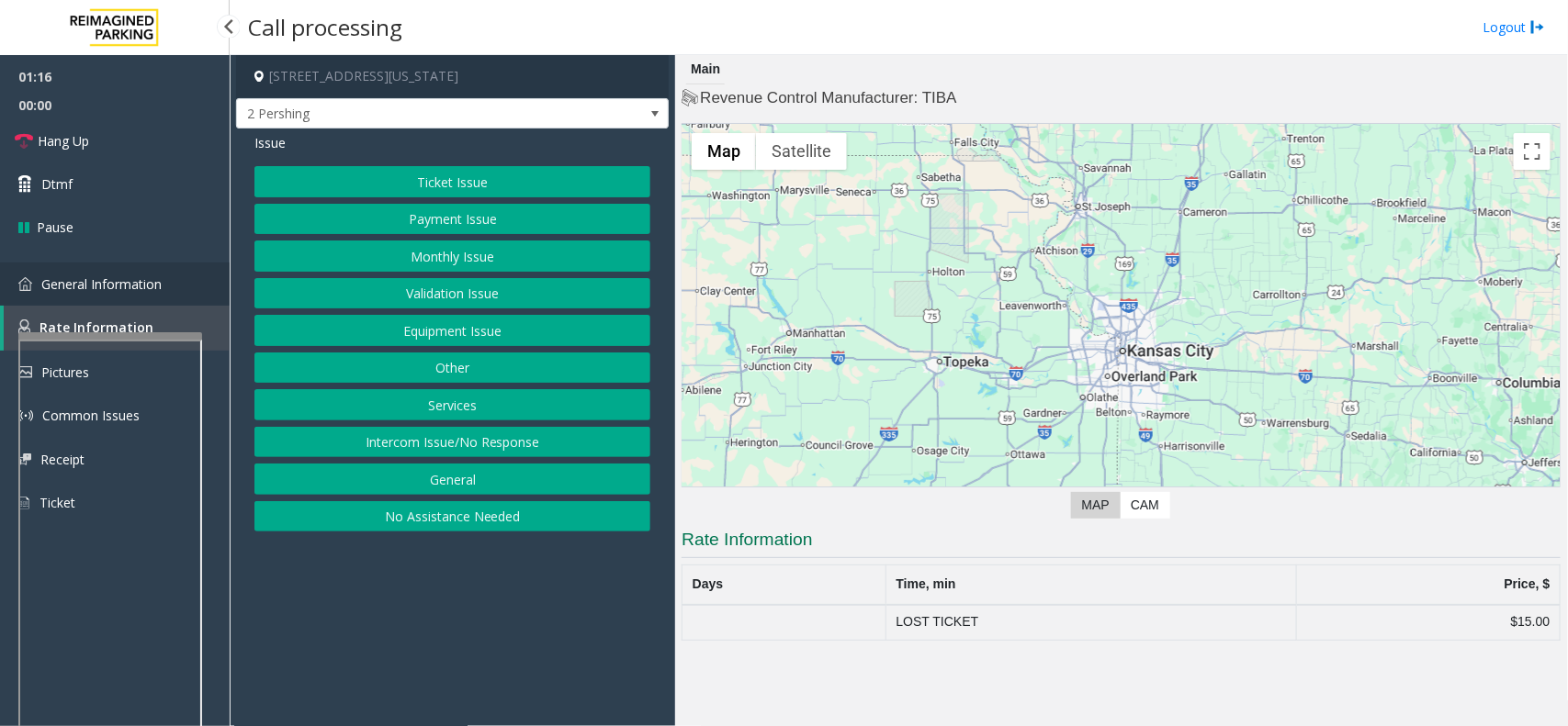
click at [166, 286] on link "General Information" at bounding box center [115, 284] width 230 height 44
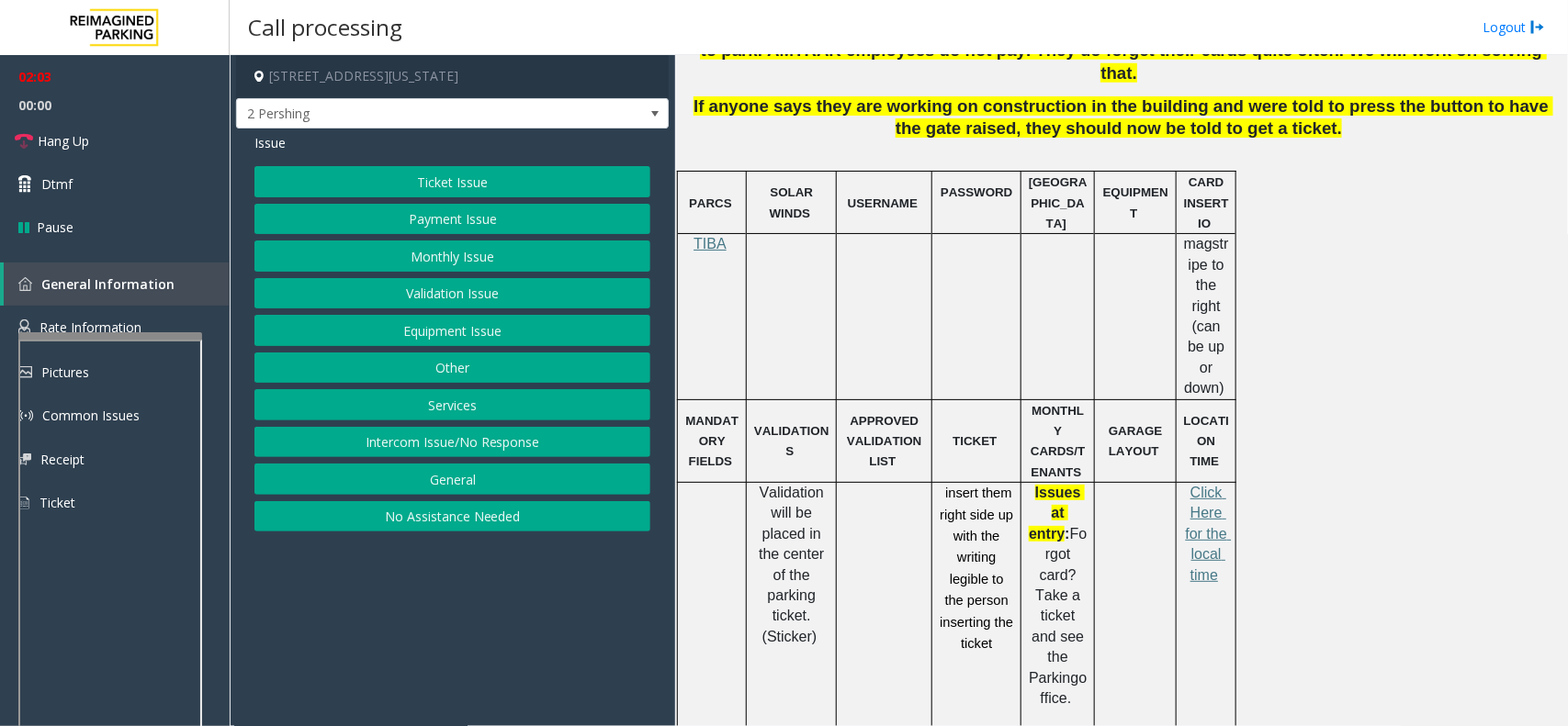
scroll to position [803, 0]
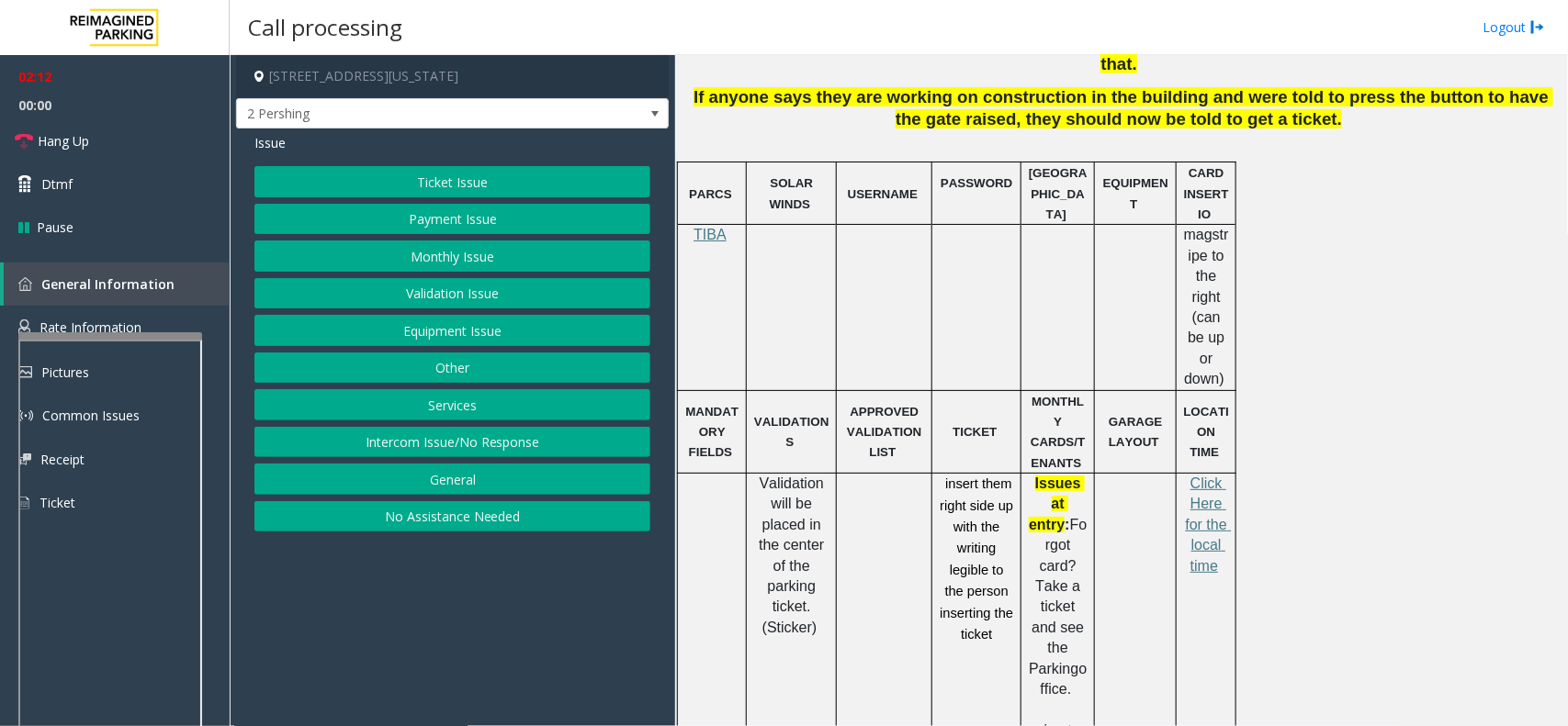
click at [1068, 699] on p at bounding box center [1058, 709] width 59 height 20
click at [139, 313] on link "Rate Information" at bounding box center [115, 327] width 230 height 45
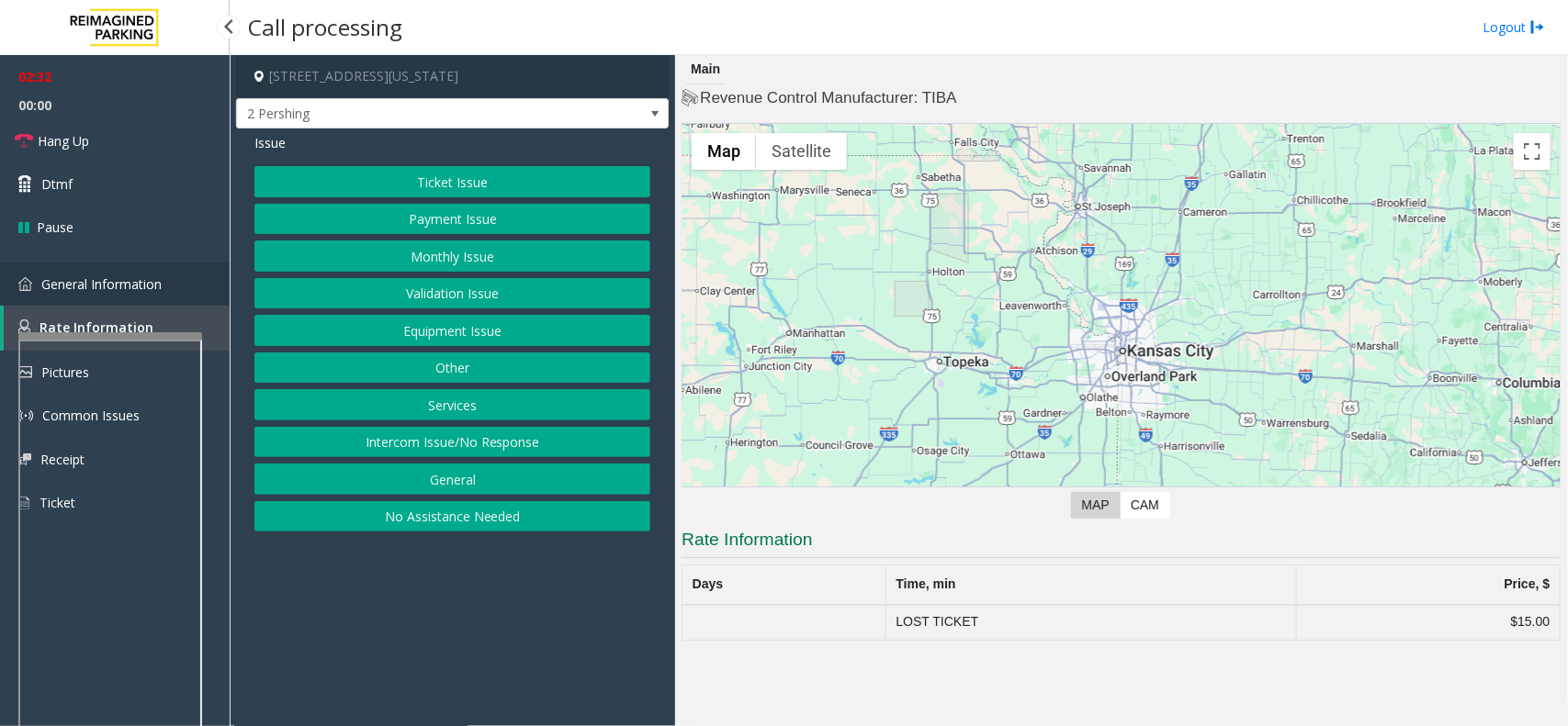
click at [205, 289] on link "General Information" at bounding box center [115, 284] width 230 height 44
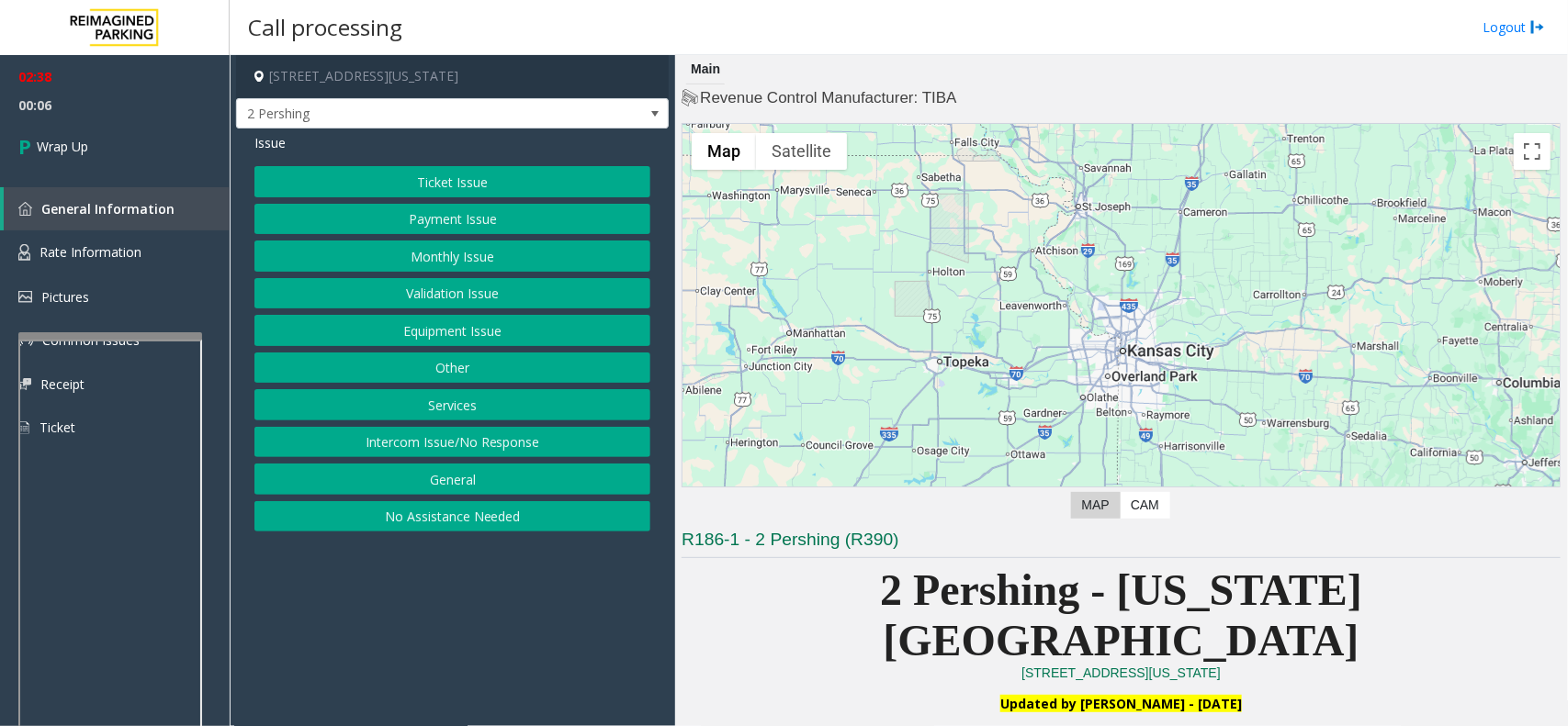
click at [422, 326] on button "Equipment Issue" at bounding box center [452, 330] width 396 height 32
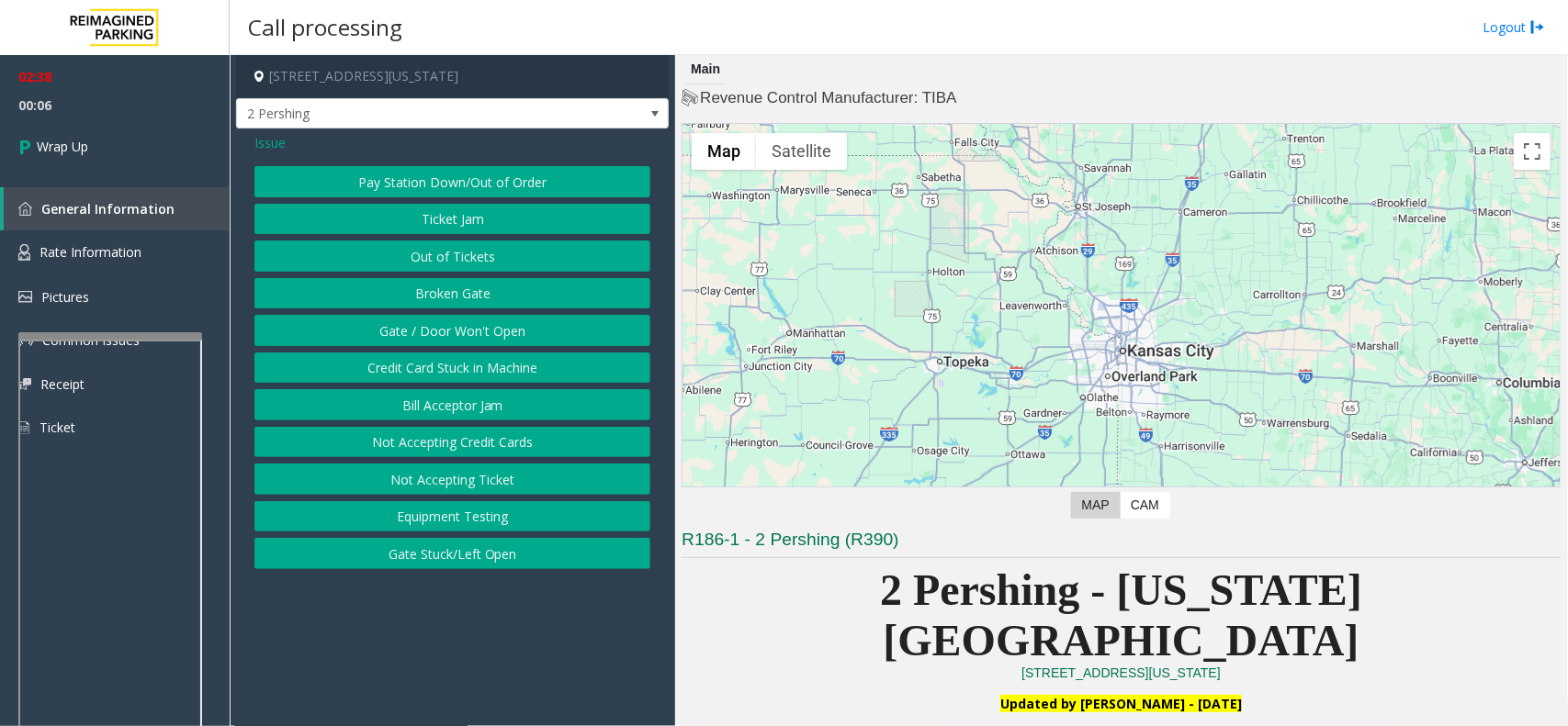
click at [455, 323] on button "Gate / Door Won't Open" at bounding box center [452, 330] width 396 height 32
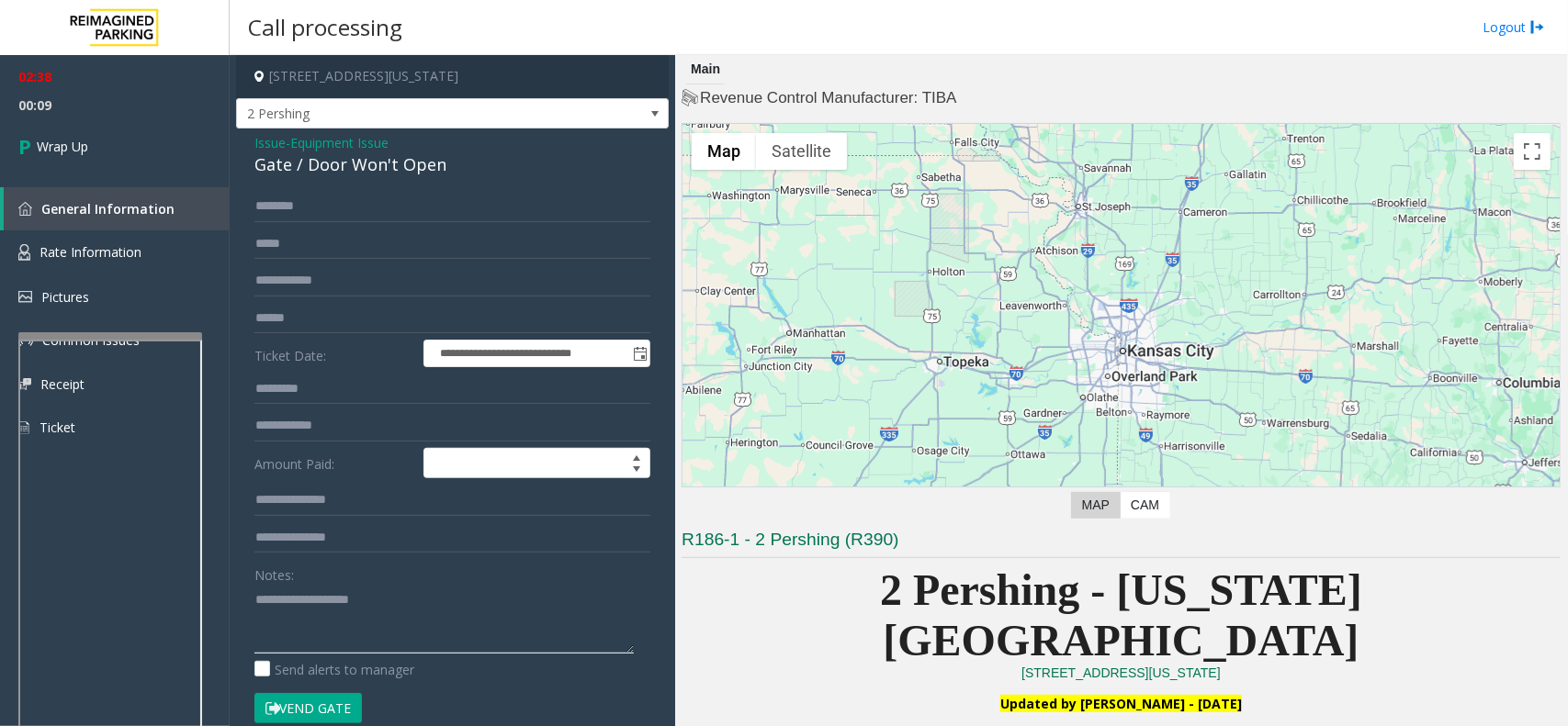
click at [330, 616] on textarea at bounding box center [443, 619] width 379 height 69
paste textarea "**********"
click at [368, 163] on div "Gate / Door Won't Open" at bounding box center [452, 164] width 396 height 25
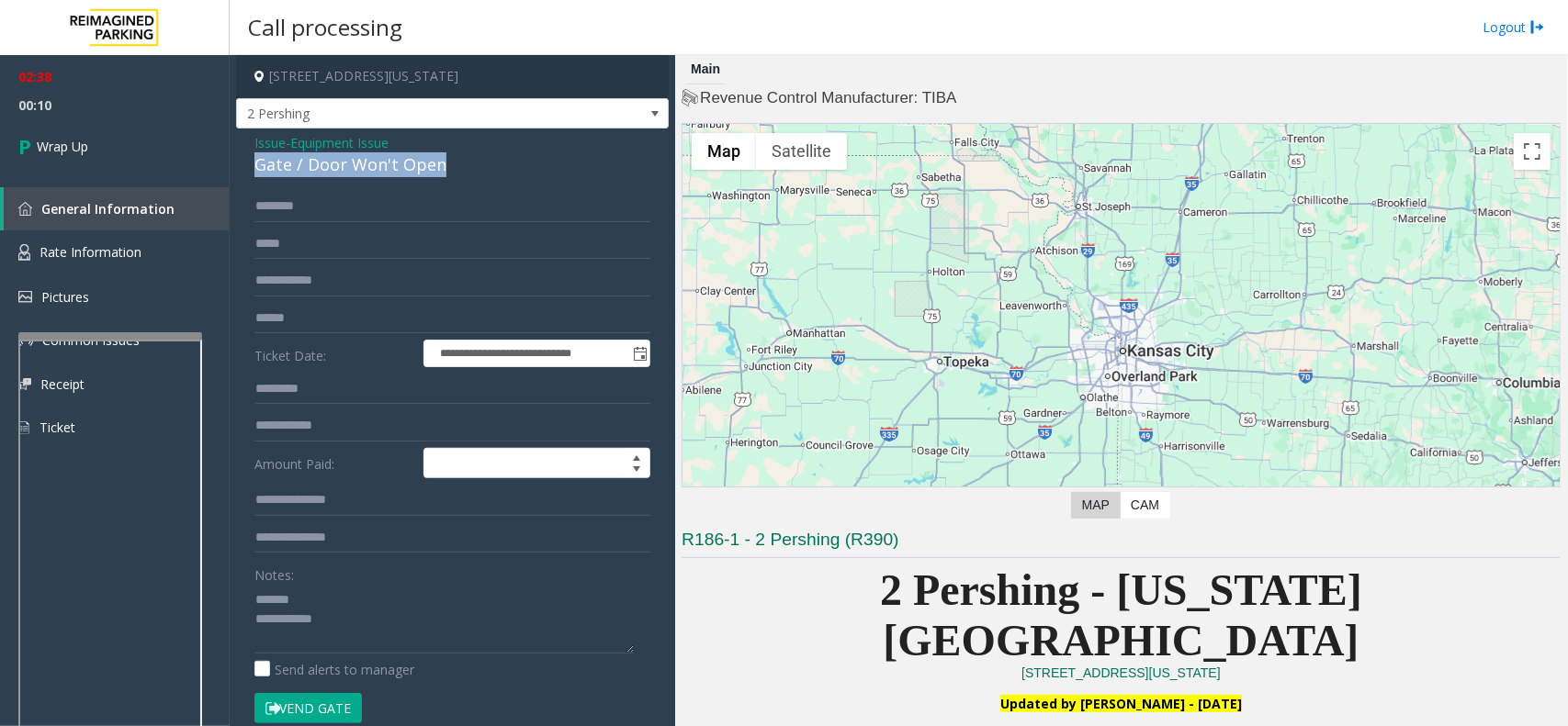
click at [368, 163] on div "Gate / Door Won't Open" at bounding box center [452, 164] width 396 height 25
copy div "Gate / Door Won't Open"
click at [337, 585] on div "Notes:" at bounding box center [452, 606] width 396 height 95
click at [339, 599] on textarea at bounding box center [443, 619] width 379 height 69
paste textarea "**********"
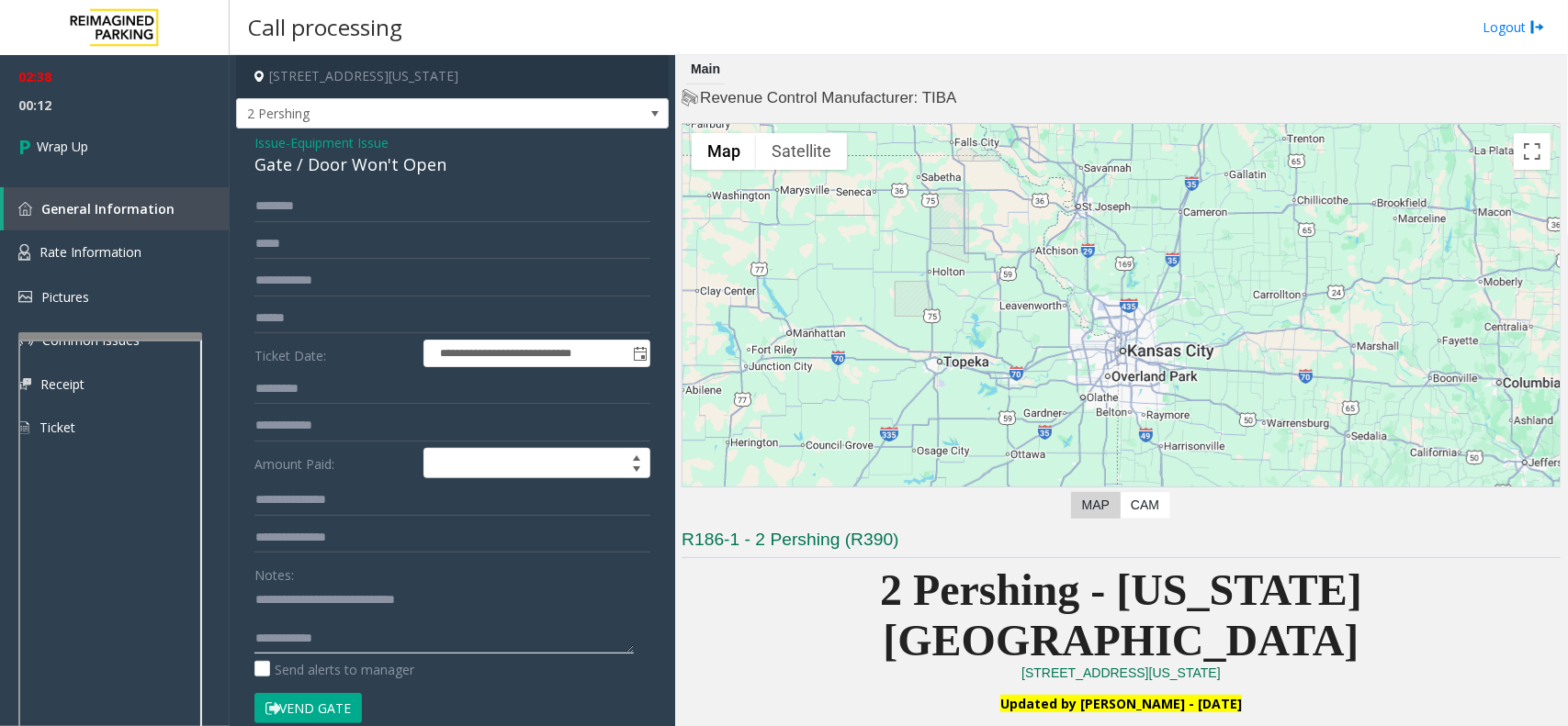
click at [397, 643] on textarea at bounding box center [443, 619] width 379 height 69
type textarea "**********"
click at [78, 131] on link "Wrap Up" at bounding box center [115, 146] width 230 height 54
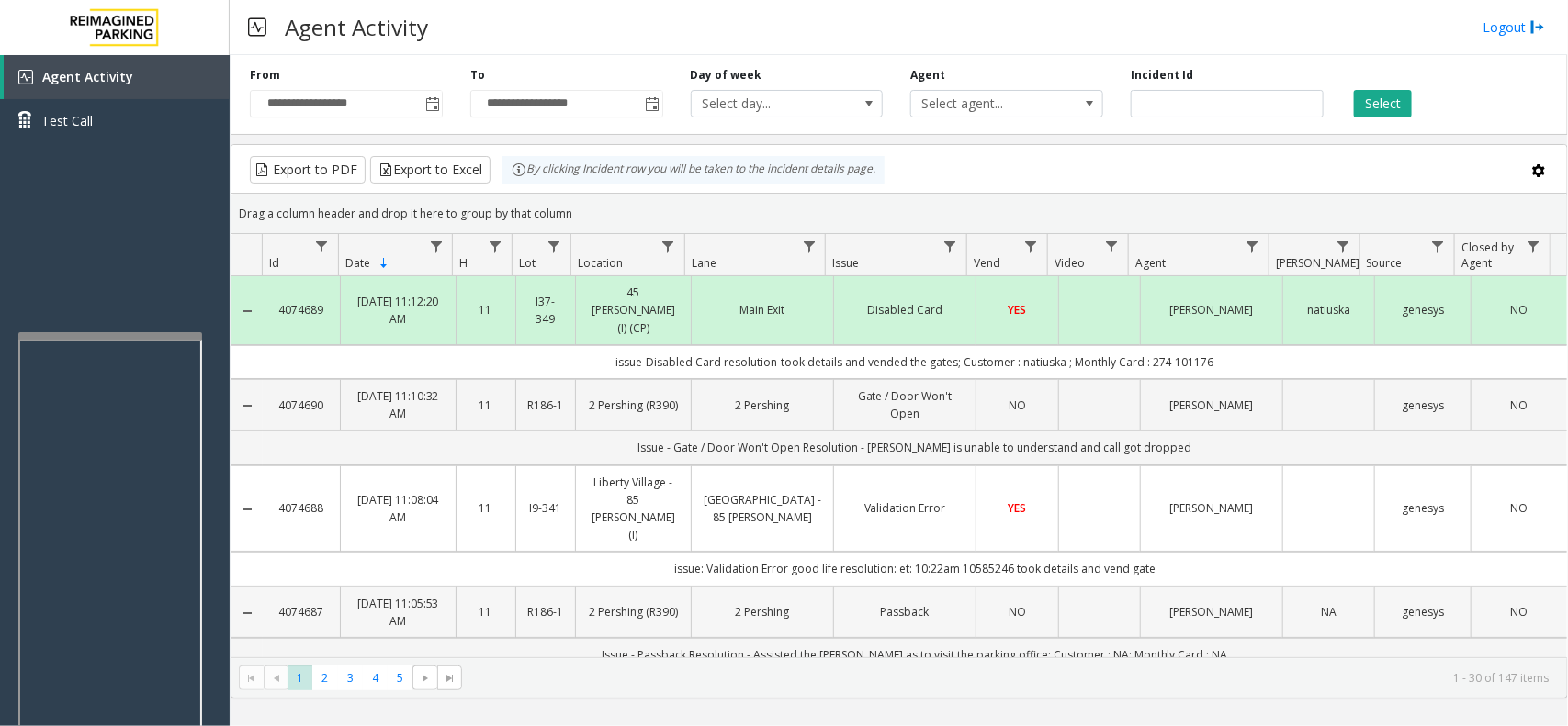
click at [1524, 603] on link "NO" at bounding box center [1519, 612] width 73 height 18
